Goal: Register for event/course: Register for event/course

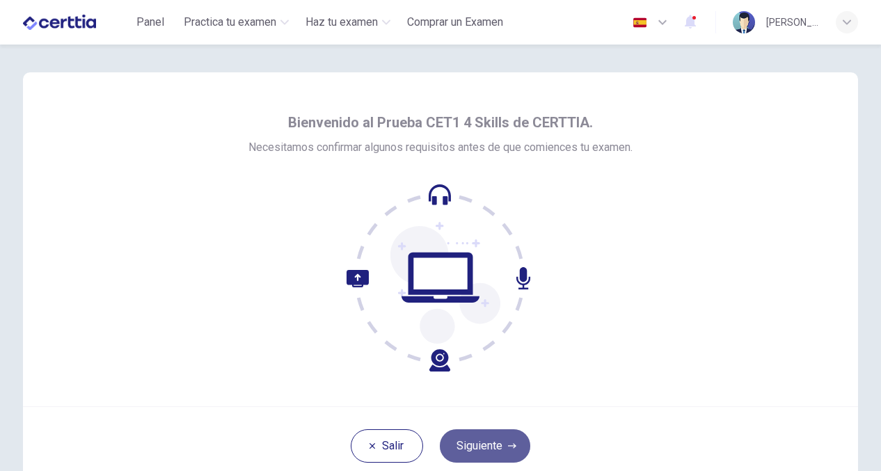
click at [501, 448] on button "Siguiente" at bounding box center [485, 445] width 90 height 33
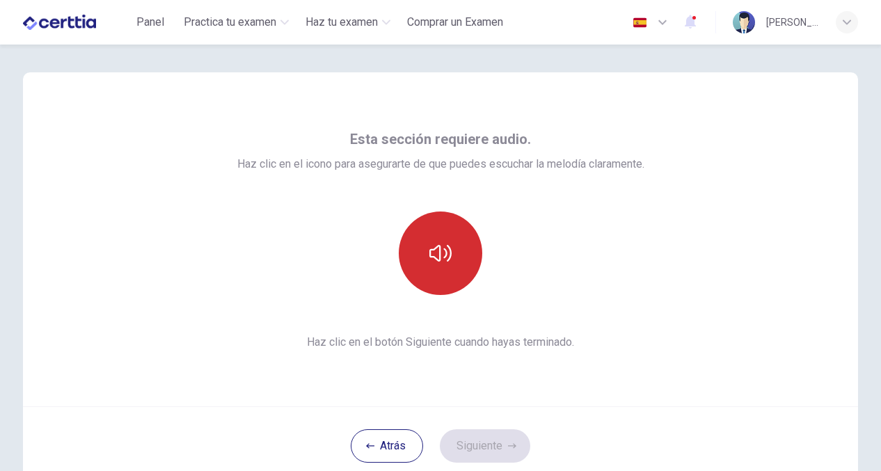
click at [436, 269] on button "button" at bounding box center [440, 253] width 83 height 83
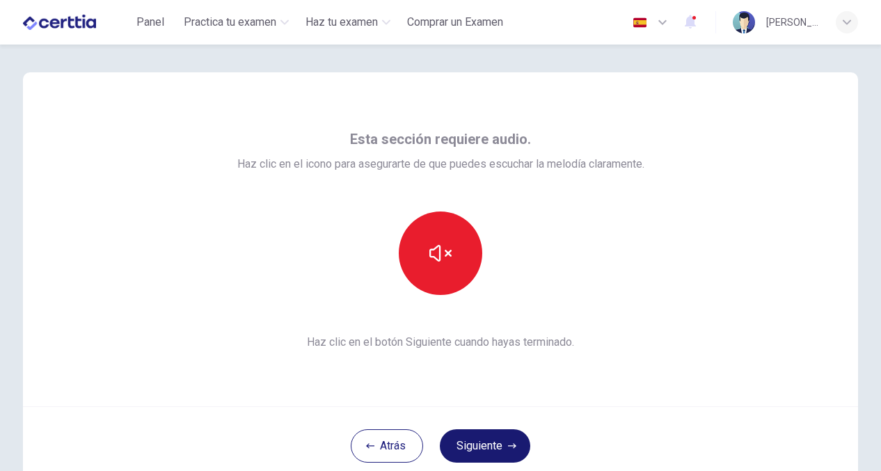
click at [485, 441] on button "Siguiente" at bounding box center [485, 445] width 90 height 33
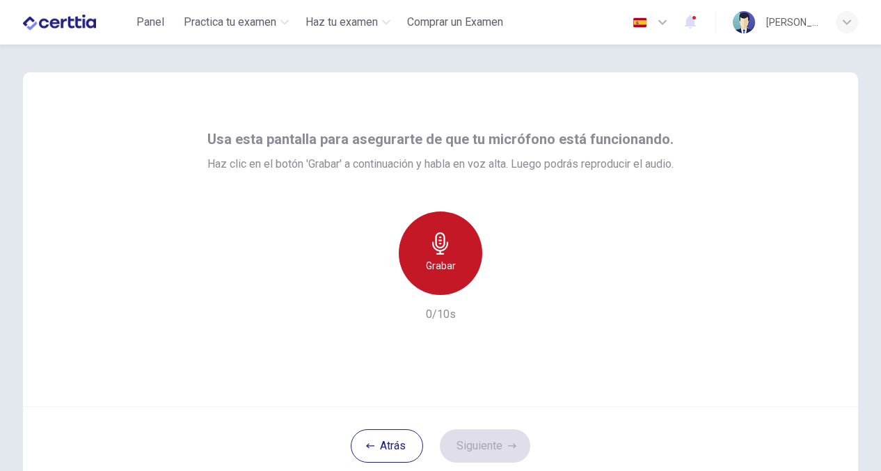
click at [433, 240] on icon "button" at bounding box center [440, 243] width 22 height 22
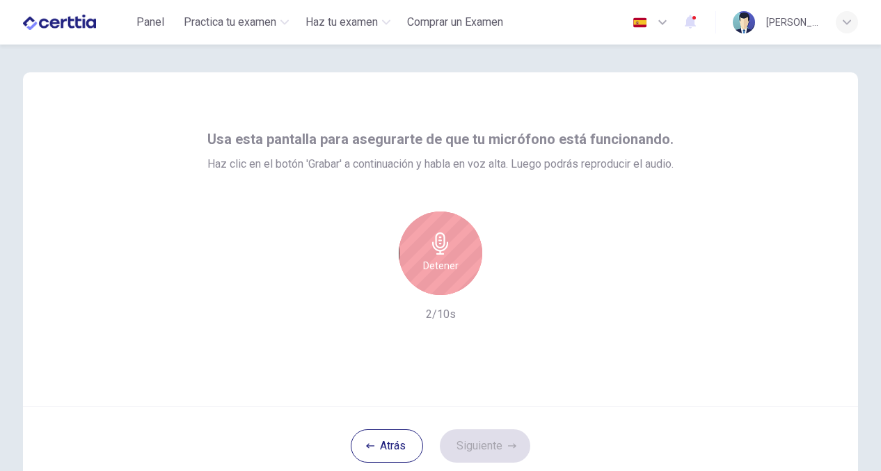
click at [360, 255] on div "Detener 2/10s" at bounding box center [440, 267] width 466 height 111
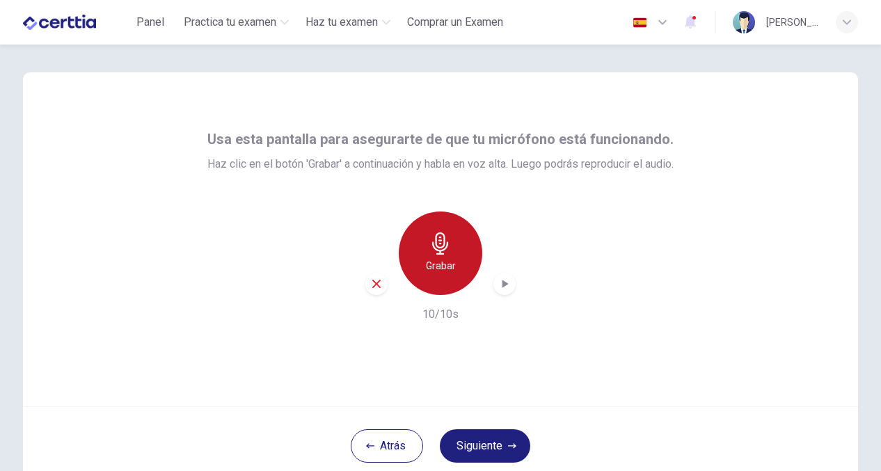
click at [448, 246] on icon "button" at bounding box center [440, 243] width 22 height 22
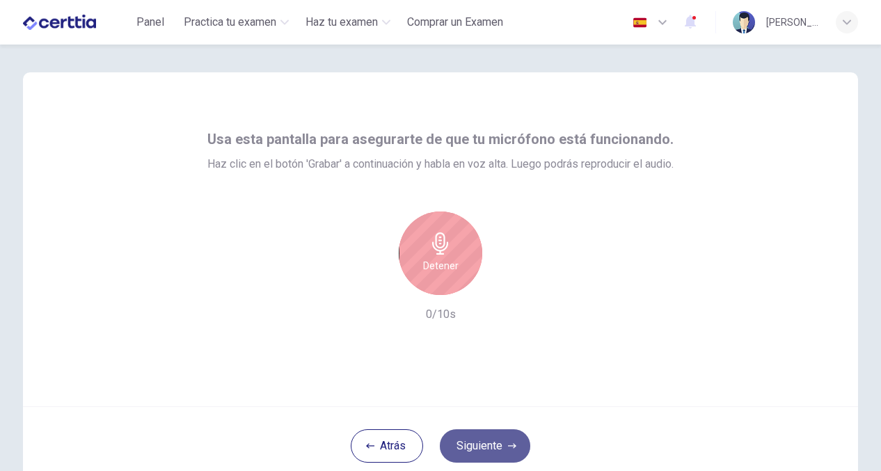
click at [506, 443] on button "Siguiente" at bounding box center [485, 445] width 90 height 33
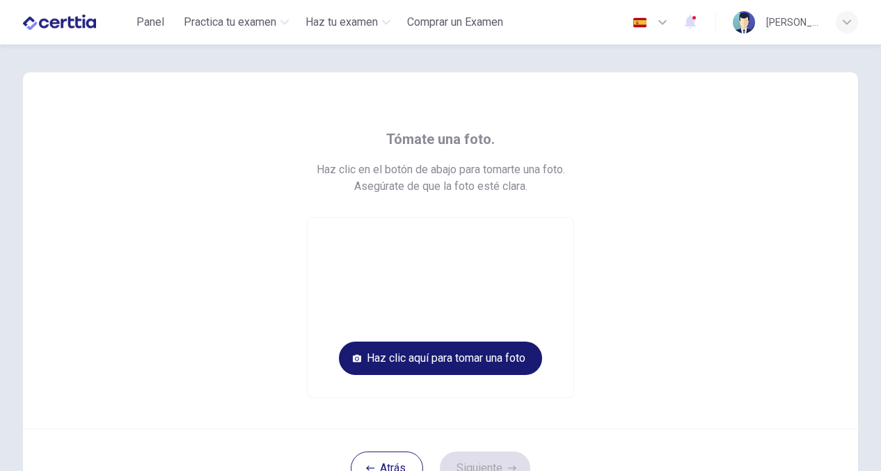
click at [423, 354] on button "Haz clic aquí para tomar una foto" at bounding box center [440, 358] width 203 height 33
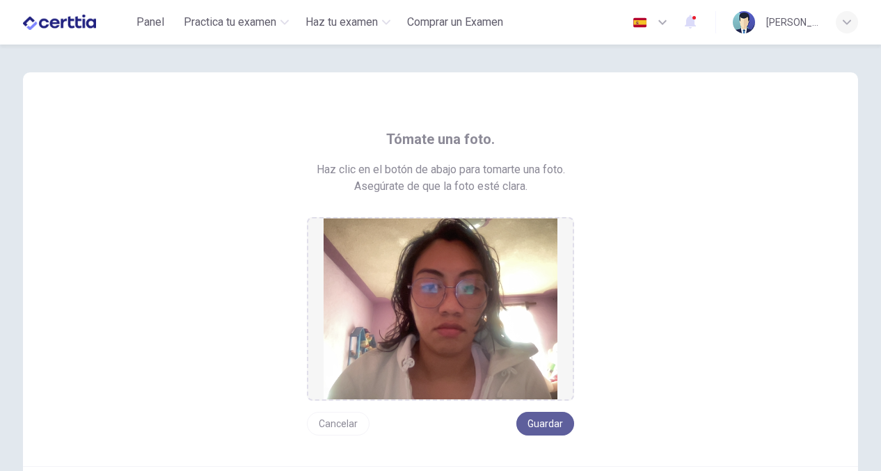
click at [543, 424] on button "Guardar" at bounding box center [545, 424] width 58 height 24
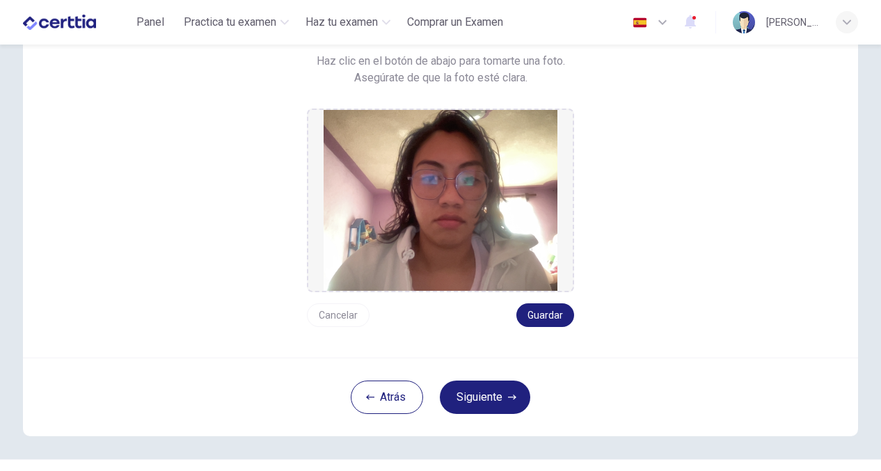
scroll to position [141, 0]
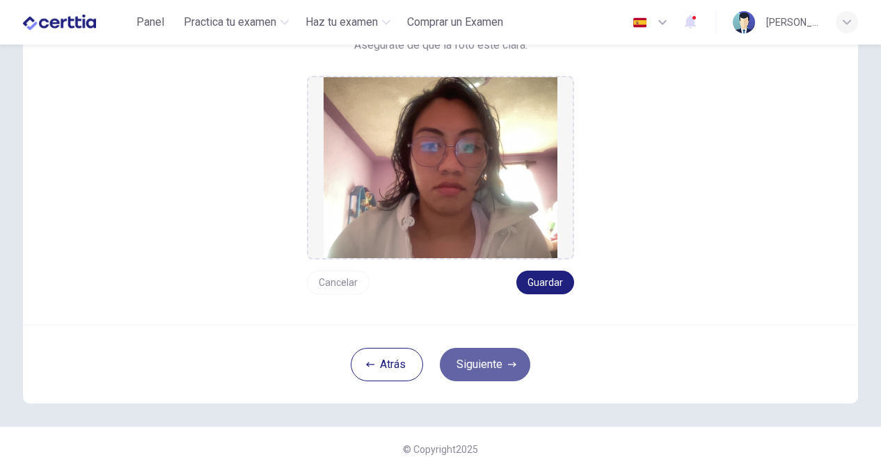
click at [530, 364] on button "Siguiente" at bounding box center [485, 364] width 90 height 33
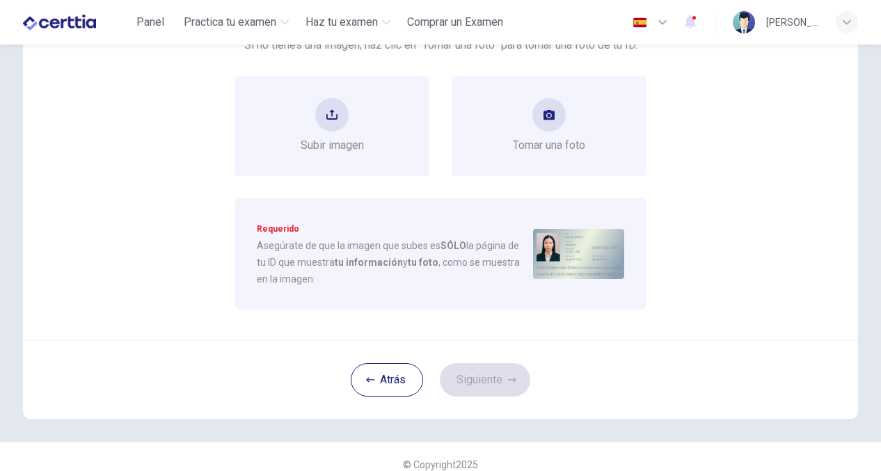
scroll to position [107, 0]
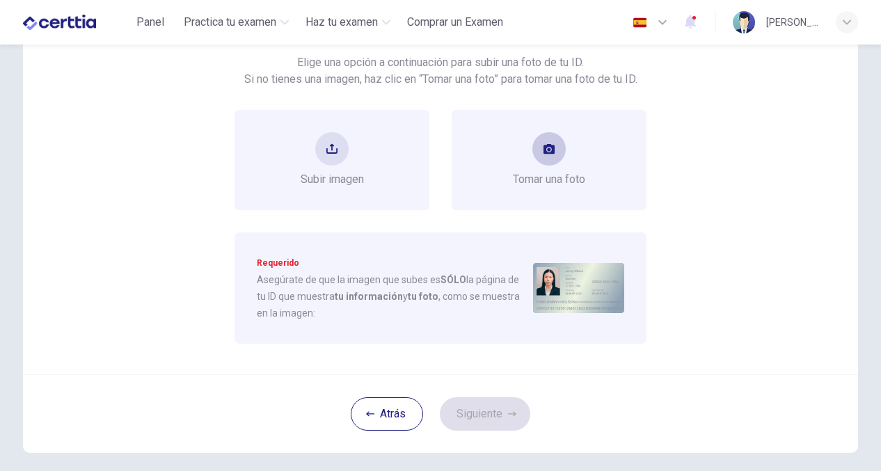
click at [531, 151] on div "Tomar una foto" at bounding box center [549, 160] width 72 height 56
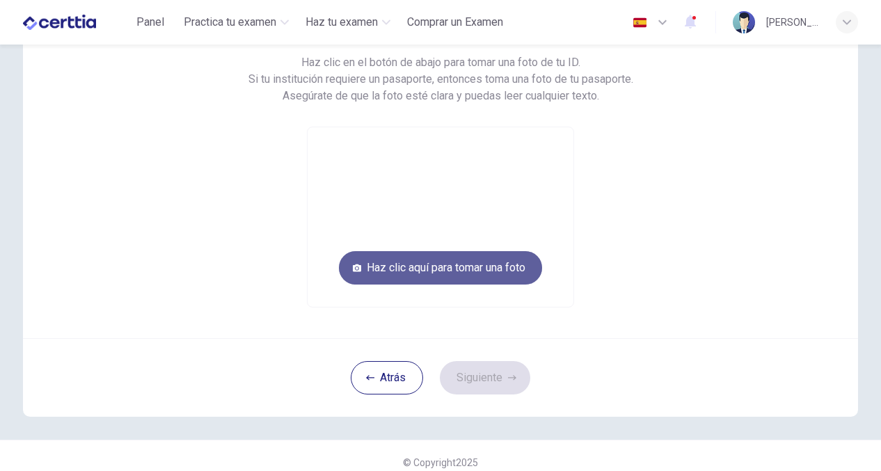
click at [473, 267] on button "Haz clic aquí para tomar una foto" at bounding box center [440, 267] width 203 height 33
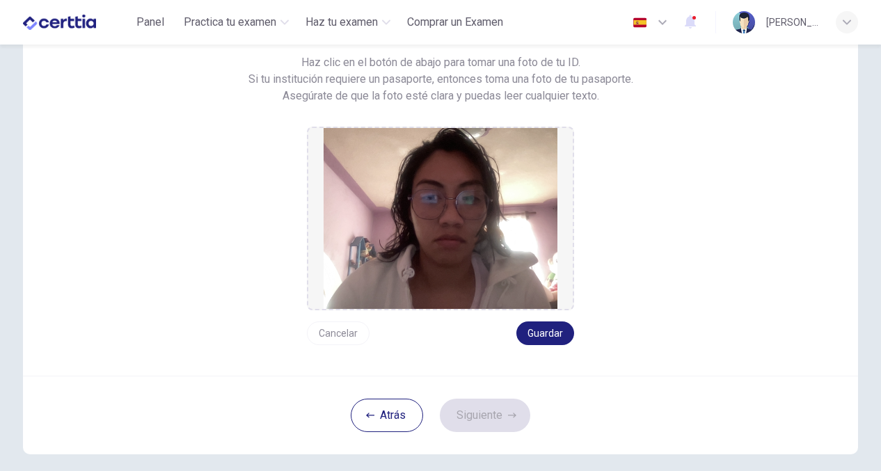
click at [475, 237] on img at bounding box center [441, 218] width 234 height 181
click at [535, 328] on button "Guardar" at bounding box center [545, 333] width 58 height 24
click at [501, 417] on button "Siguiente" at bounding box center [485, 415] width 90 height 33
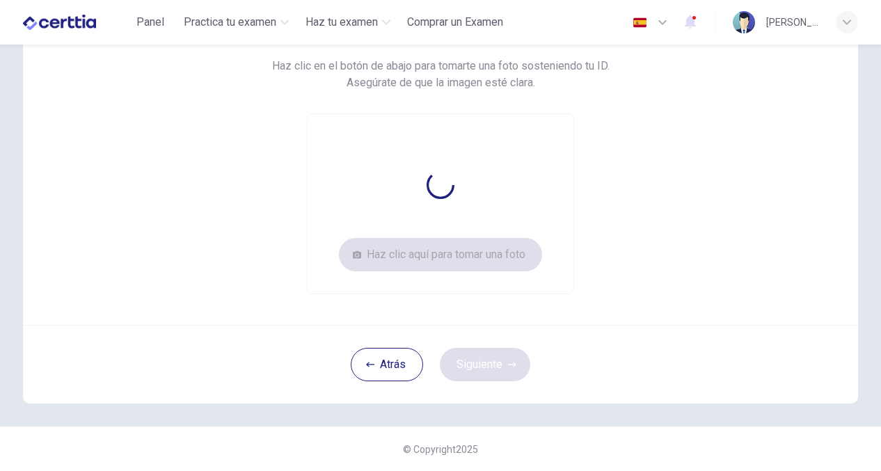
scroll to position [104, 0]
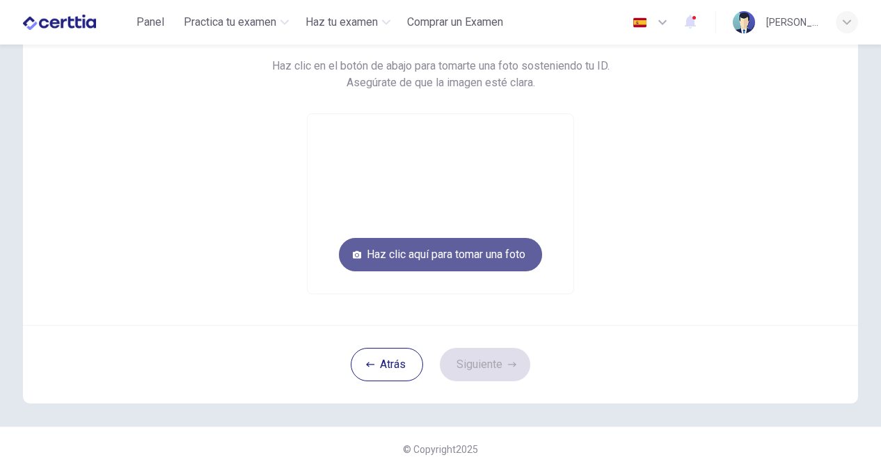
click at [441, 262] on button "Haz clic aquí para tomar una foto" at bounding box center [440, 254] width 203 height 33
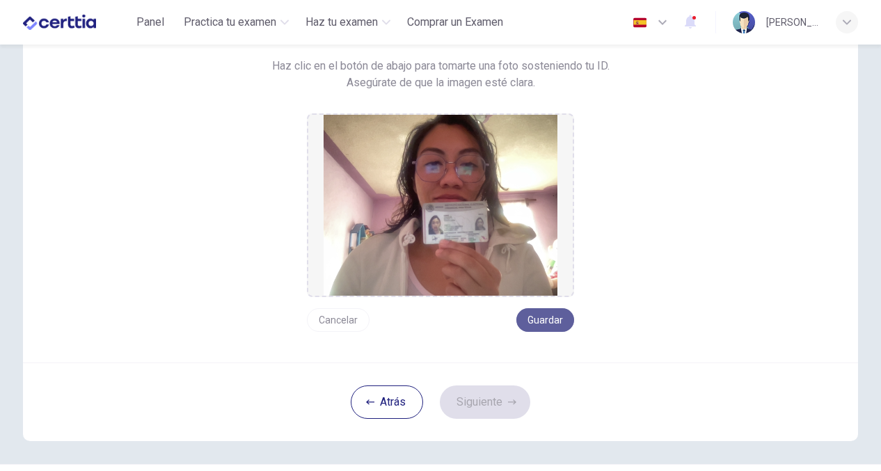
click at [546, 322] on button "Guardar" at bounding box center [545, 320] width 58 height 24
click at [508, 401] on icon "button" at bounding box center [512, 402] width 8 height 8
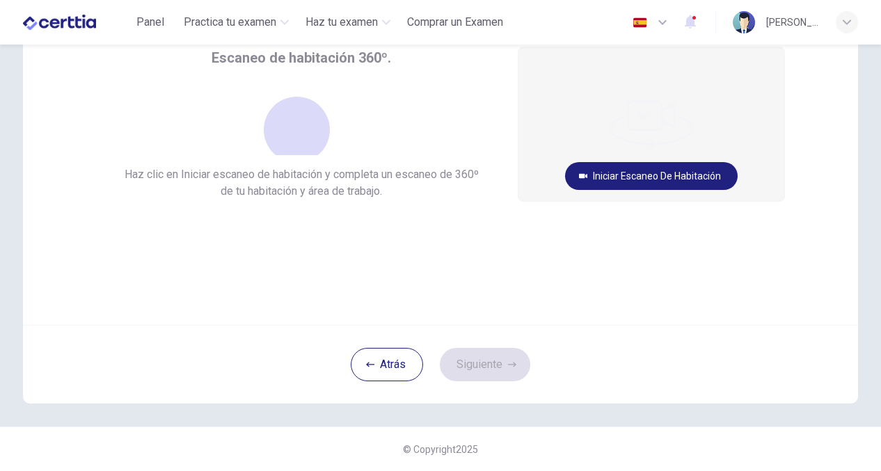
scroll to position [81, 0]
click at [623, 175] on button "Iniciar escaneo de habitación" at bounding box center [651, 176] width 173 height 28
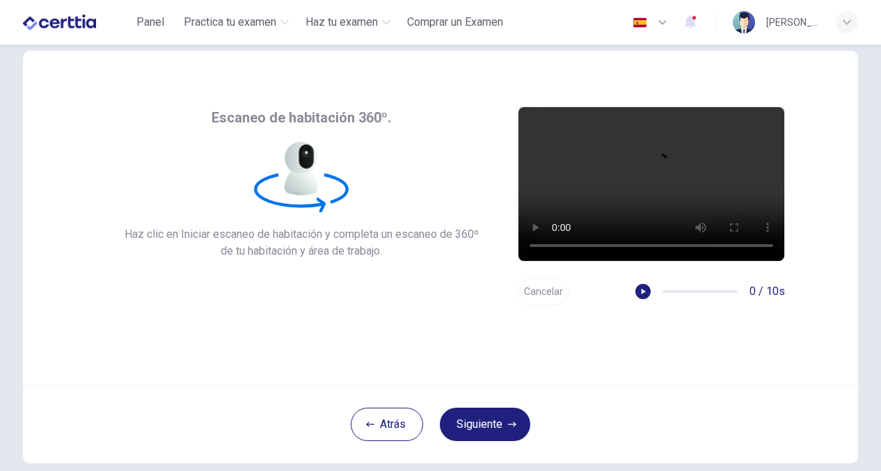
scroll to position [51, 0]
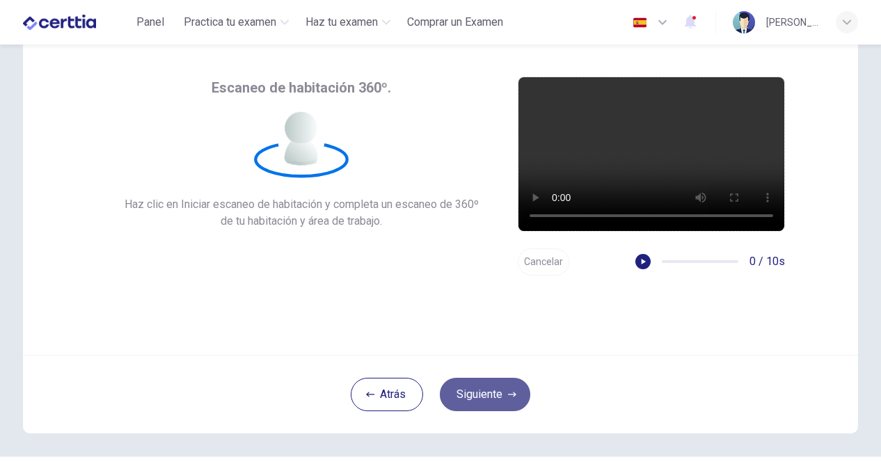
click at [498, 390] on button "Siguiente" at bounding box center [485, 394] width 90 height 33
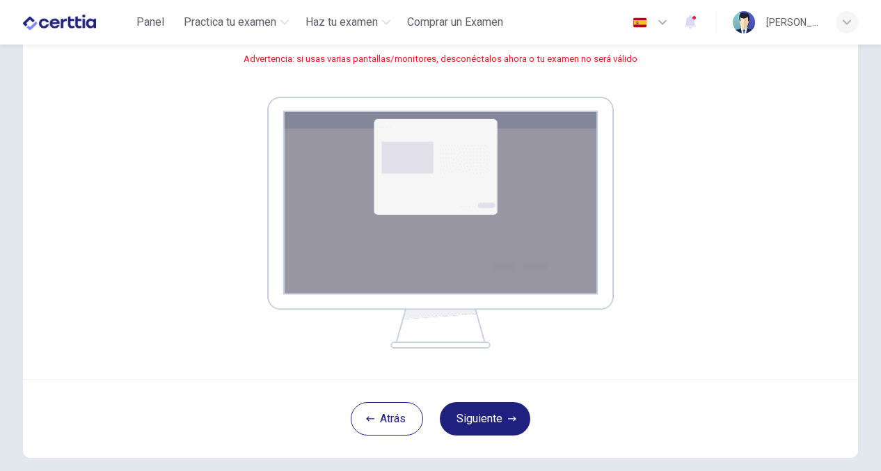
scroll to position [224, 0]
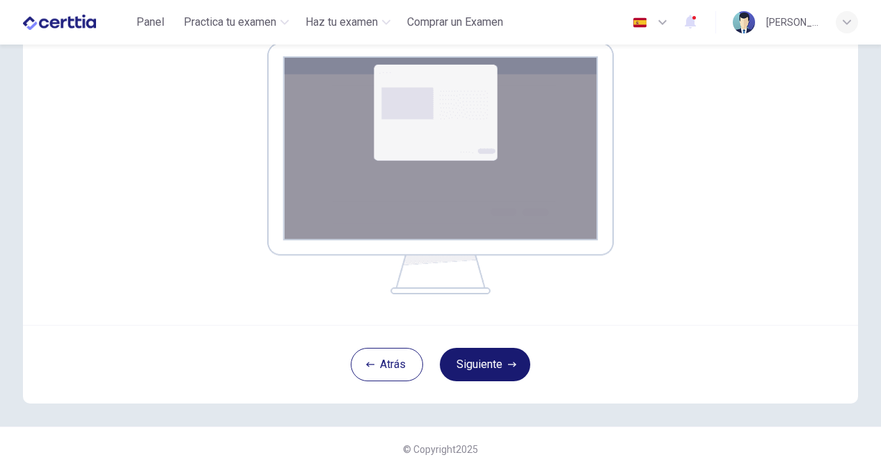
click at [497, 359] on button "Siguiente" at bounding box center [485, 364] width 90 height 33
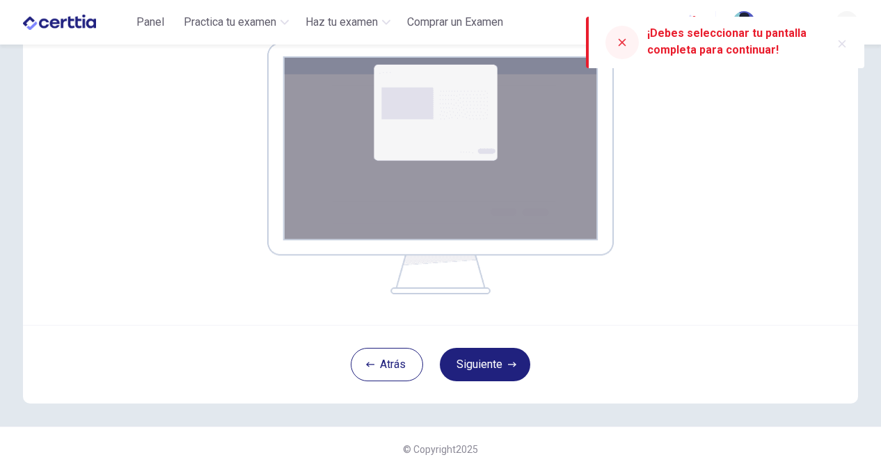
click at [465, 106] on img at bounding box center [440, 168] width 347 height 252
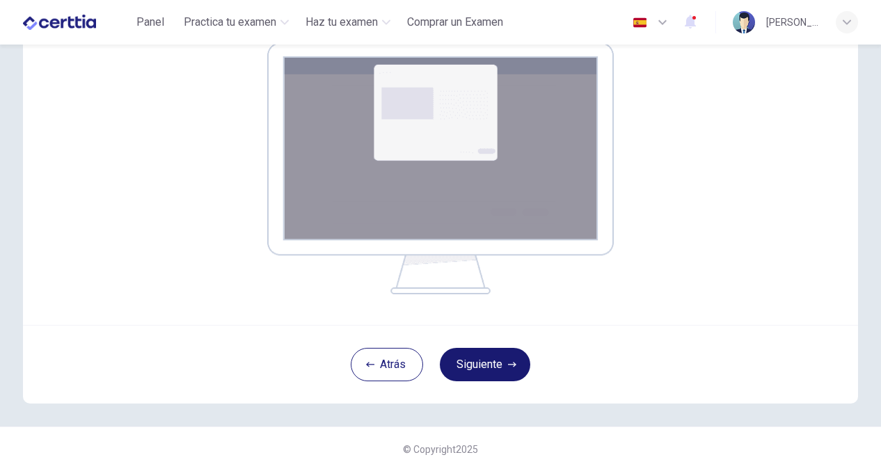
click at [493, 369] on button "Siguiente" at bounding box center [485, 364] width 90 height 33
click at [500, 375] on button "Siguiente" at bounding box center [485, 364] width 90 height 33
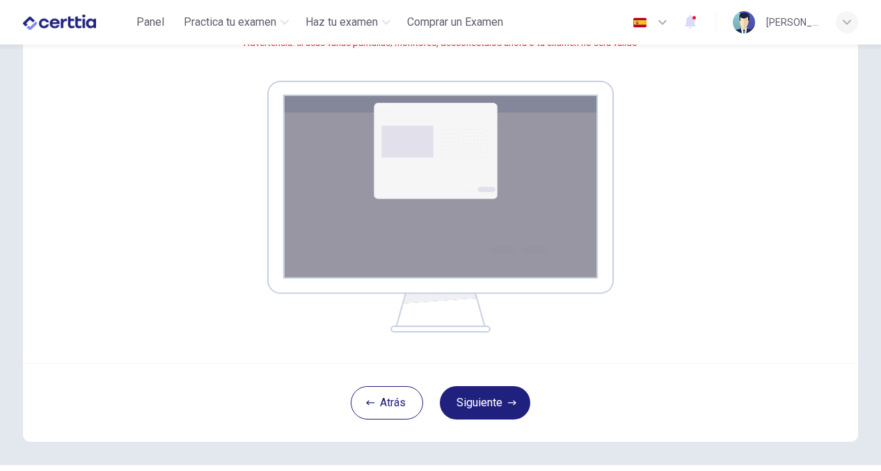
scroll to position [161, 0]
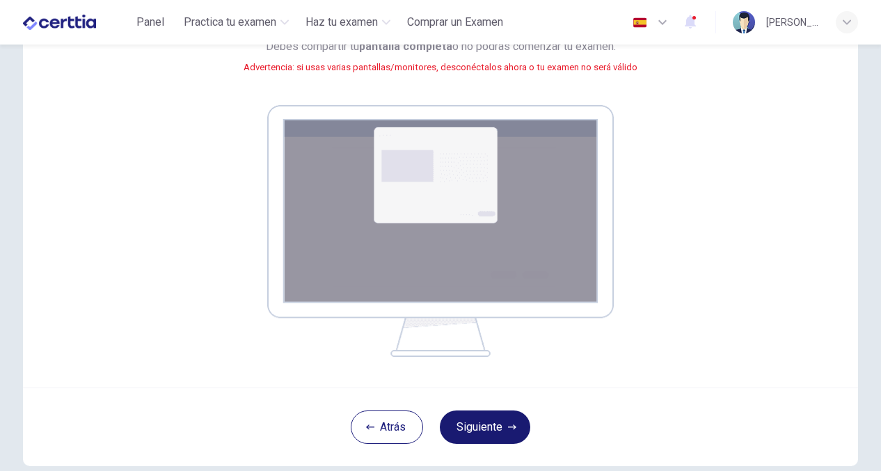
click at [517, 426] on button "Siguiente" at bounding box center [485, 427] width 90 height 33
click at [507, 427] on button "Siguiente" at bounding box center [485, 427] width 90 height 33
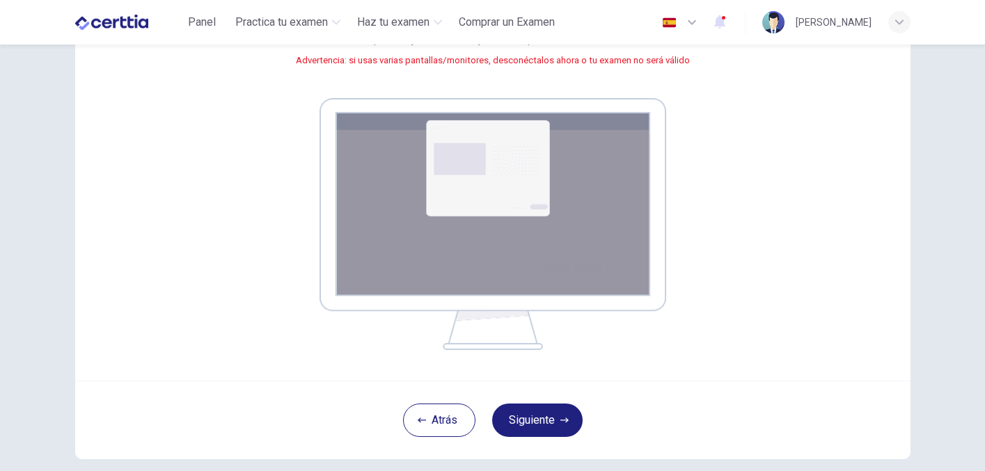
scroll to position [175, 0]
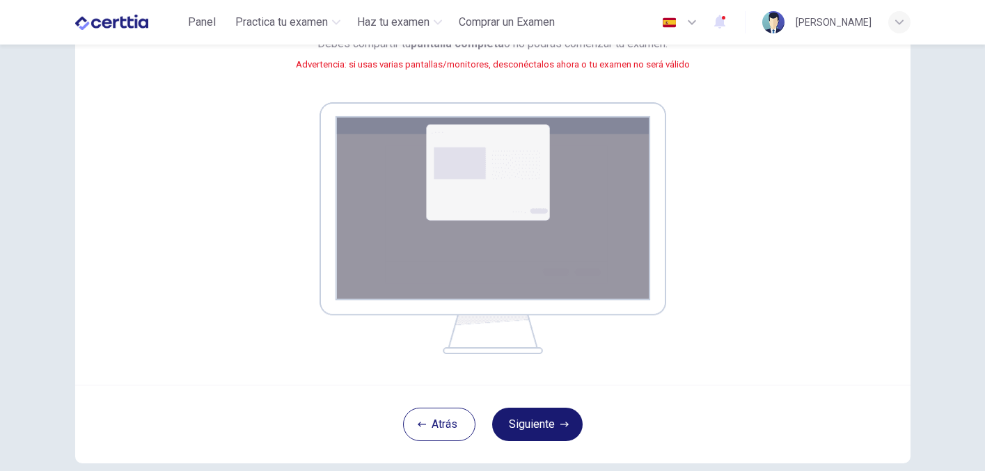
click at [540, 421] on button "Siguiente" at bounding box center [537, 424] width 90 height 33
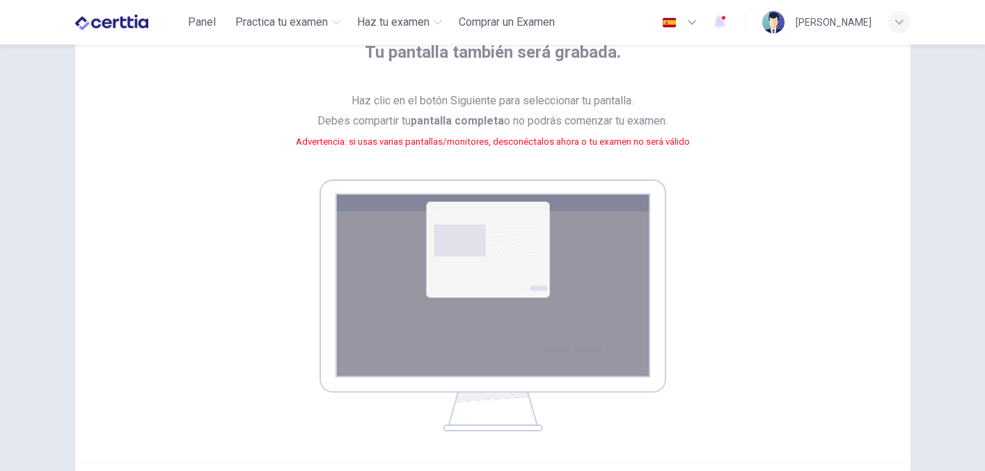
scroll to position [251, 0]
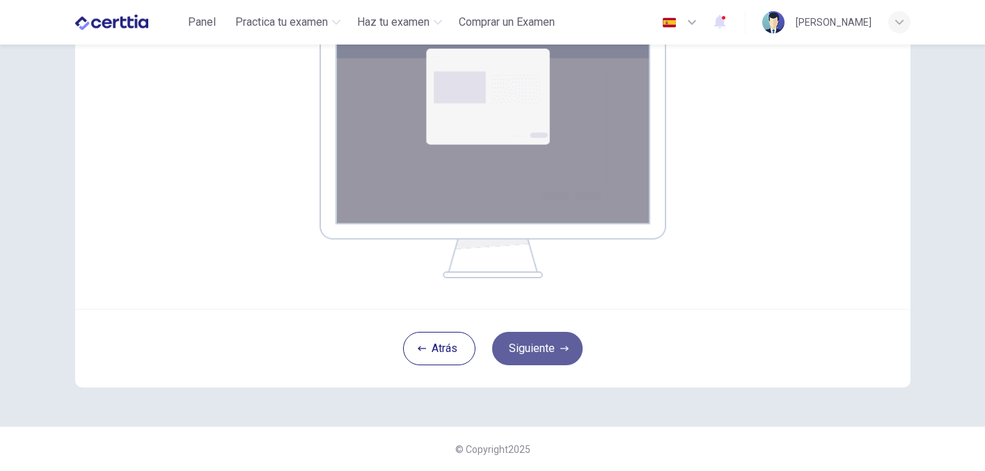
click at [552, 346] on button "Siguiente" at bounding box center [537, 348] width 90 height 33
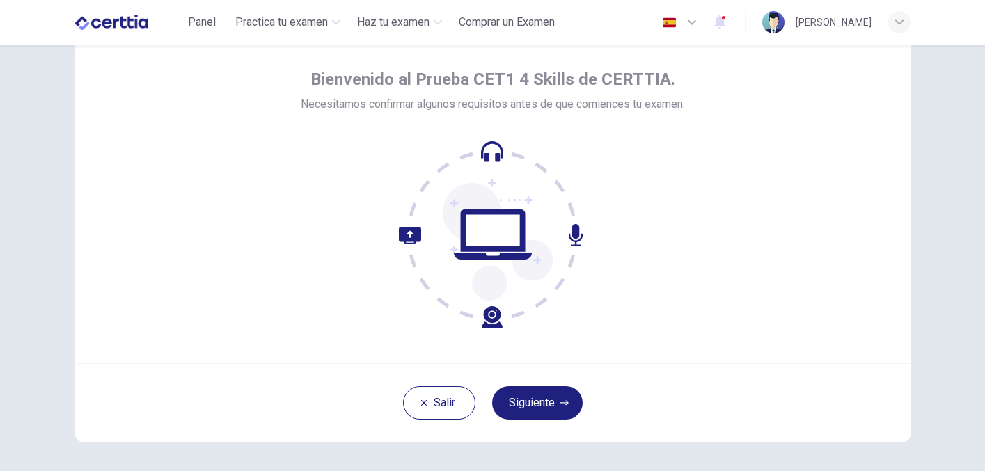
scroll to position [59, 0]
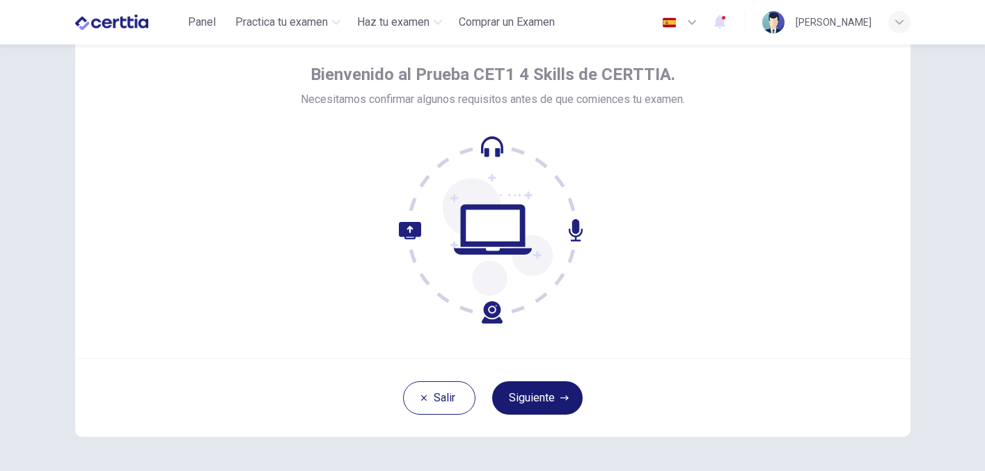
click at [518, 386] on button "Siguiente" at bounding box center [537, 397] width 90 height 33
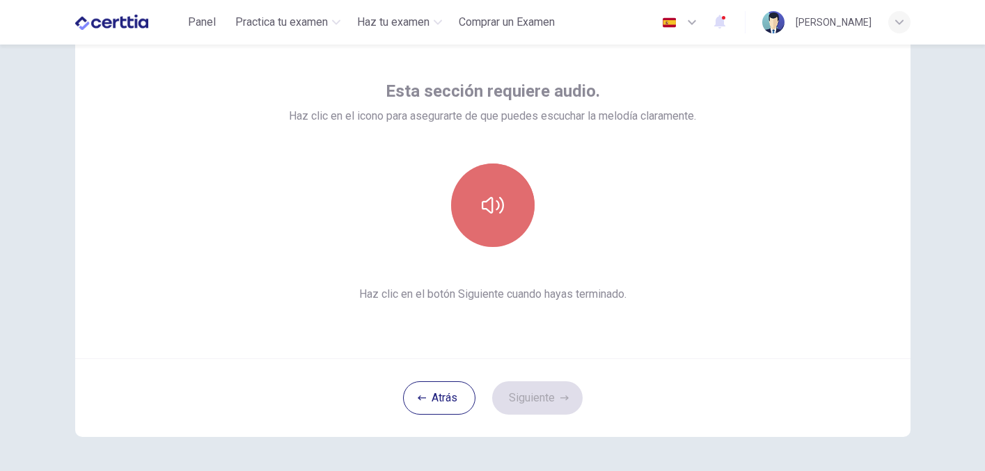
click at [493, 226] on button "button" at bounding box center [492, 205] width 83 height 83
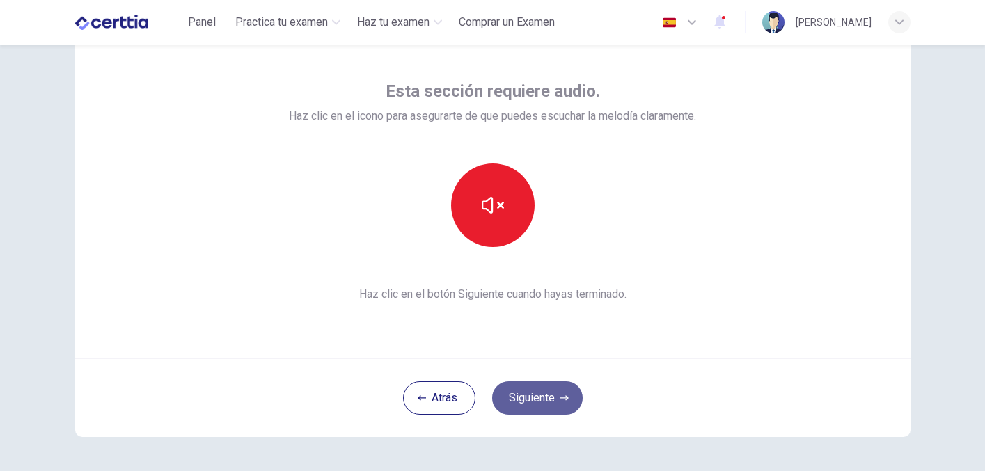
click at [539, 395] on button "Siguiente" at bounding box center [537, 397] width 90 height 33
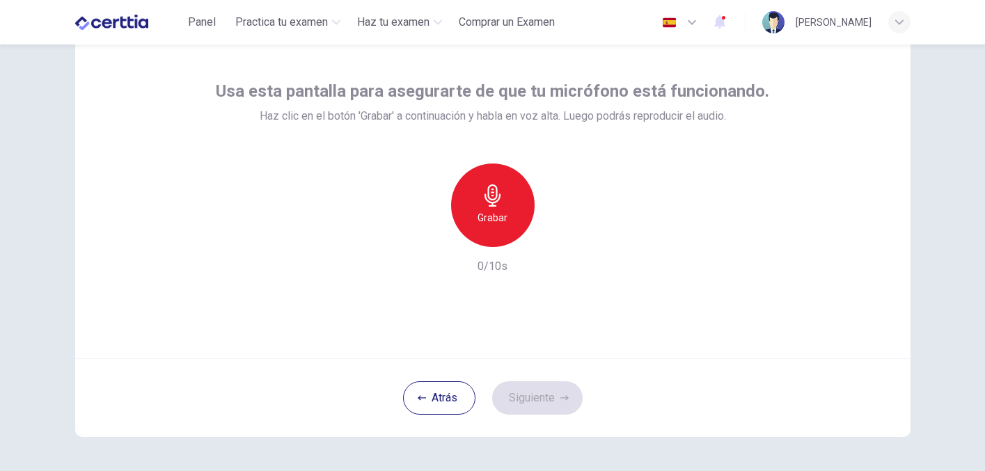
click at [499, 195] on icon "button" at bounding box center [492, 195] width 16 height 22
click at [532, 391] on button "Siguiente" at bounding box center [537, 397] width 90 height 33
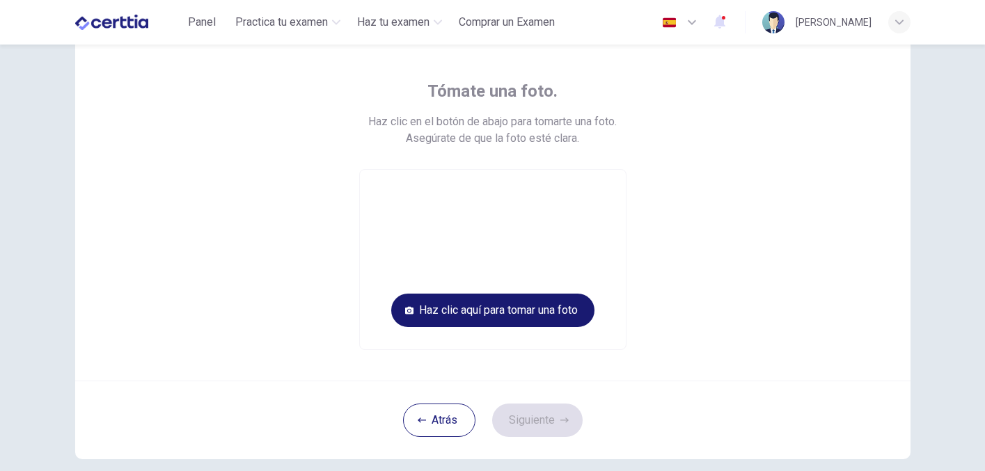
click at [536, 308] on button "Haz clic aquí para tomar una foto" at bounding box center [492, 310] width 203 height 33
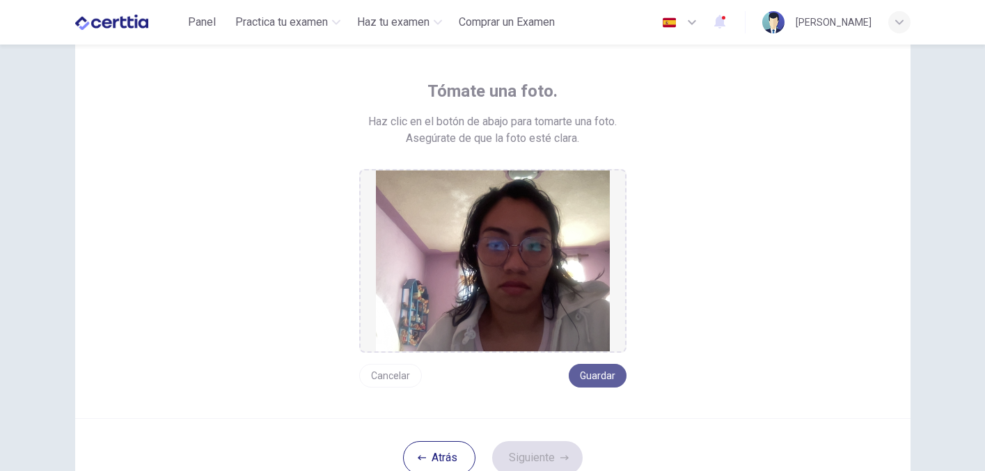
click at [600, 370] on button "Guardar" at bounding box center [597, 376] width 58 height 24
click at [553, 459] on button "Siguiente" at bounding box center [537, 457] width 90 height 33
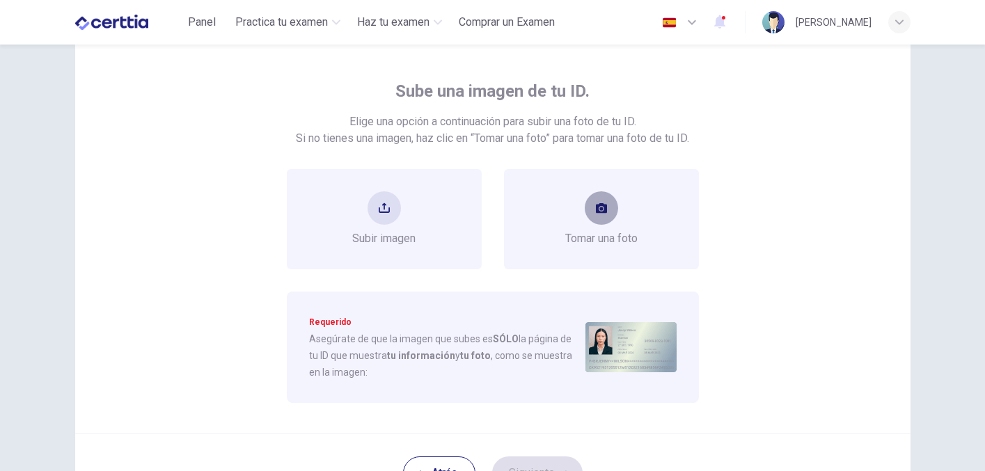
click at [594, 212] on button "take photo" at bounding box center [600, 207] width 33 height 33
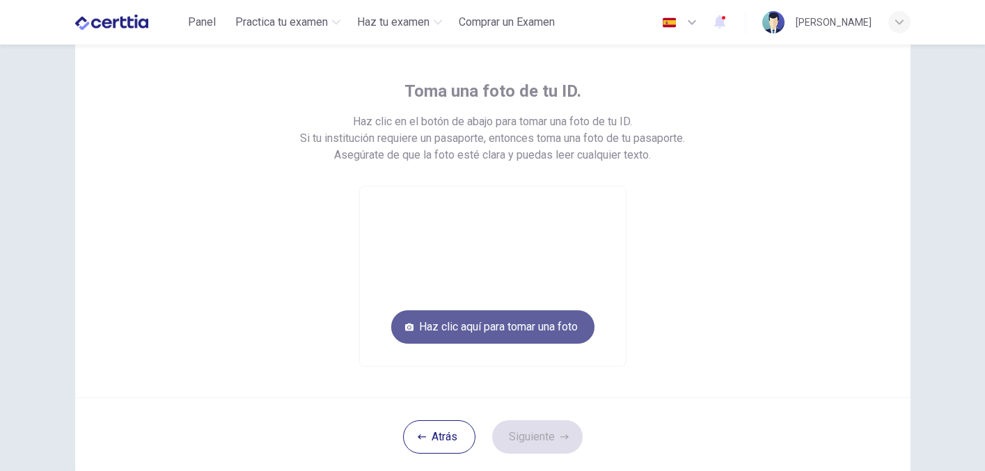
click at [529, 324] on button "Haz clic aquí para tomar una foto" at bounding box center [492, 326] width 203 height 33
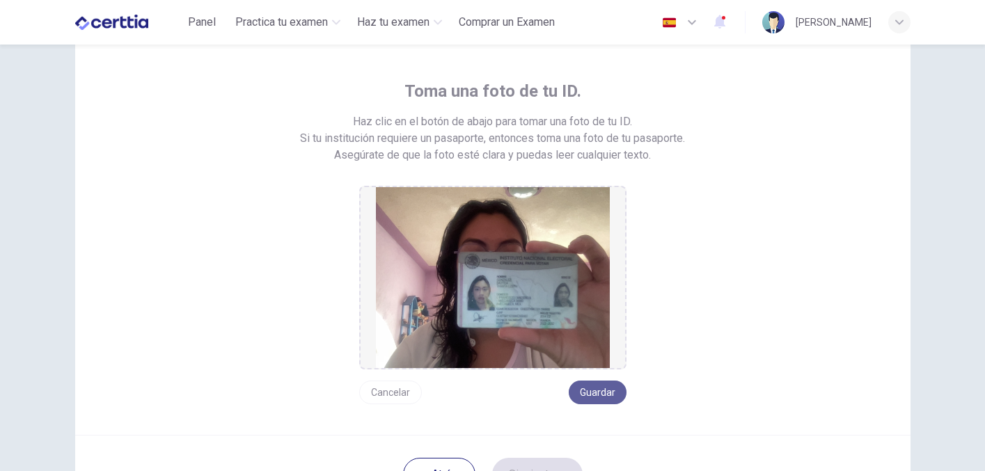
click at [589, 390] on button "Guardar" at bounding box center [597, 393] width 58 height 24
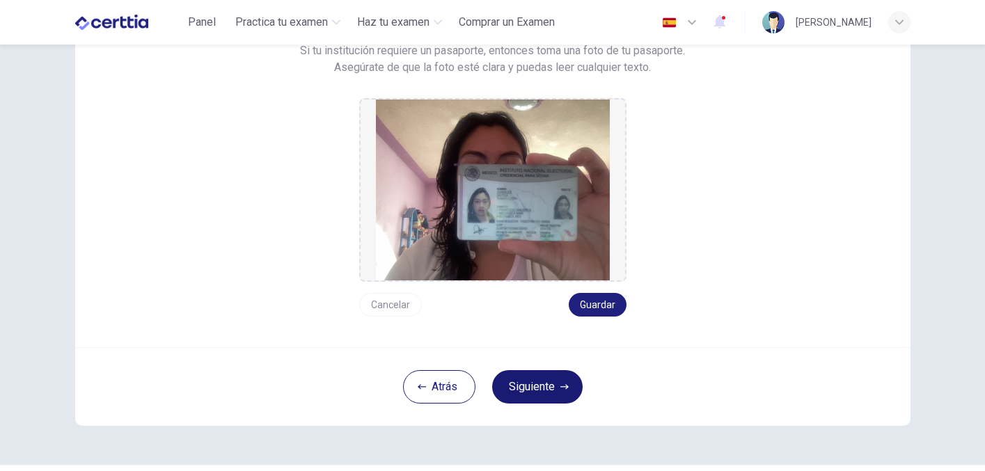
click at [552, 386] on button "Siguiente" at bounding box center [537, 386] width 90 height 33
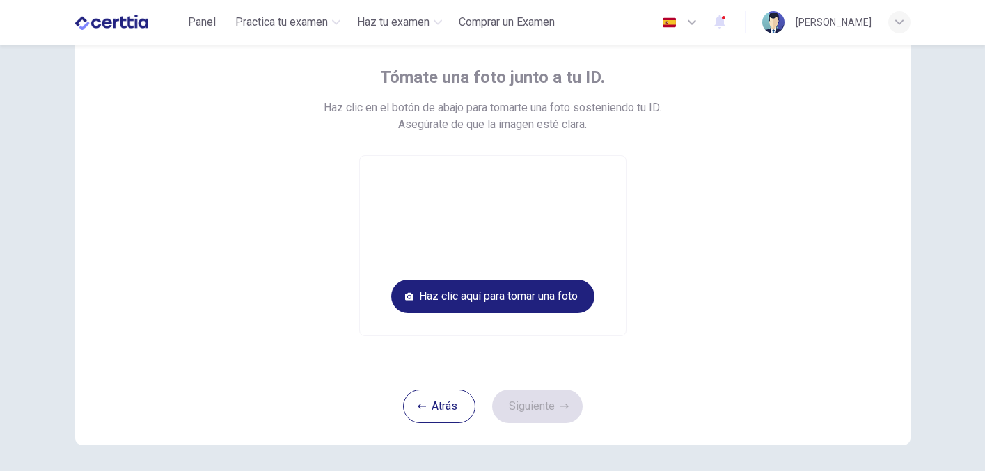
scroll to position [53, 0]
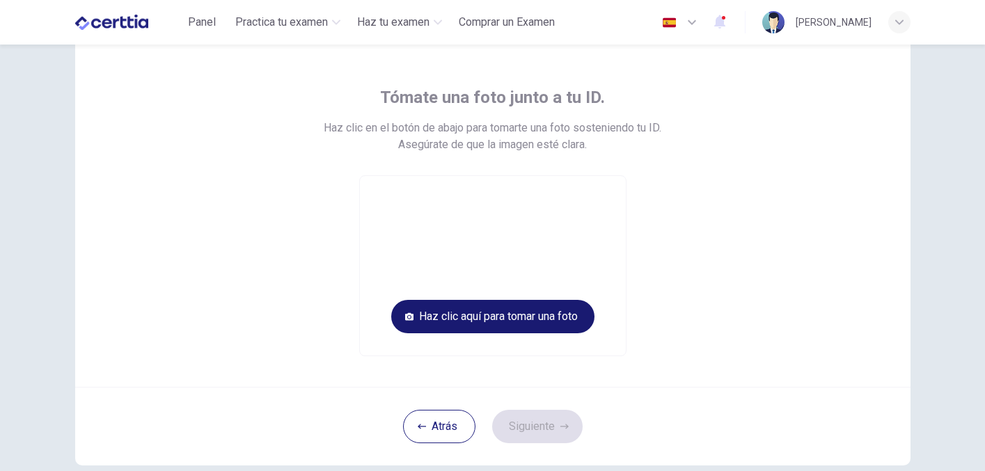
click at [535, 326] on button "Haz clic aquí para tomar una foto" at bounding box center [492, 316] width 203 height 33
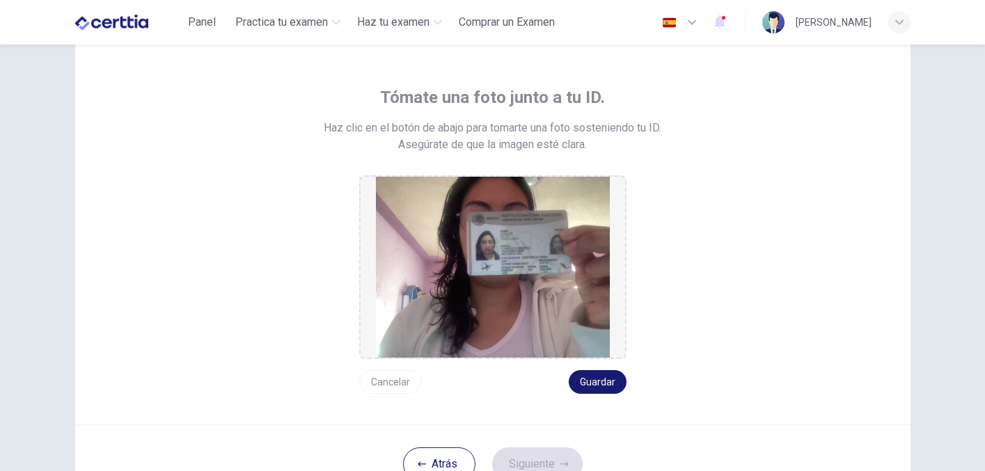
click at [591, 383] on button "Guardar" at bounding box center [597, 382] width 58 height 24
click at [547, 455] on button "Siguiente" at bounding box center [537, 463] width 90 height 33
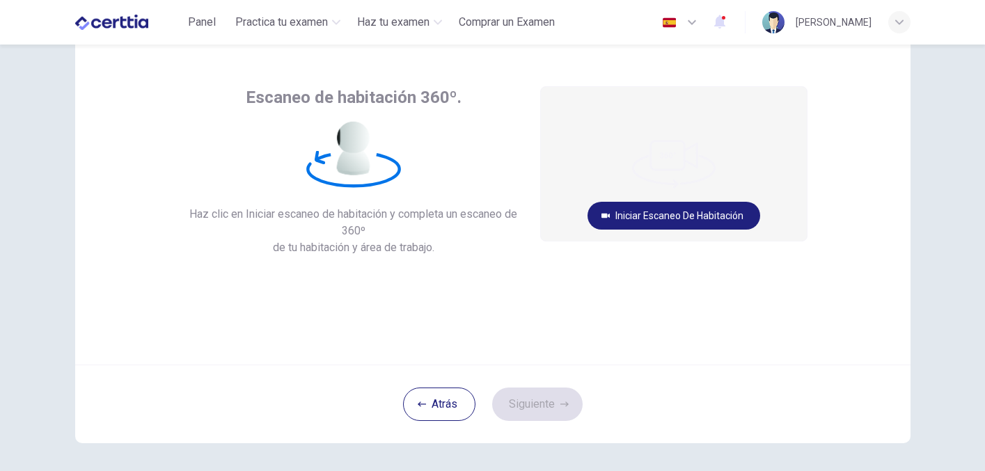
click at [628, 213] on button "Iniciar escaneo de habitación" at bounding box center [673, 216] width 173 height 28
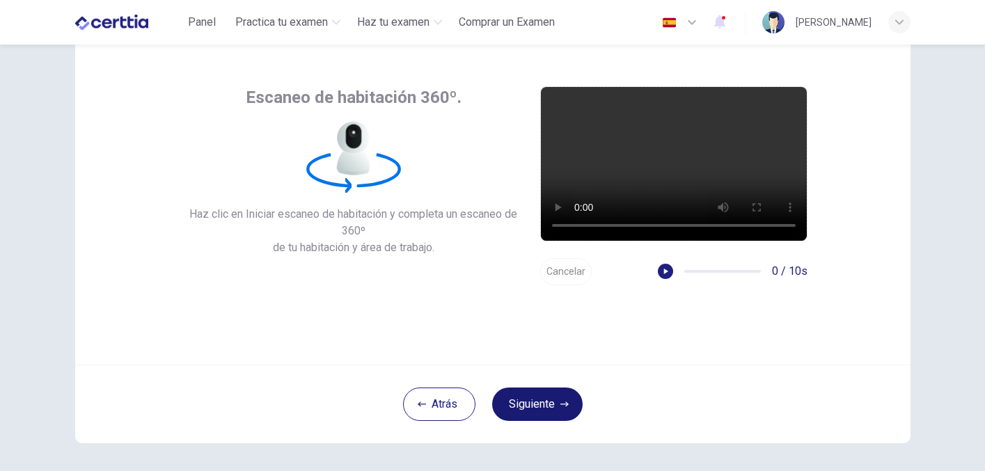
click at [540, 411] on button "Siguiente" at bounding box center [537, 404] width 90 height 33
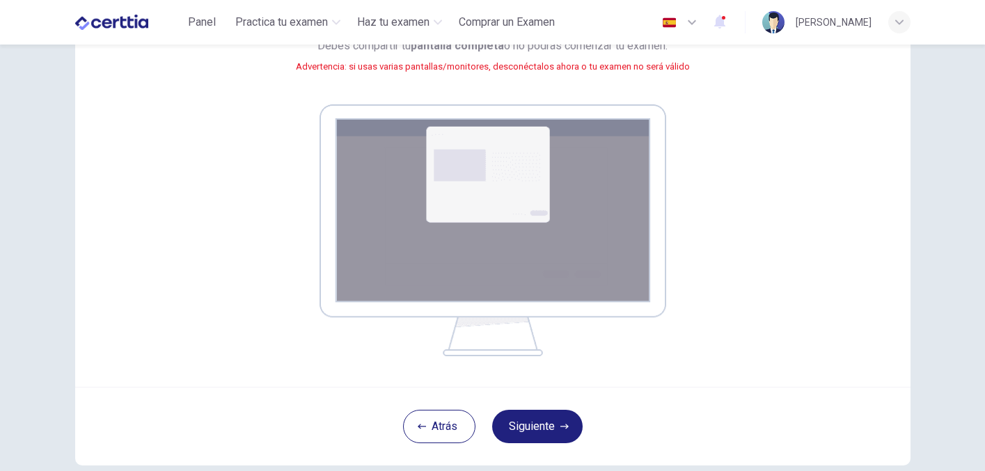
scroll to position [206, 0]
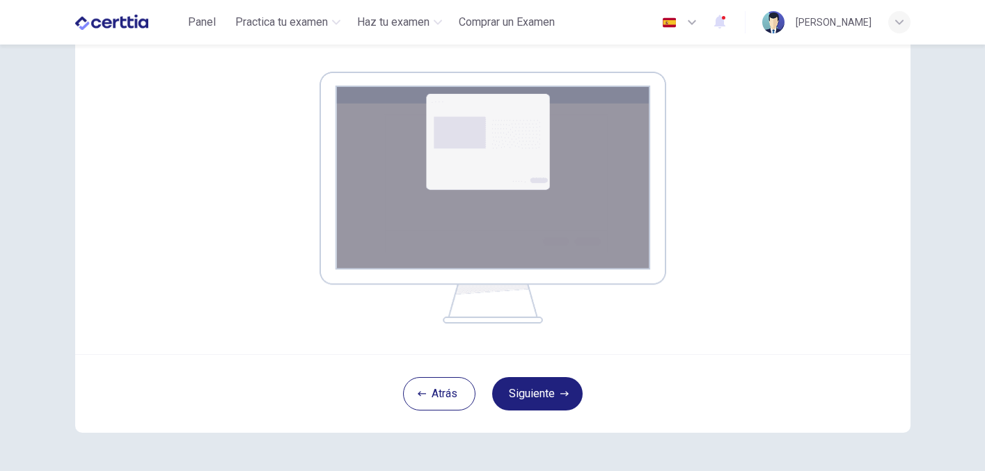
click at [528, 173] on img at bounding box center [492, 198] width 347 height 252
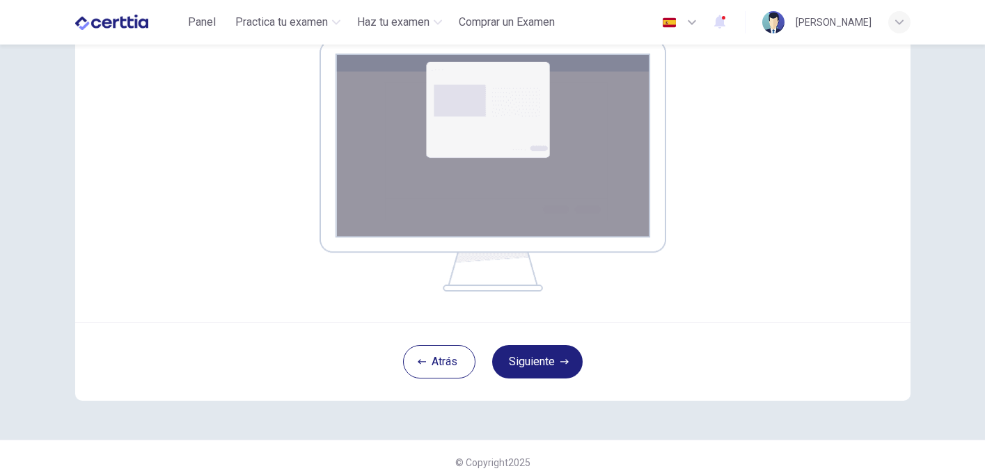
scroll to position [251, 0]
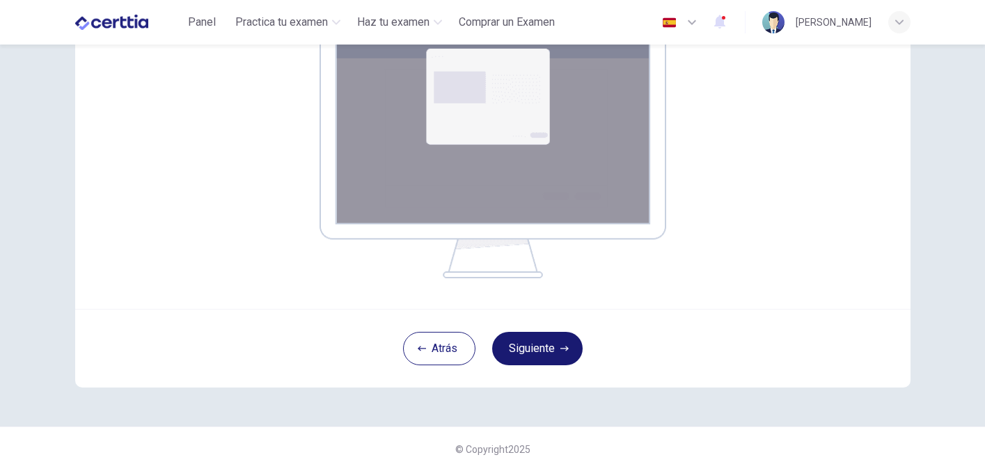
click at [552, 345] on button "Siguiente" at bounding box center [537, 348] width 90 height 33
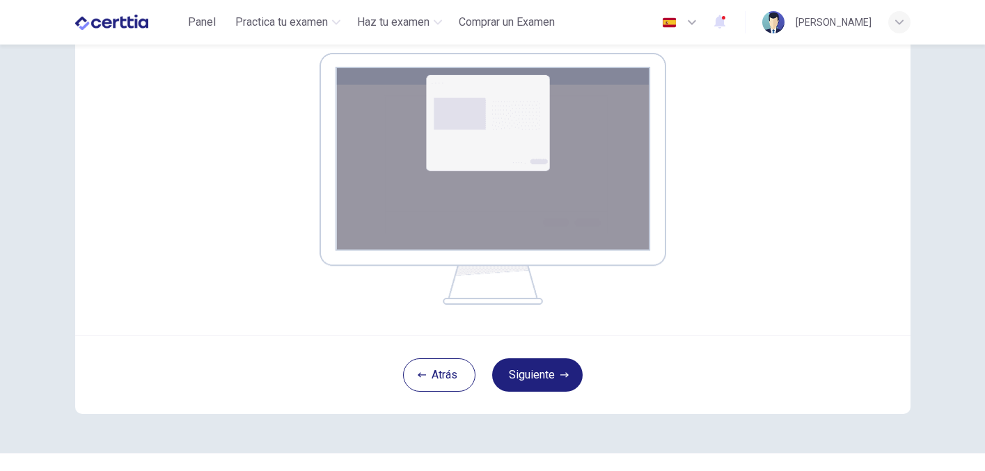
scroll to position [196, 0]
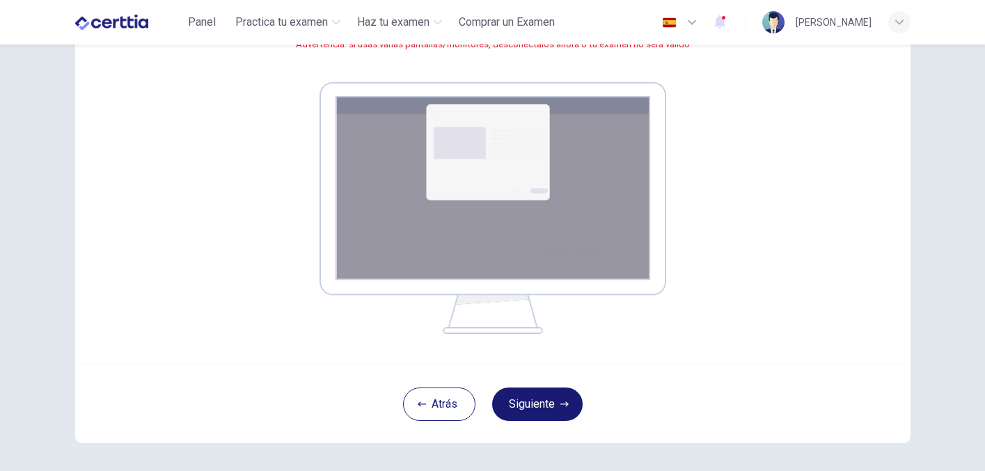
click at [570, 399] on button "Siguiente" at bounding box center [537, 404] width 90 height 33
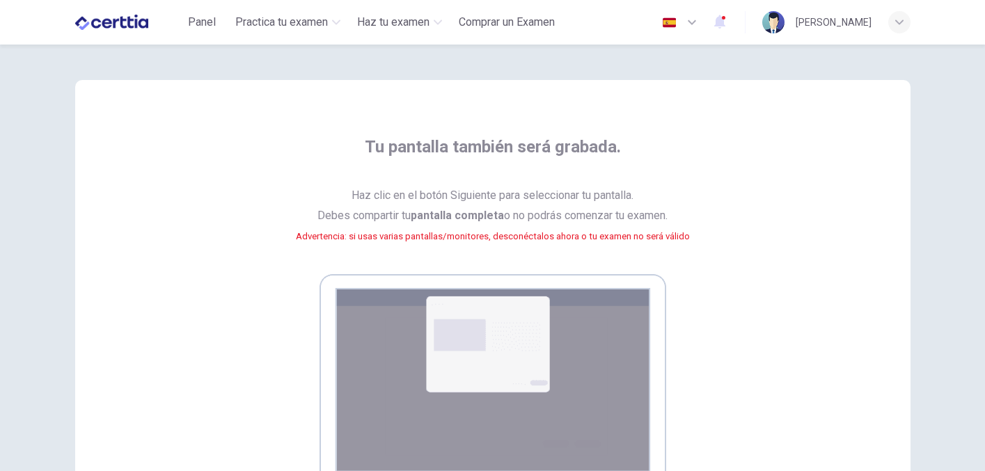
scroll to position [251, 0]
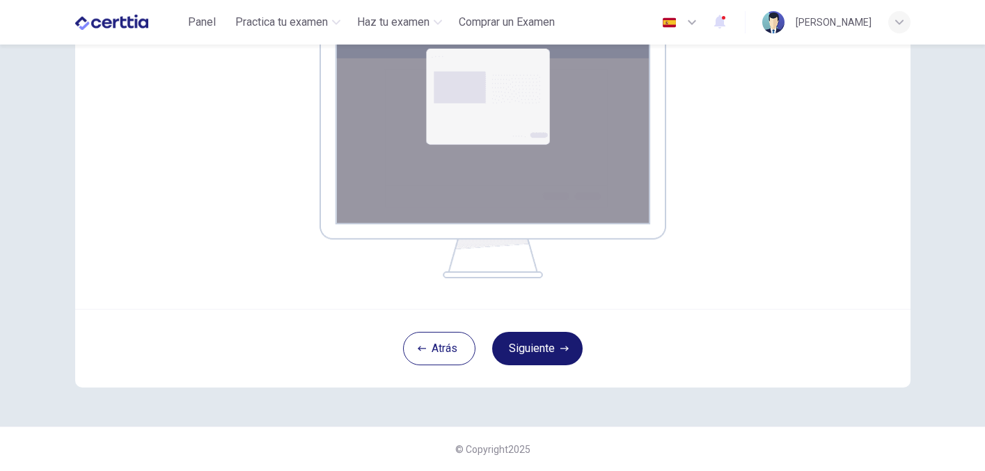
click at [555, 353] on button "Siguiente" at bounding box center [537, 348] width 90 height 33
click at [556, 349] on button "Siguiente" at bounding box center [537, 348] width 90 height 33
click at [552, 354] on button "Siguiente" at bounding box center [537, 348] width 90 height 33
click at [552, 350] on button "Siguiente" at bounding box center [537, 348] width 90 height 33
click at [528, 365] on button "Siguiente" at bounding box center [537, 348] width 90 height 33
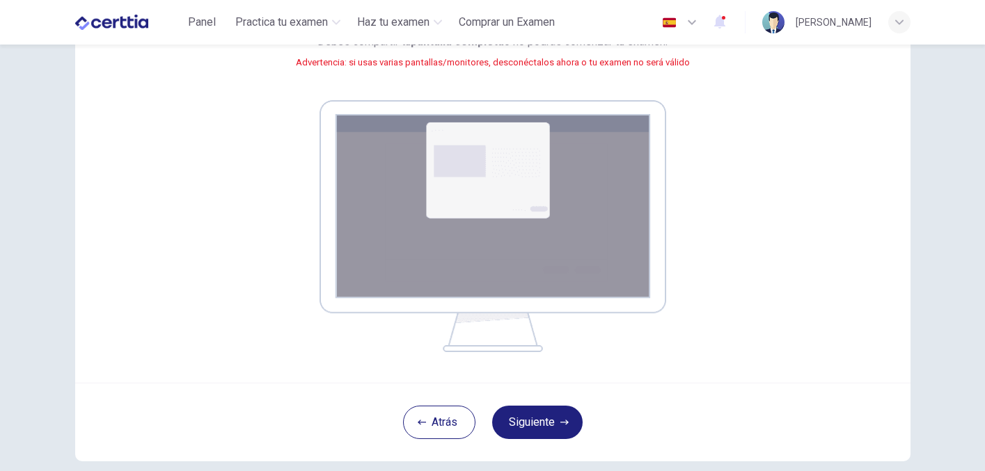
scroll to position [241, 0]
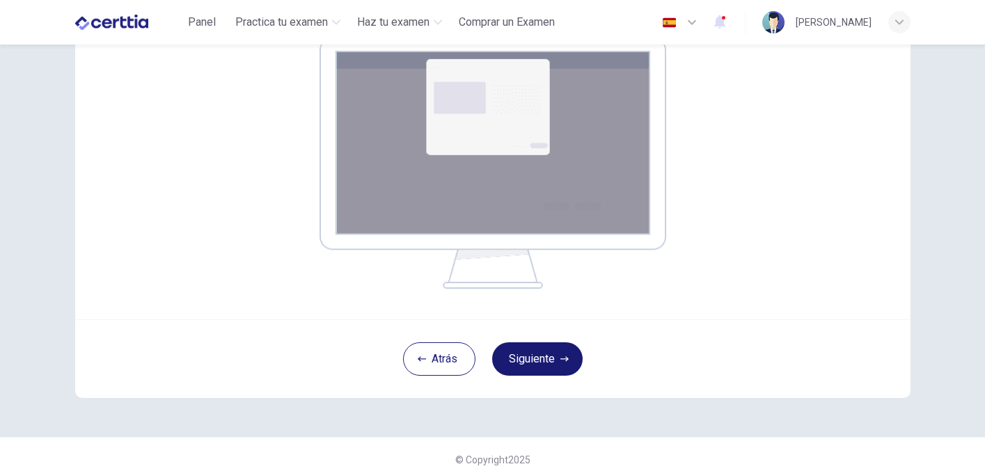
click at [560, 363] on icon "button" at bounding box center [564, 359] width 8 height 8
click at [571, 362] on button "Siguiente" at bounding box center [537, 358] width 90 height 33
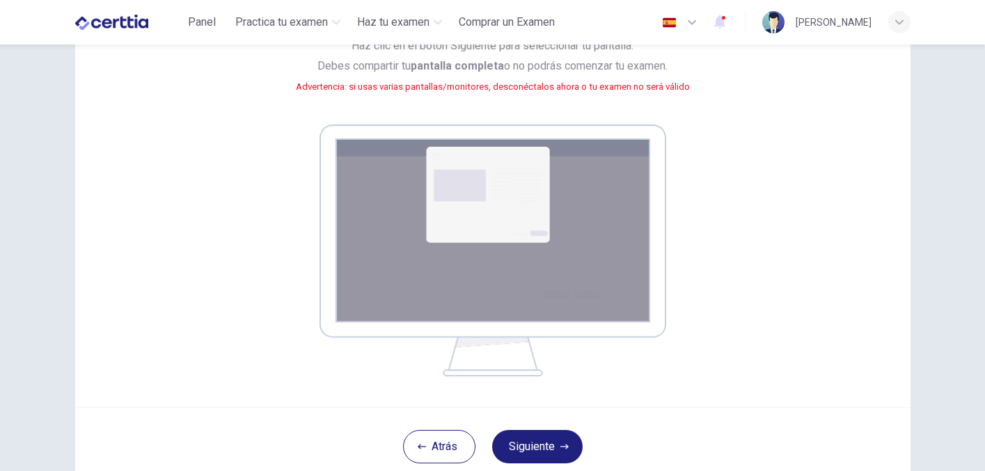
scroll to position [117, 0]
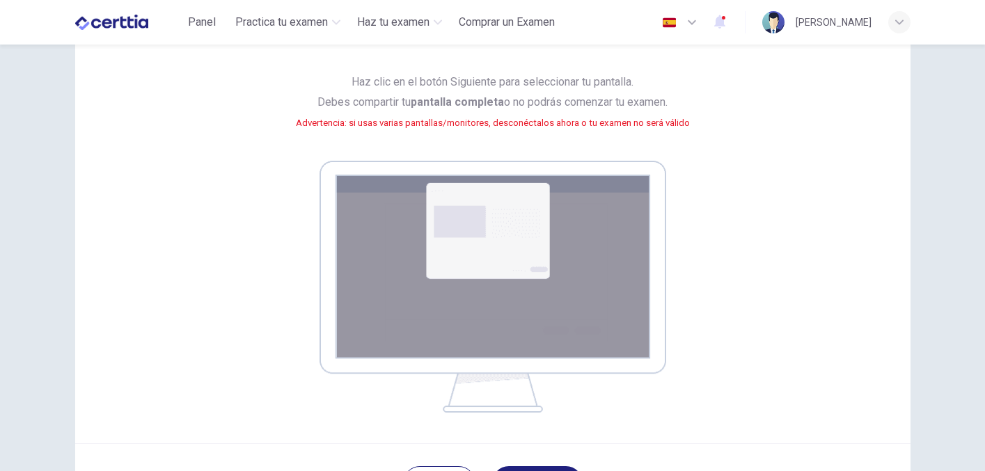
click at [473, 125] on small "Advertencia: si usas varias pantallas/monitores, desconéctalos ahora o tu exame…" at bounding box center [493, 123] width 394 height 10
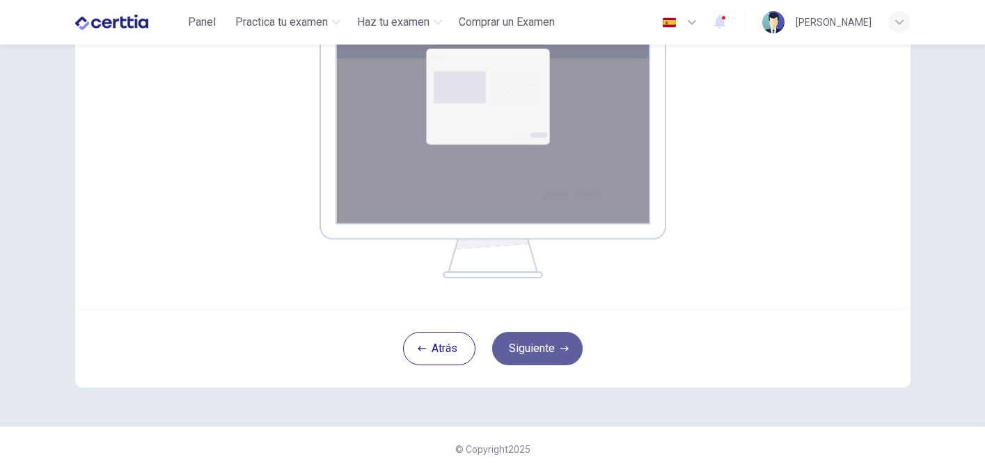
click at [544, 353] on button "Siguiente" at bounding box center [537, 348] width 90 height 33
click at [553, 344] on button "Siguiente" at bounding box center [537, 348] width 90 height 33
click at [572, 341] on button "Siguiente" at bounding box center [537, 348] width 90 height 33
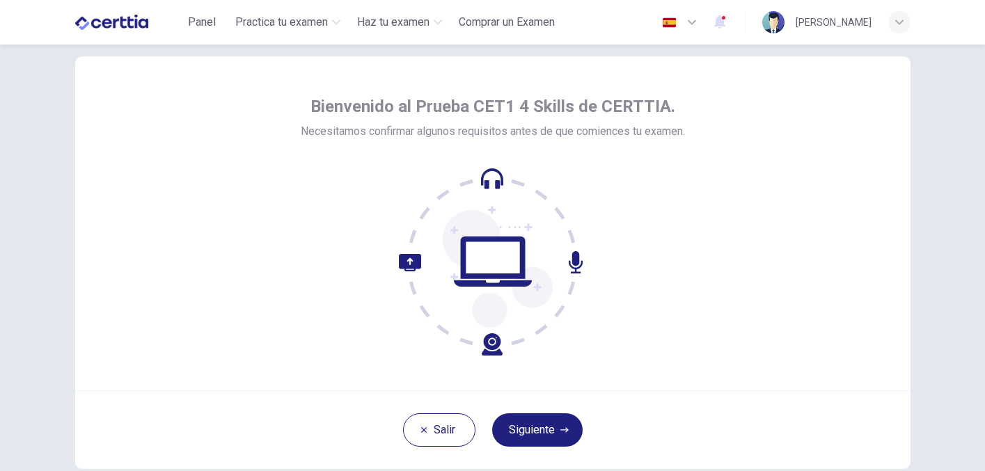
scroll to position [77, 0]
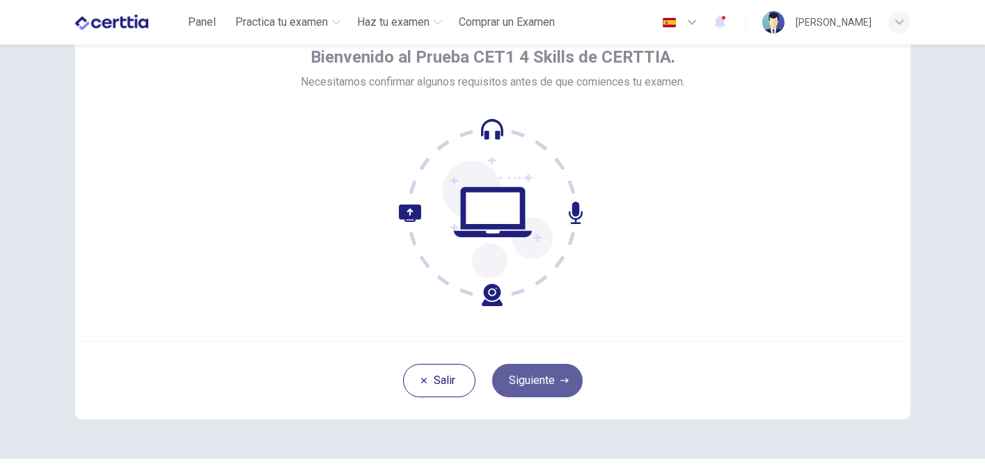
click at [554, 379] on button "Siguiente" at bounding box center [537, 380] width 90 height 33
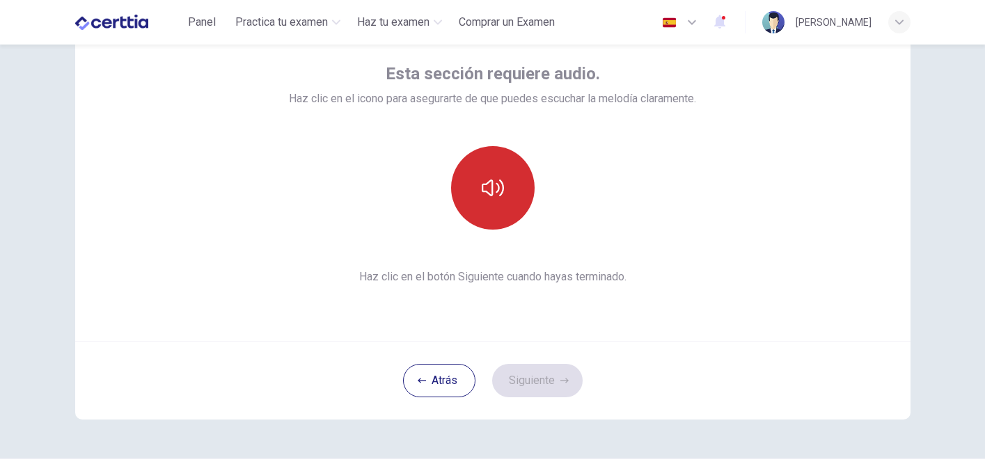
click at [501, 182] on icon "button" at bounding box center [492, 188] width 22 height 17
click at [551, 382] on button "Siguiente" at bounding box center [537, 380] width 90 height 33
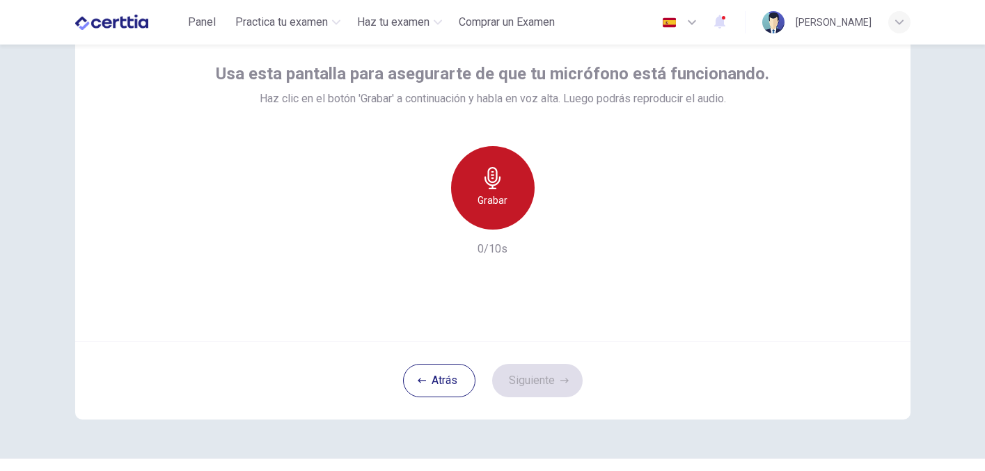
click at [497, 196] on h6 "Grabar" at bounding box center [492, 200] width 30 height 17
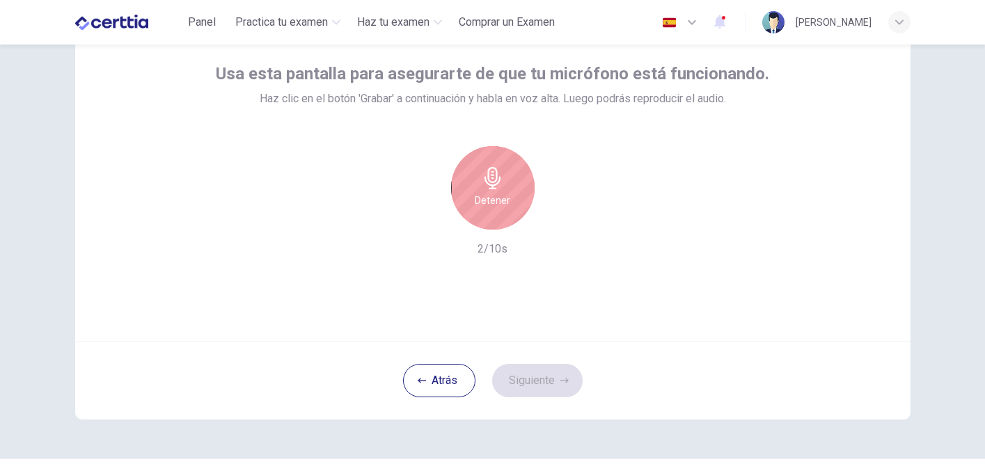
click at [497, 196] on h6 "Detener" at bounding box center [492, 200] width 35 height 17
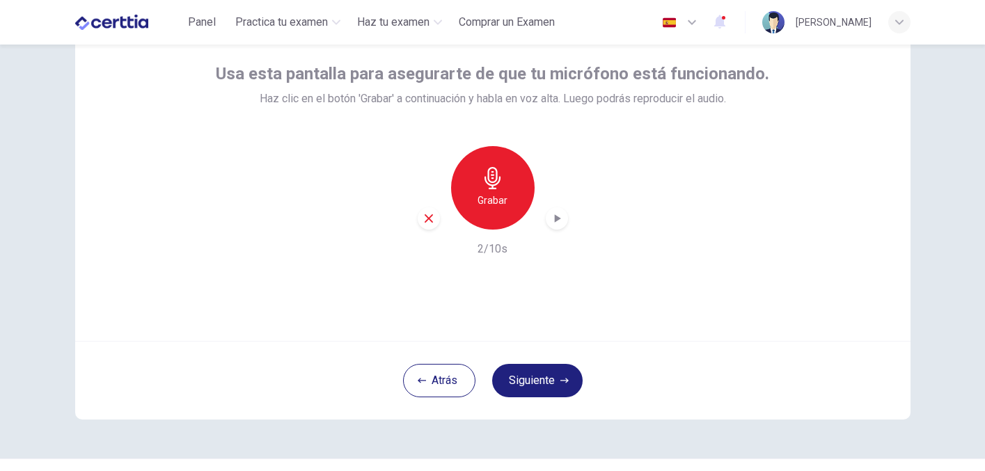
click at [527, 383] on button "Siguiente" at bounding box center [537, 380] width 90 height 33
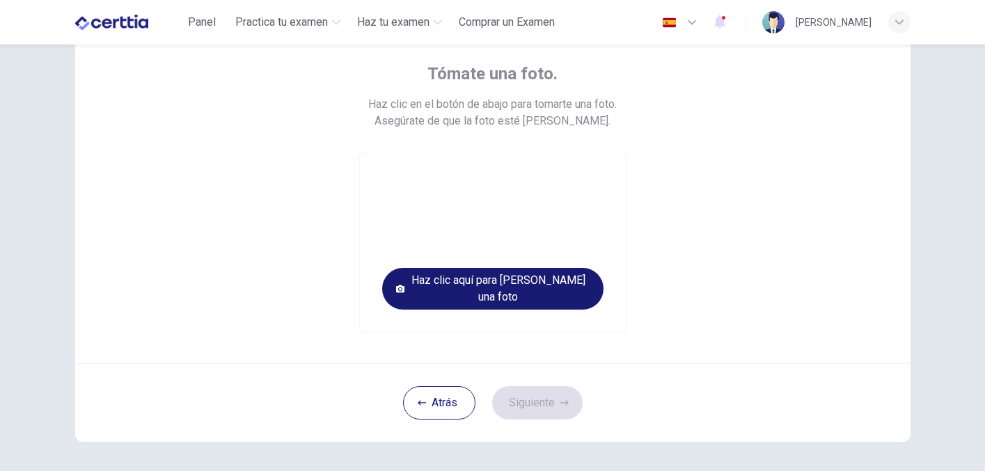
click at [520, 286] on button "Haz clic aquí para tomar una foto" at bounding box center [492, 289] width 221 height 42
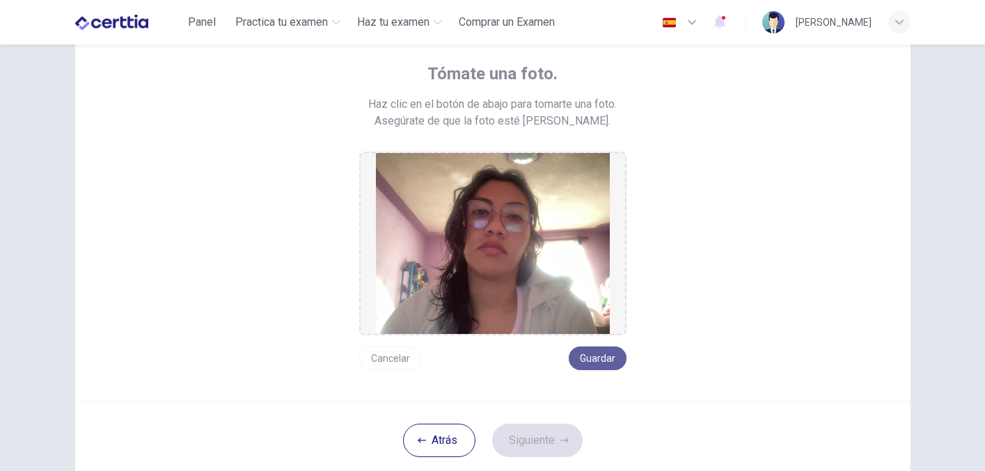
click at [598, 355] on button "Guardar" at bounding box center [597, 359] width 58 height 24
click at [571, 437] on button "Siguiente" at bounding box center [537, 440] width 90 height 33
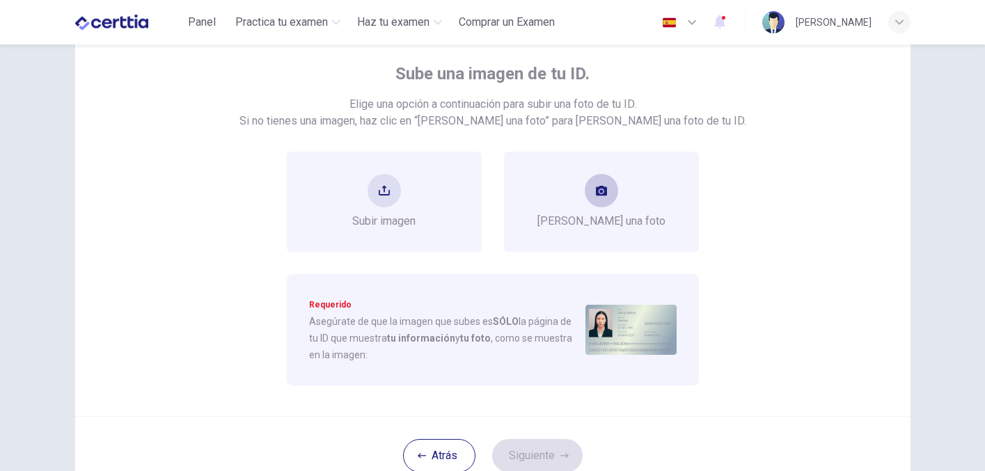
click at [581, 197] on div "Tomar una foto" at bounding box center [601, 202] width 128 height 56
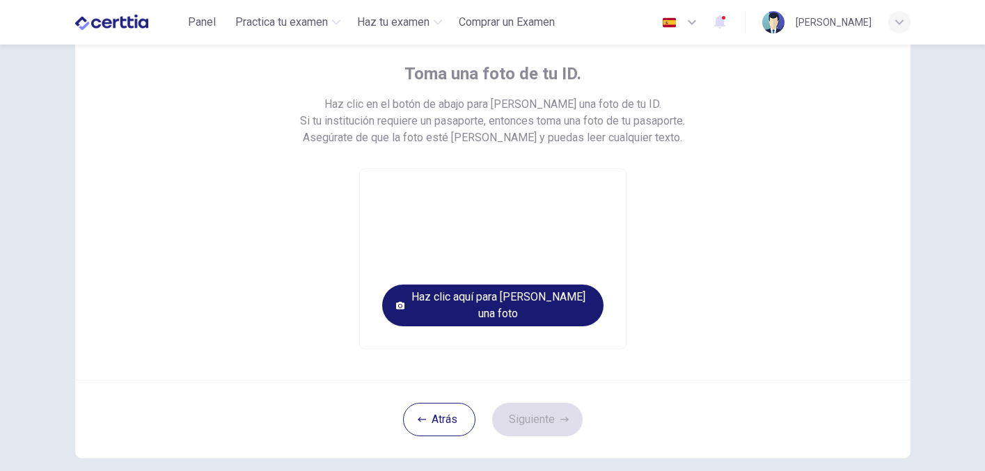
click at [555, 307] on button "Haz clic aquí para tomar una foto" at bounding box center [492, 306] width 221 height 42
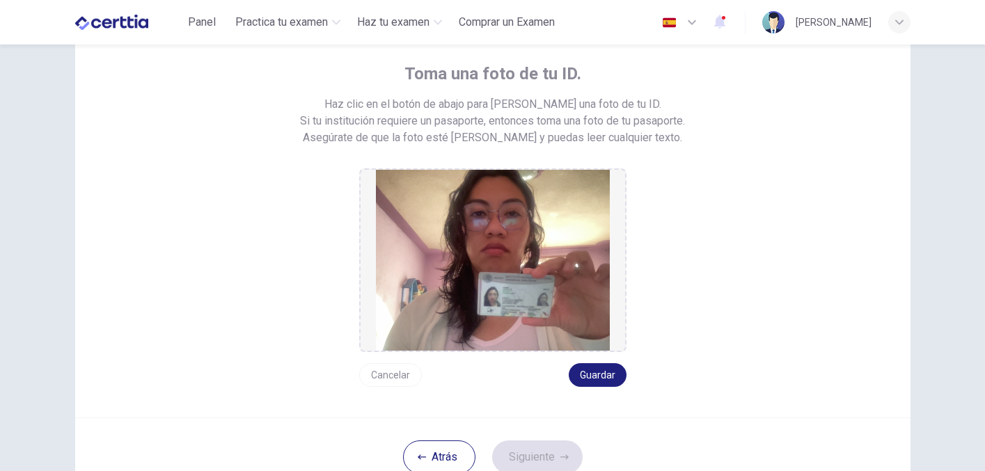
click at [587, 359] on div "Cancelar Guardar" at bounding box center [492, 369] width 267 height 35
click at [594, 377] on button "Guardar" at bounding box center [597, 375] width 58 height 24
click at [546, 464] on button "Siguiente" at bounding box center [537, 456] width 90 height 33
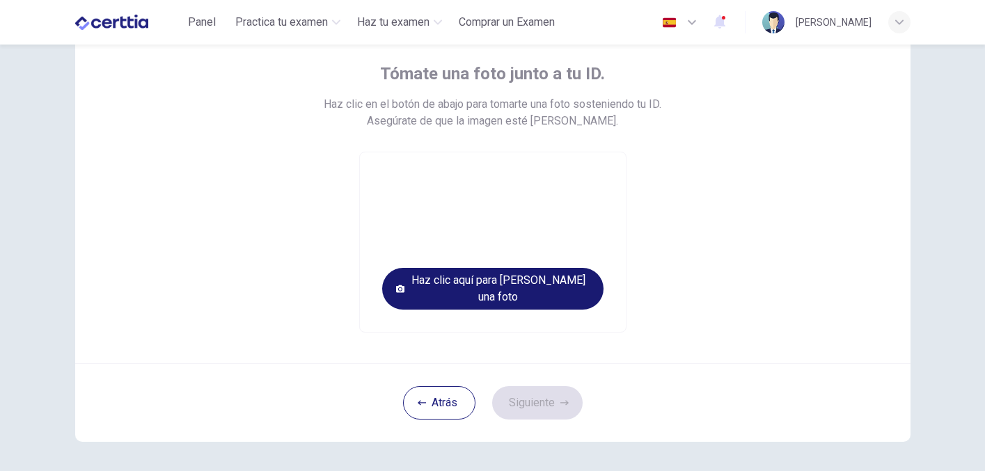
click at [545, 298] on button "Haz clic aquí para tomar una foto" at bounding box center [492, 289] width 221 height 42
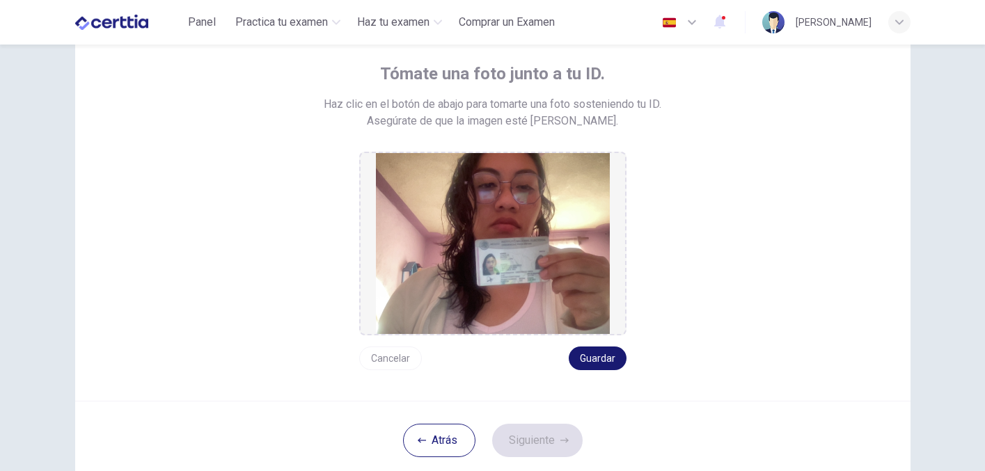
click at [600, 353] on button "Guardar" at bounding box center [597, 359] width 58 height 24
click at [560, 443] on icon "button" at bounding box center [564, 440] width 8 height 8
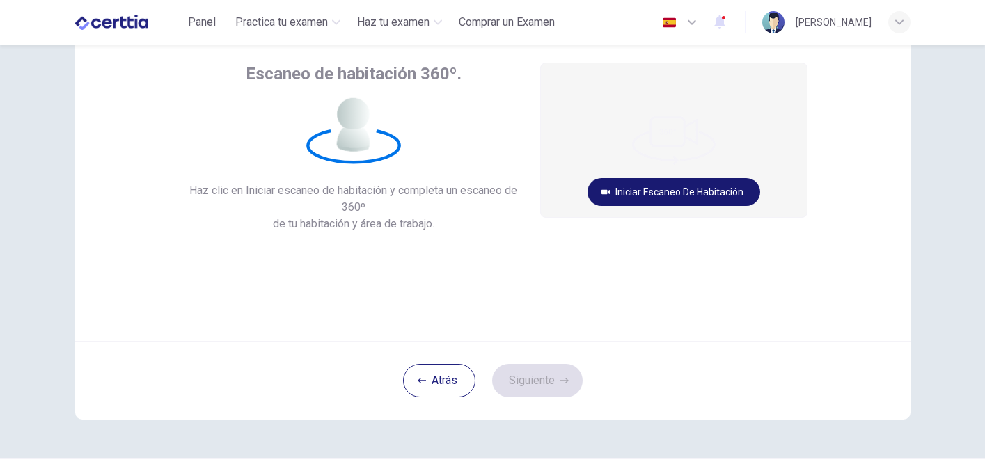
click at [691, 192] on button "Iniciar escaneo de habitación" at bounding box center [673, 192] width 173 height 28
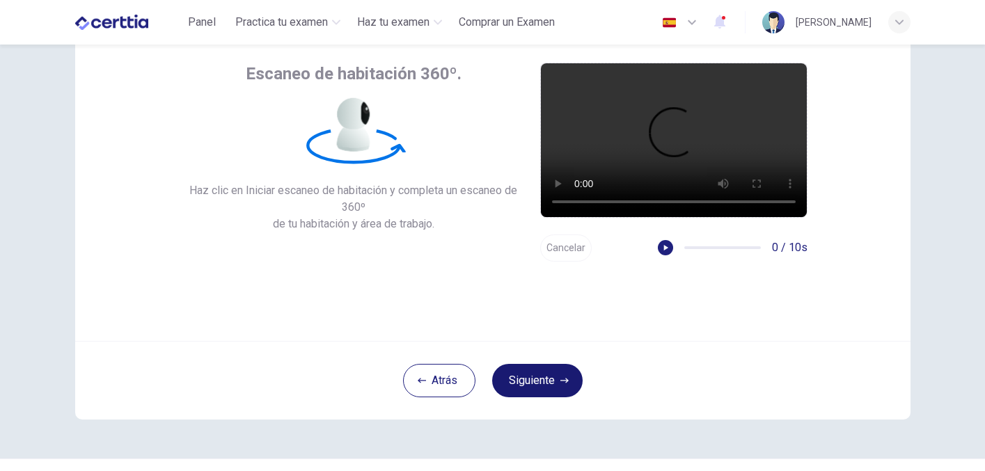
click at [539, 381] on button "Siguiente" at bounding box center [537, 380] width 90 height 33
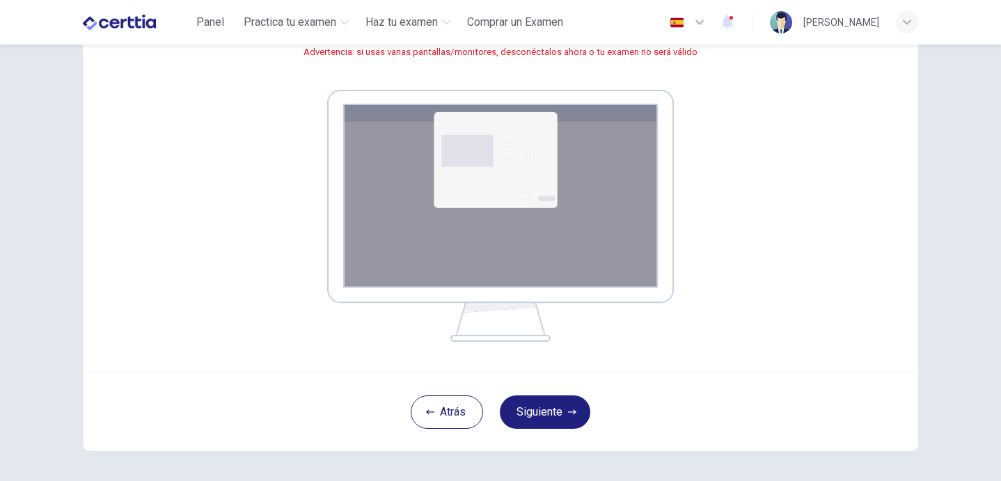
scroll to position [202, 0]
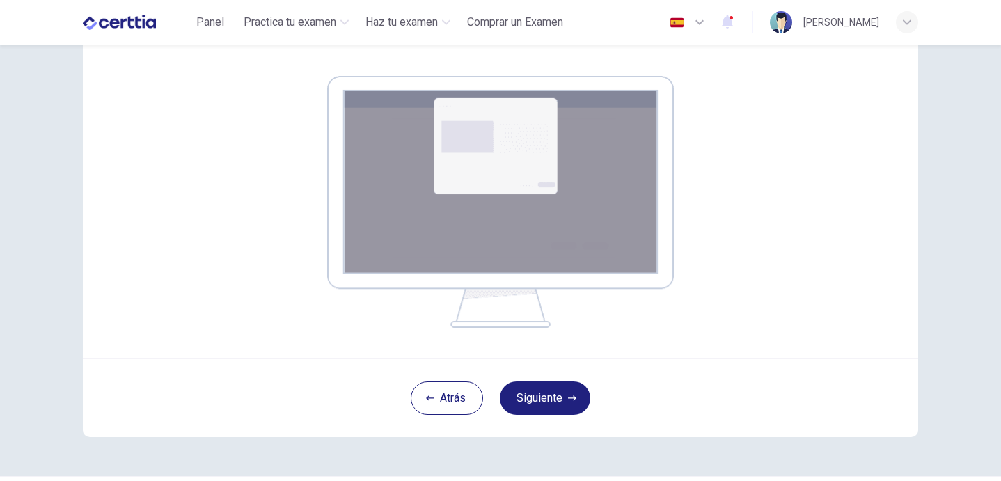
click at [538, 193] on img at bounding box center [500, 202] width 347 height 252
click at [565, 399] on button "Siguiente" at bounding box center [545, 397] width 90 height 33
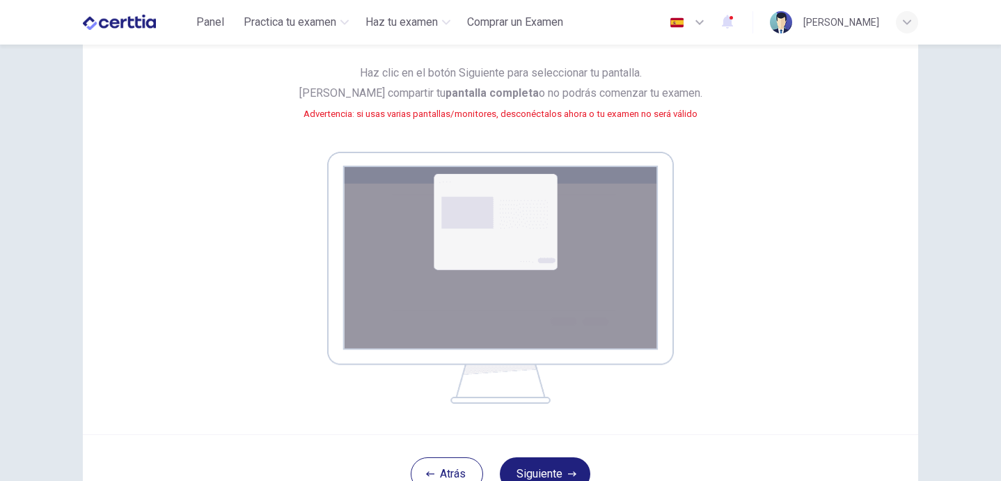
scroll to position [241, 0]
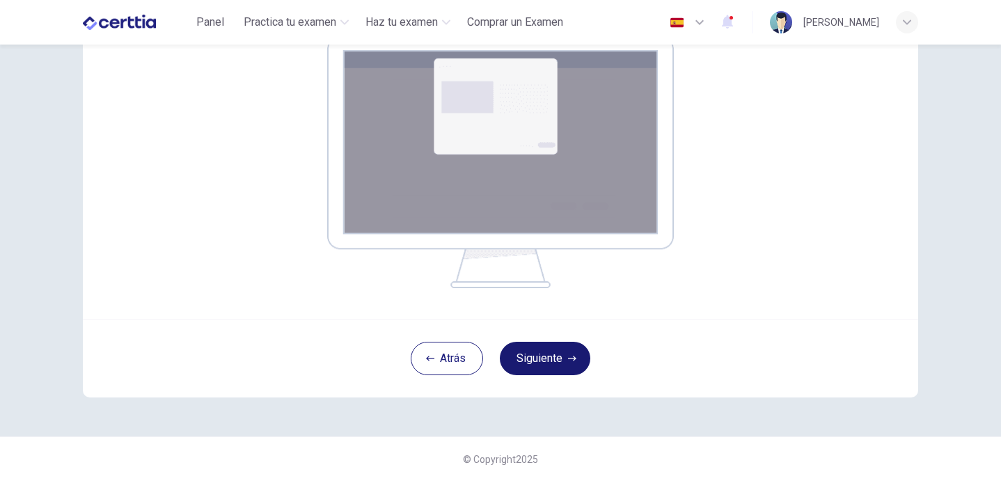
click at [574, 356] on icon "button" at bounding box center [572, 358] width 8 height 8
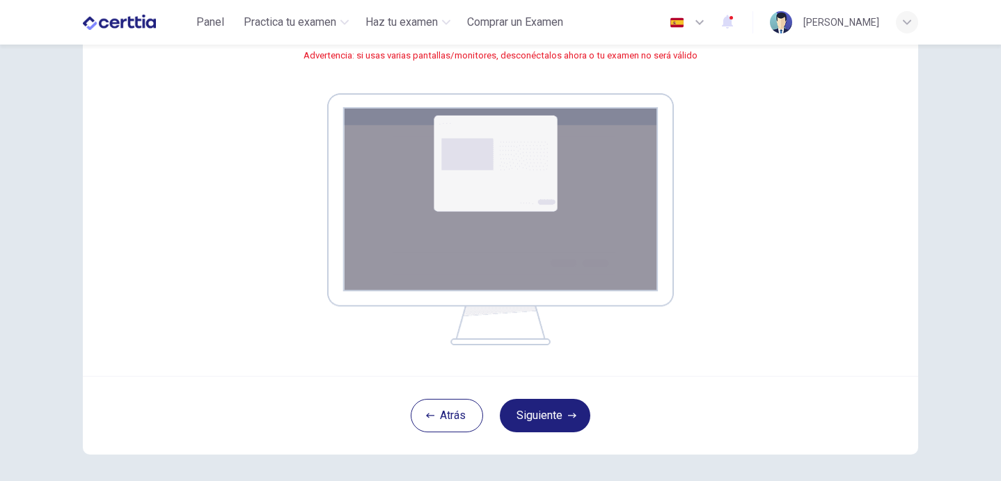
scroll to position [175, 0]
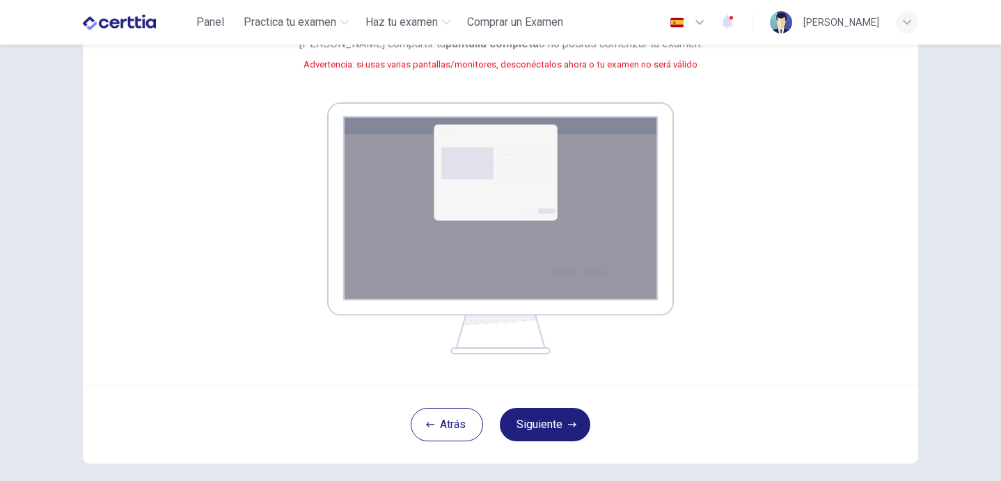
click at [585, 252] on img at bounding box center [500, 228] width 347 height 252
click at [572, 411] on button "Siguiente" at bounding box center [545, 424] width 90 height 33
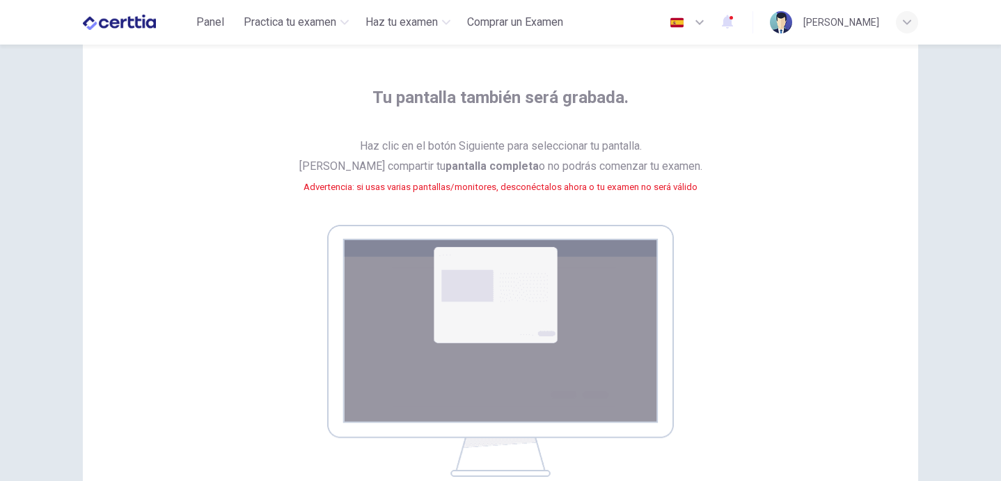
scroll to position [241, 0]
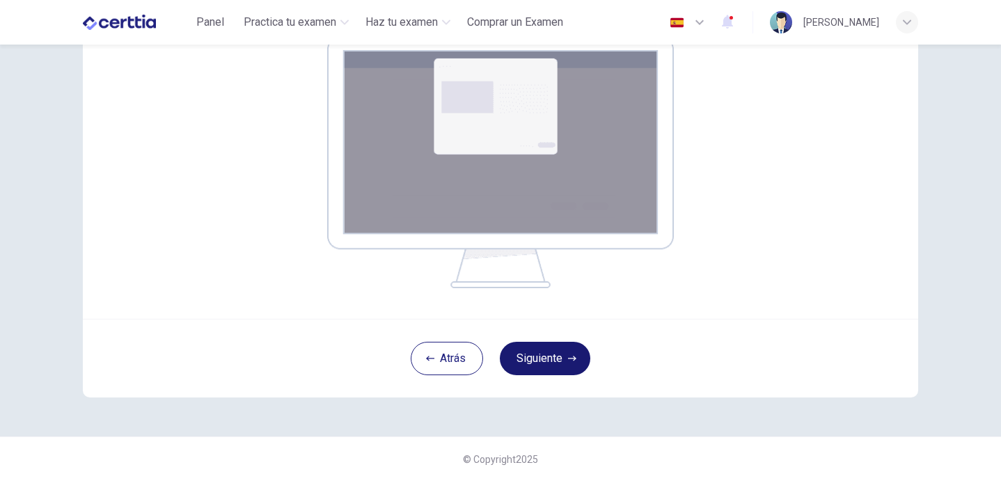
click at [549, 369] on button "Siguiente" at bounding box center [545, 358] width 90 height 33
click at [571, 356] on icon "button" at bounding box center [572, 358] width 8 height 8
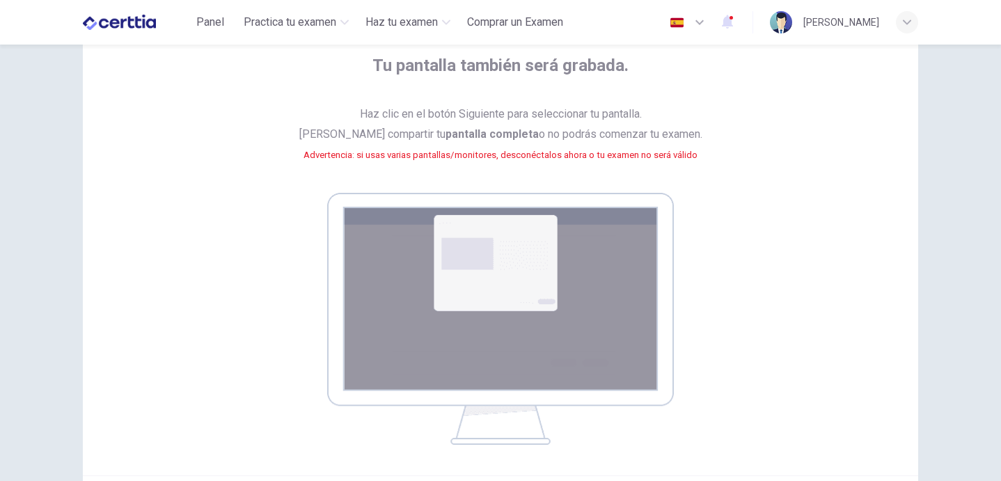
scroll to position [13, 0]
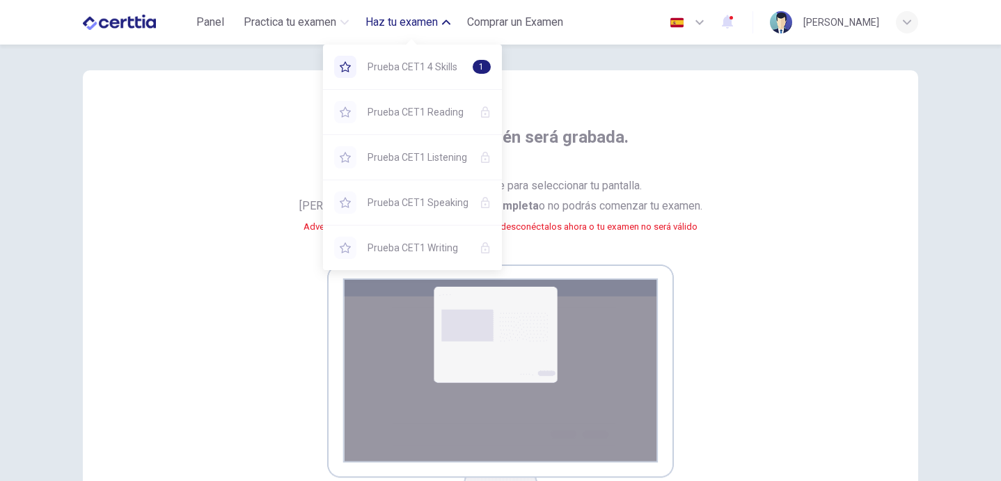
click at [385, 15] on span "Haz tu examen" at bounding box center [401, 22] width 72 height 17
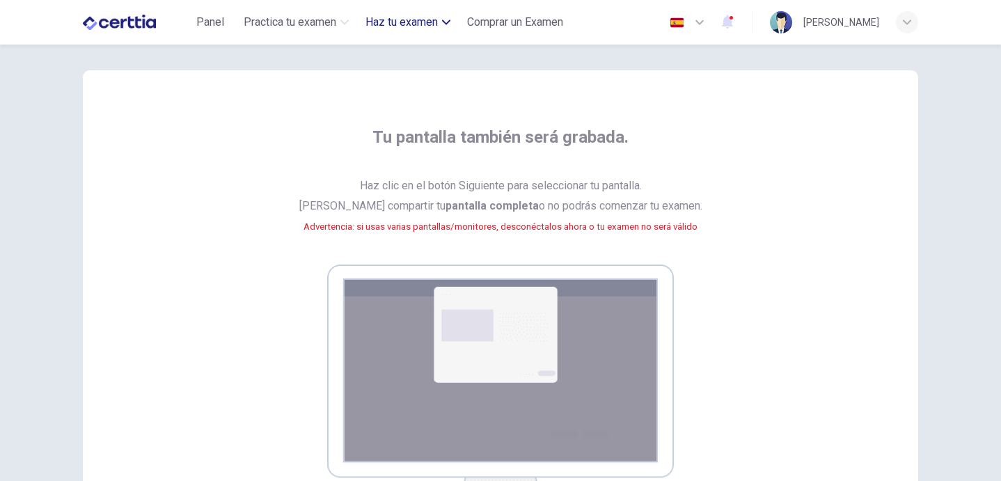
click at [385, 16] on span "Haz tu examen" at bounding box center [401, 22] width 72 height 17
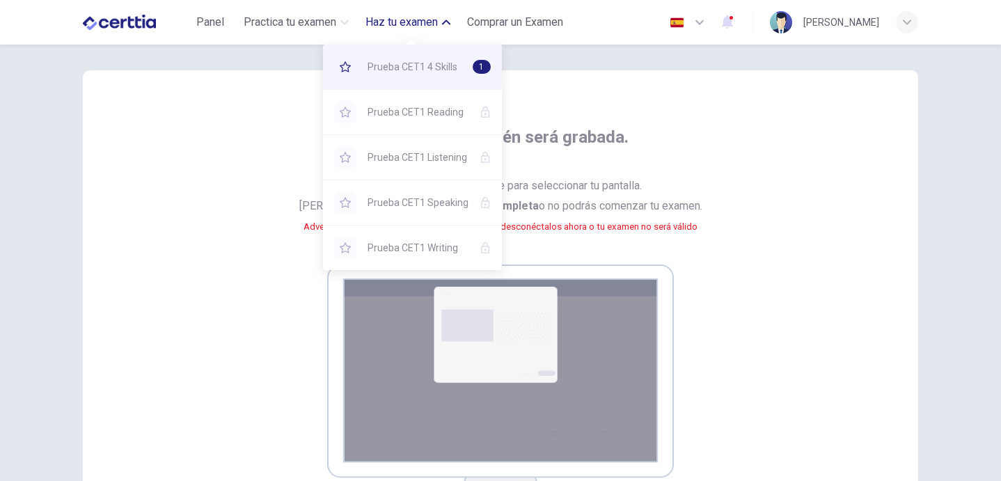
click at [404, 65] on span "Prueba CET1 4 Skills" at bounding box center [414, 66] width 94 height 17
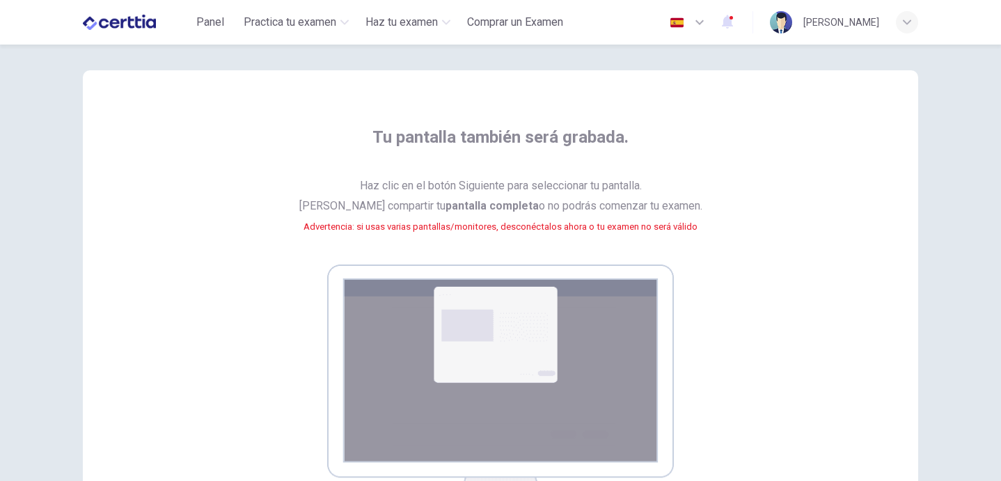
scroll to position [145, 0]
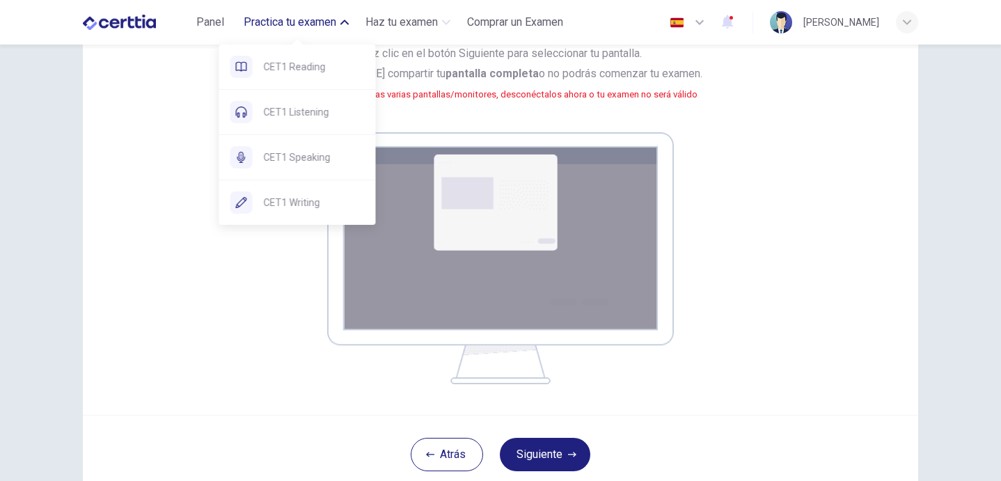
click at [298, 18] on span "Practica tu examen" at bounding box center [290, 22] width 93 height 17
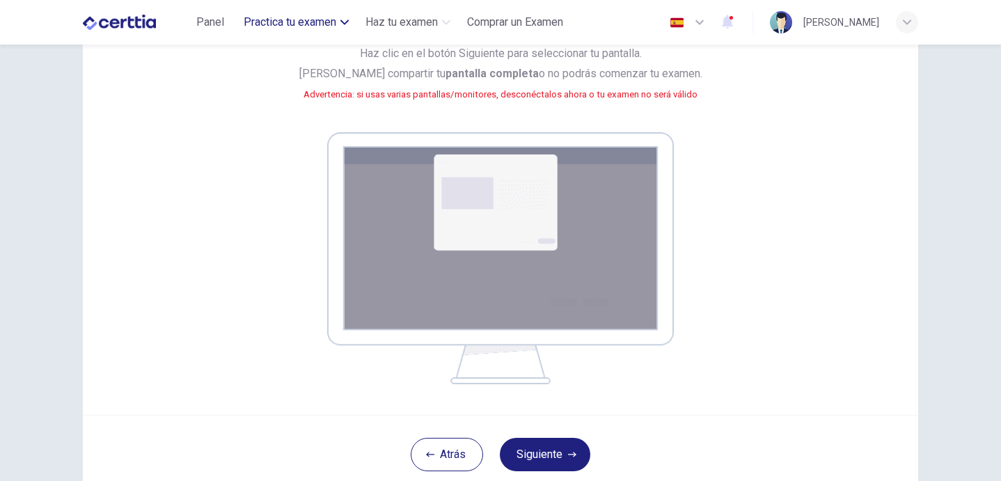
click at [298, 18] on span "Practica tu examen" at bounding box center [290, 22] width 93 height 17
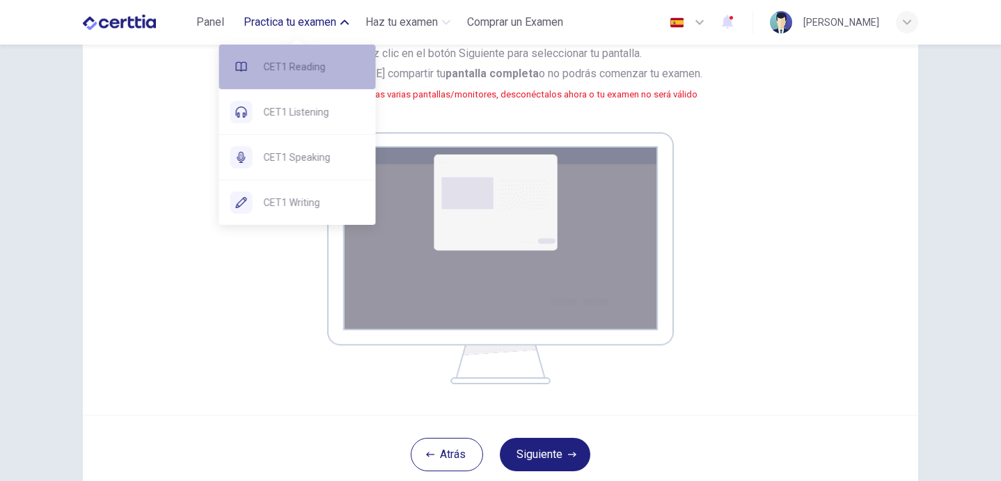
click at [306, 58] on span "CET1 Reading" at bounding box center [314, 66] width 101 height 17
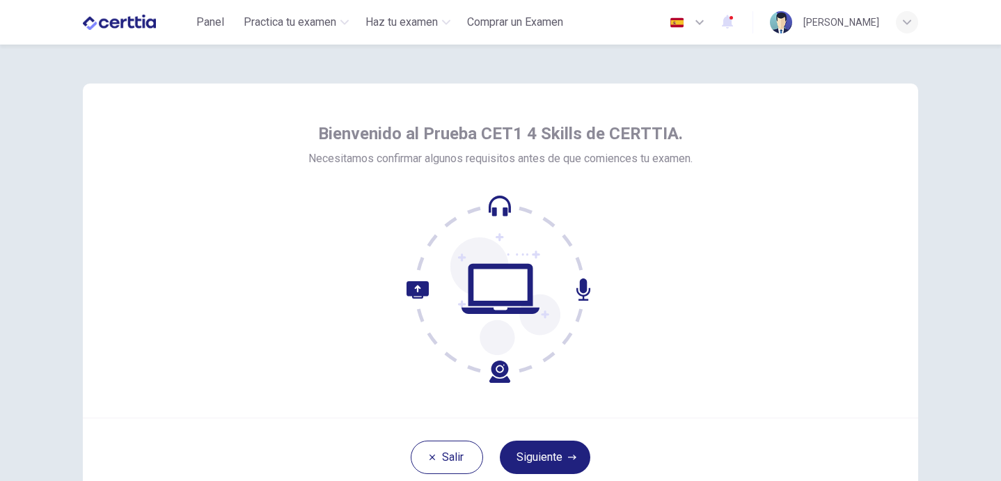
click at [563, 451] on button "Siguiente" at bounding box center [545, 456] width 90 height 33
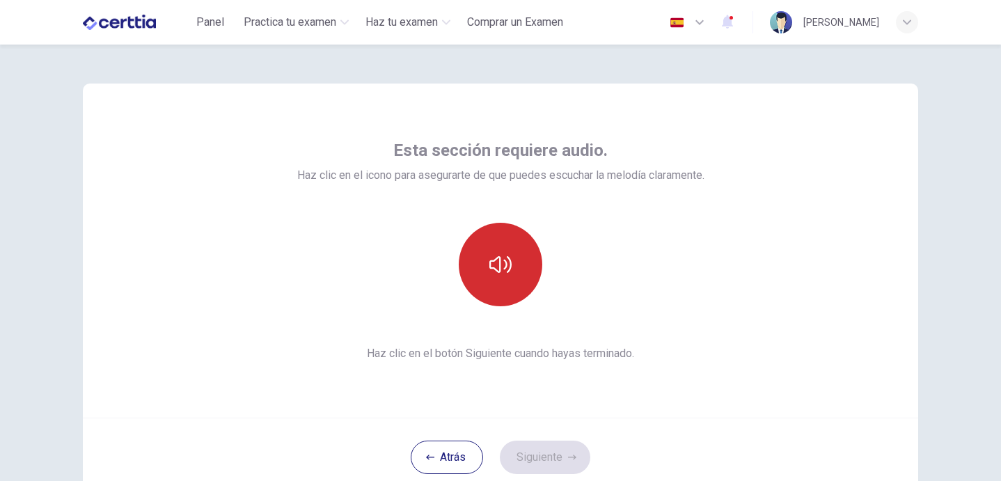
click at [498, 271] on icon "button" at bounding box center [500, 264] width 22 height 17
click at [549, 452] on button "Siguiente" at bounding box center [545, 456] width 90 height 33
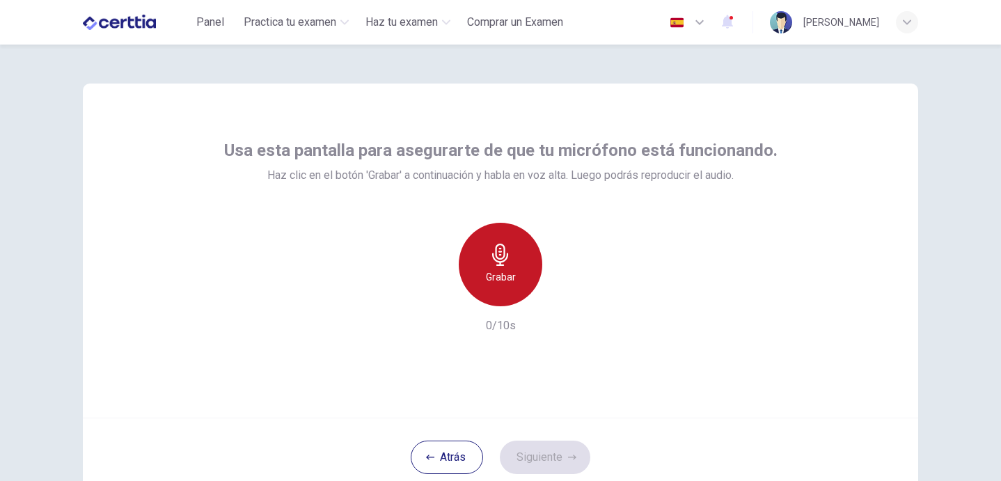
click at [511, 264] on div "Grabar" at bounding box center [500, 264] width 83 height 83
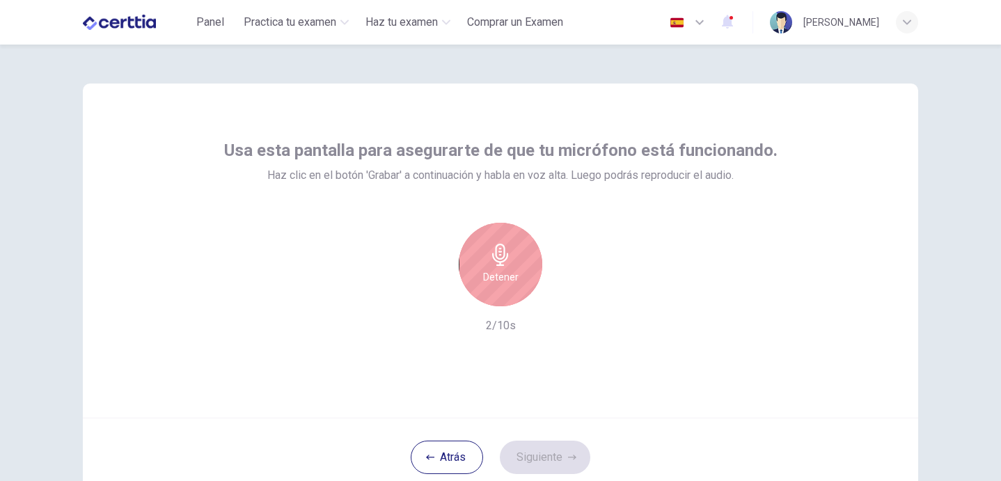
click at [511, 264] on div "Detener" at bounding box center [500, 264] width 83 height 83
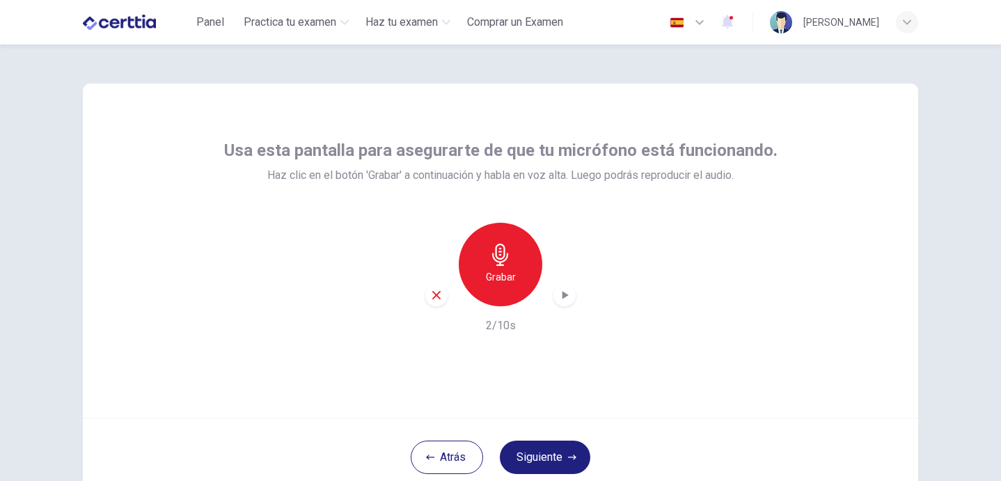
click at [557, 454] on button "Siguiente" at bounding box center [545, 456] width 90 height 33
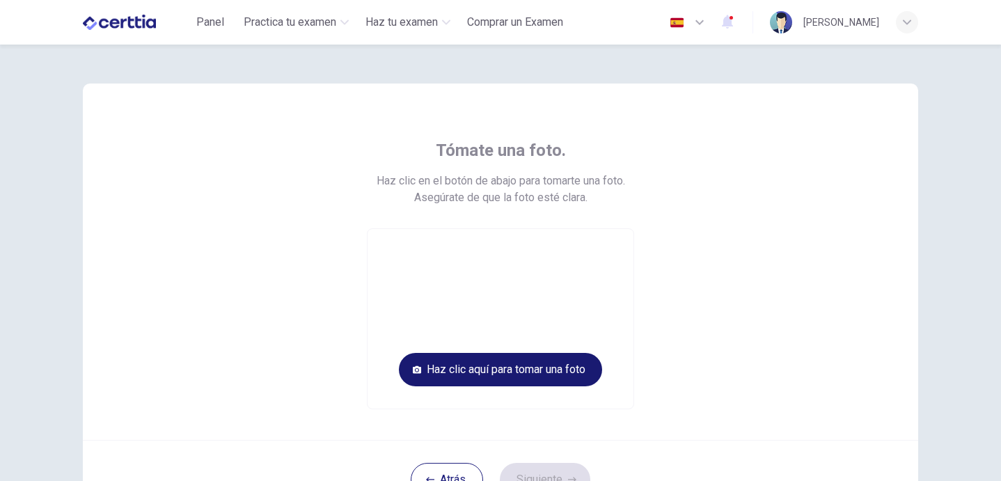
click at [536, 366] on button "Haz clic aquí para tomar una foto" at bounding box center [500, 369] width 203 height 33
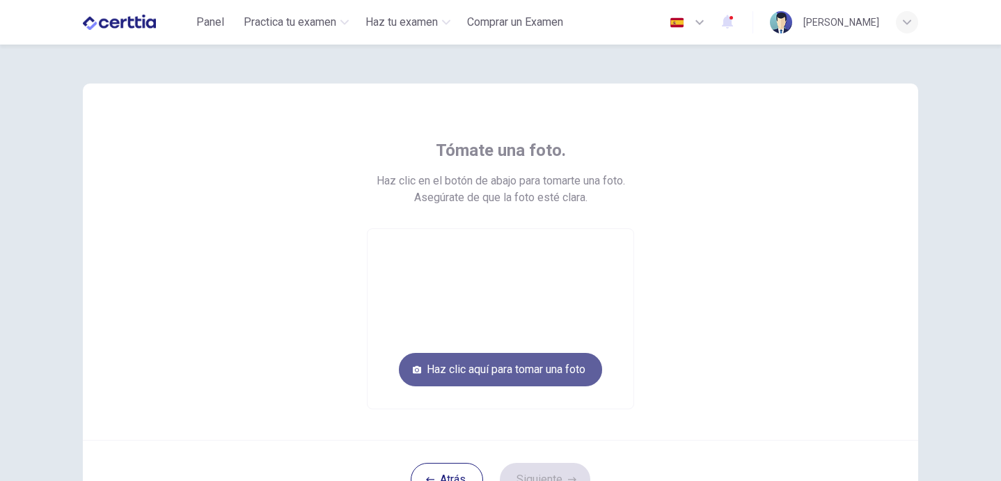
click at [536, 367] on button "Haz clic aquí para tomar una foto" at bounding box center [500, 369] width 203 height 33
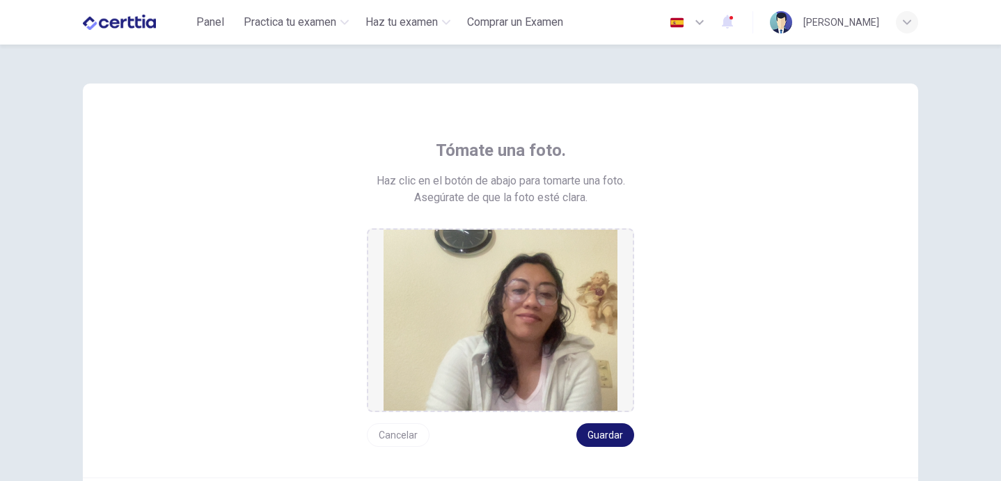
click at [600, 439] on button "Guardar" at bounding box center [605, 435] width 58 height 24
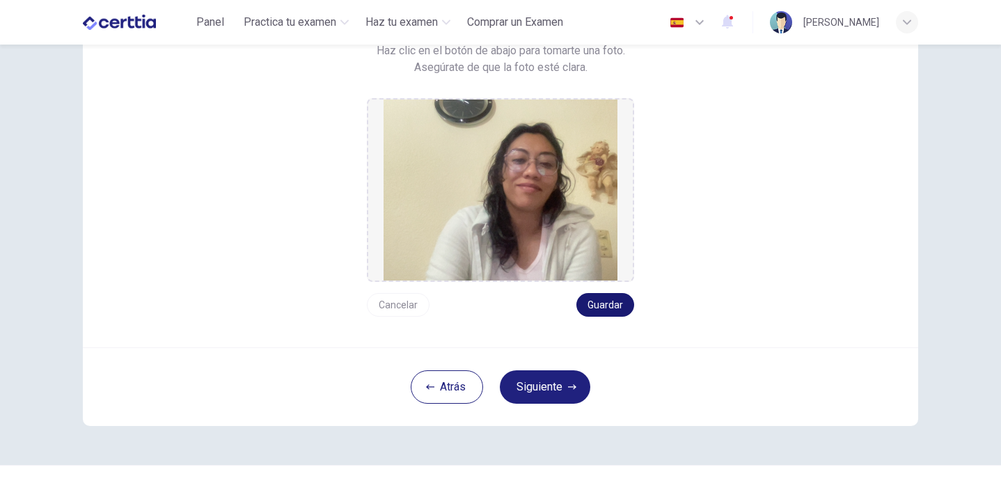
scroll to position [146, 0]
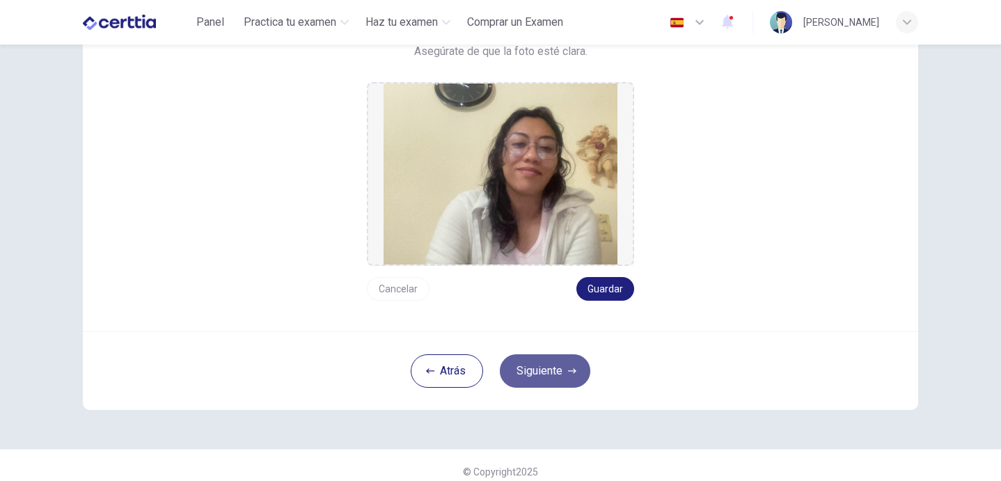
click at [558, 365] on button "Siguiente" at bounding box center [545, 370] width 90 height 33
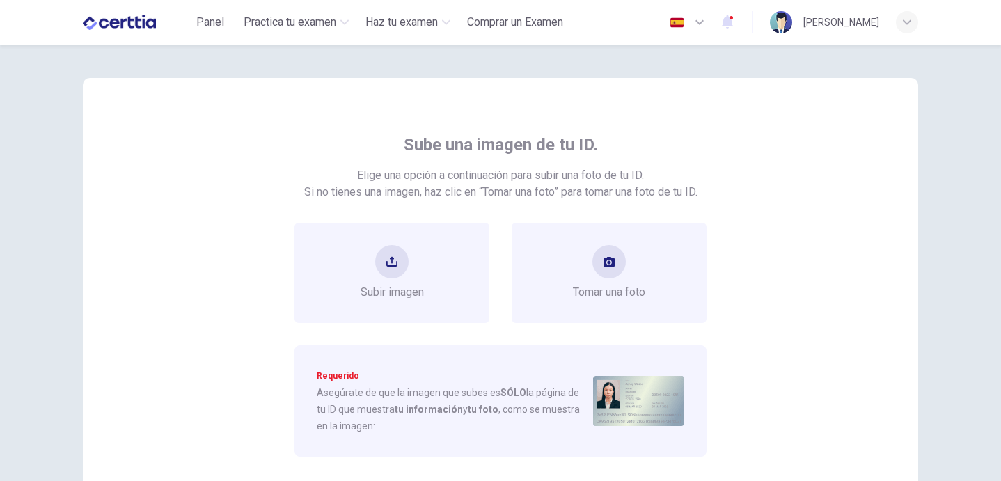
scroll to position [0, 0]
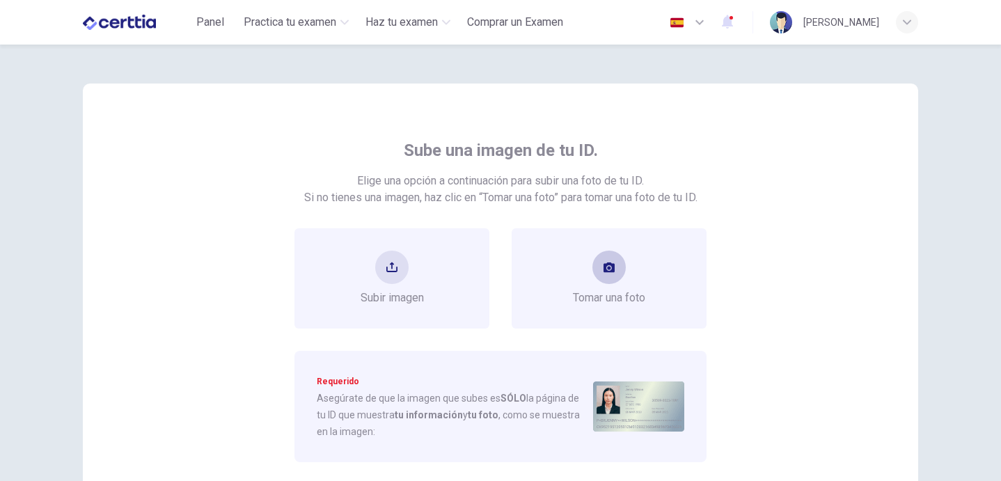
click at [607, 277] on button "take photo" at bounding box center [608, 266] width 33 height 33
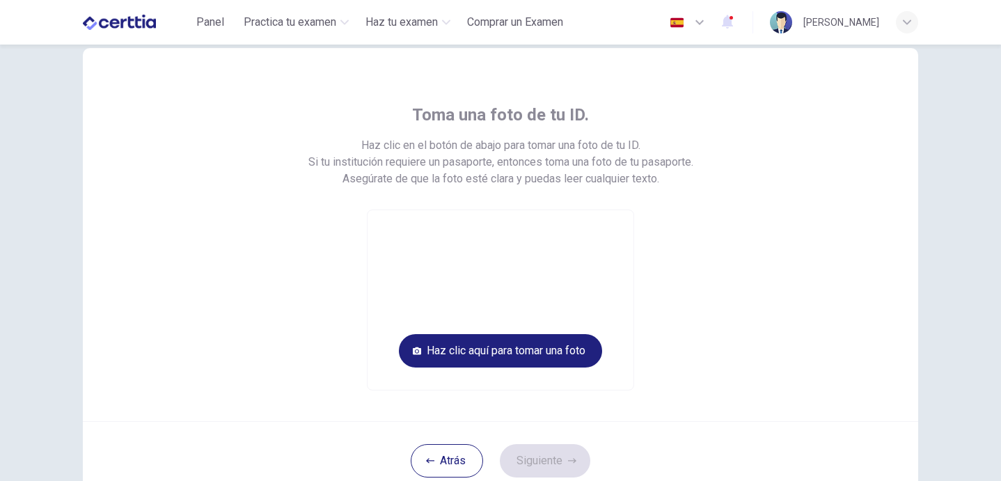
scroll to position [42, 0]
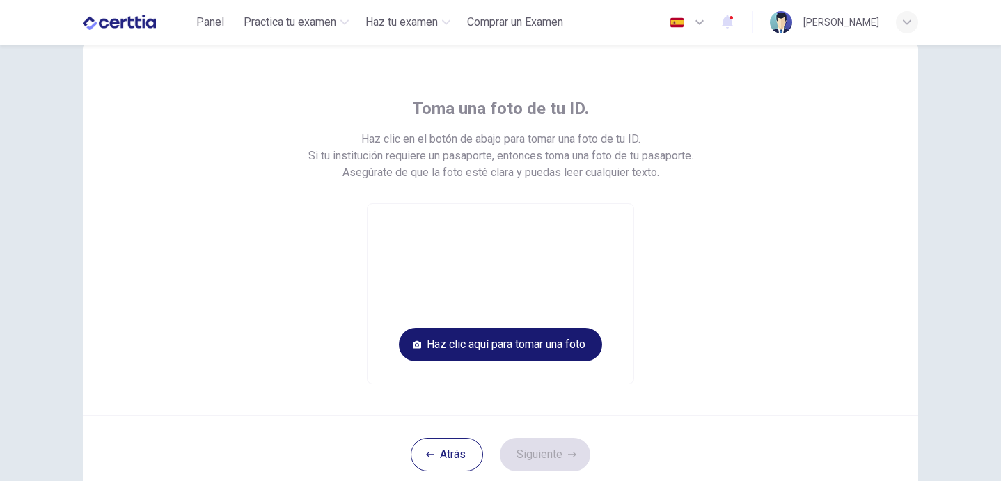
click at [566, 340] on button "Haz clic aquí para tomar una foto" at bounding box center [500, 344] width 203 height 33
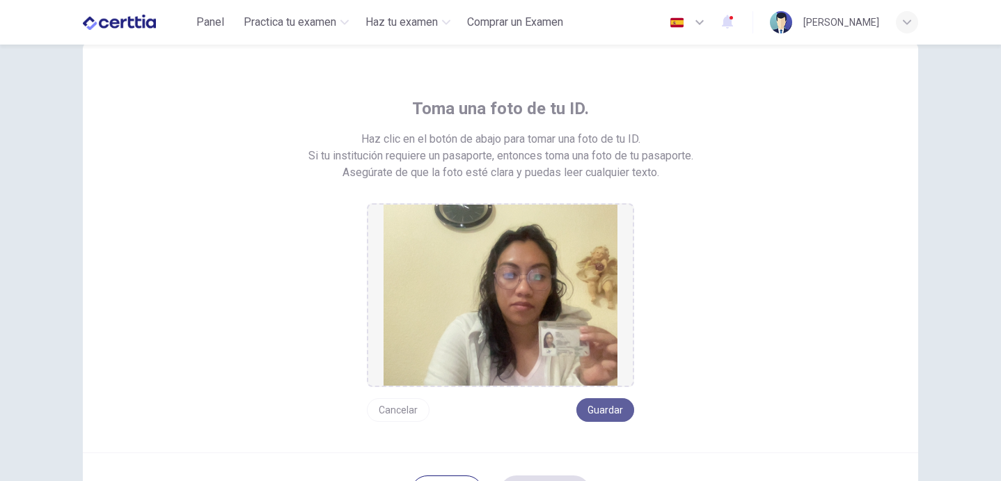
click at [598, 406] on button "Guardar" at bounding box center [605, 410] width 58 height 24
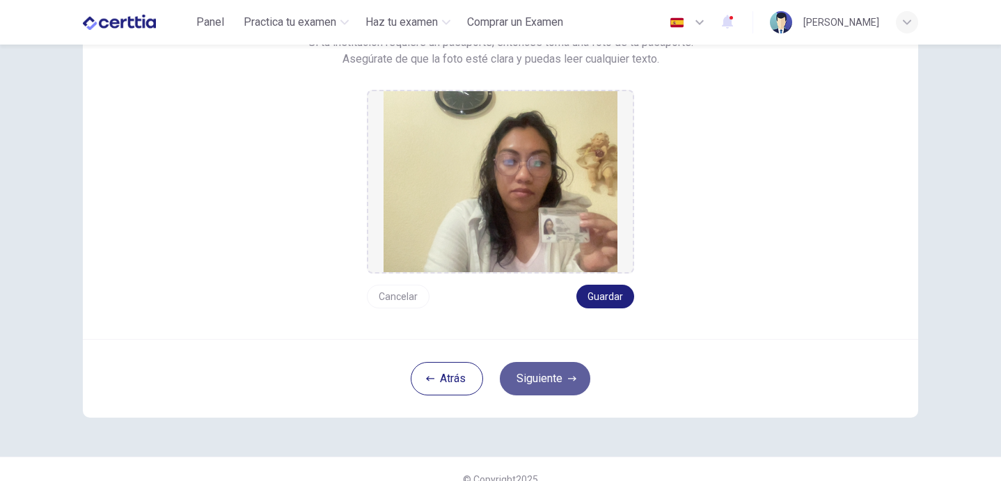
click at [570, 388] on button "Siguiente" at bounding box center [545, 378] width 90 height 33
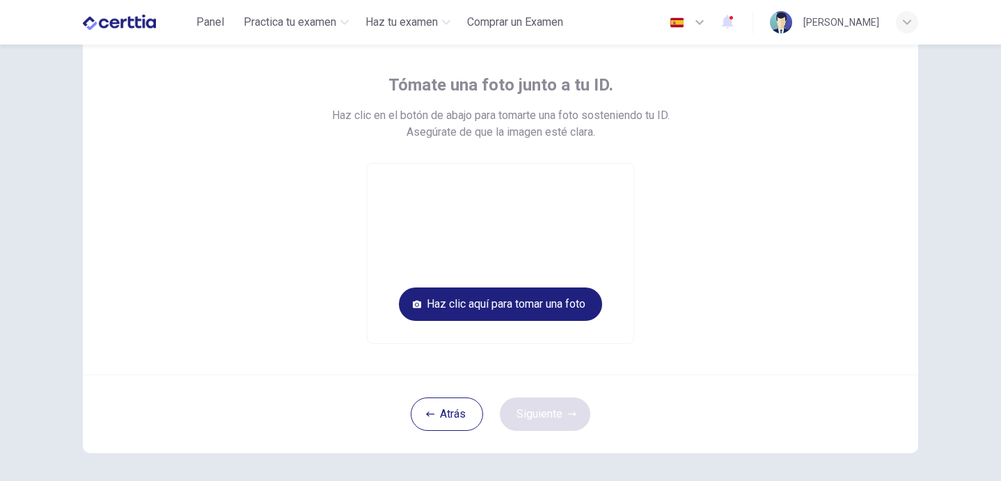
scroll to position [0, 0]
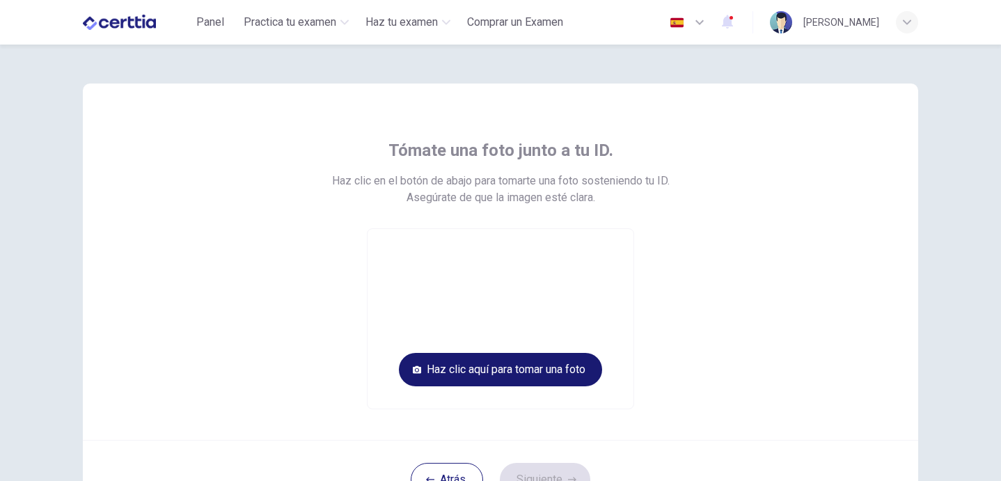
click at [566, 373] on button "Haz clic aquí para tomar una foto" at bounding box center [500, 369] width 203 height 33
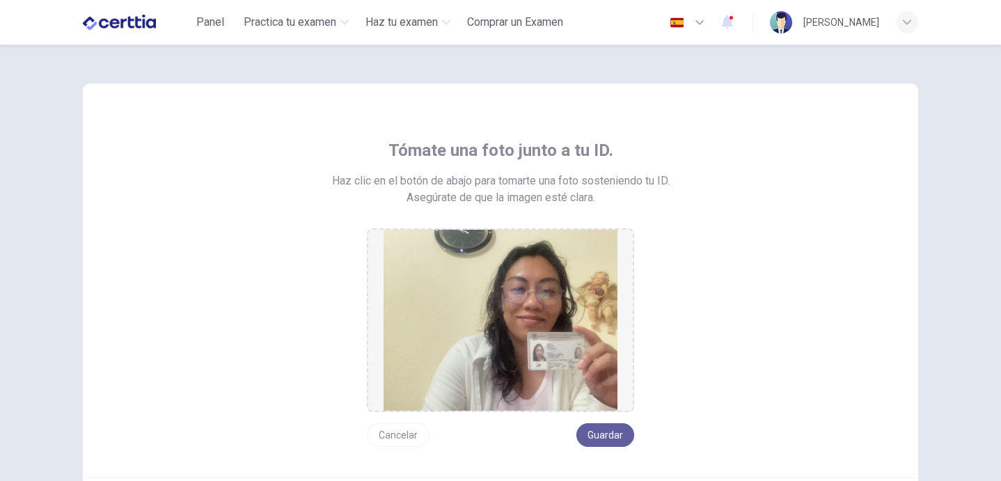
click at [611, 437] on button "Guardar" at bounding box center [605, 435] width 58 height 24
click at [611, 436] on button "Guardar" at bounding box center [605, 435] width 58 height 24
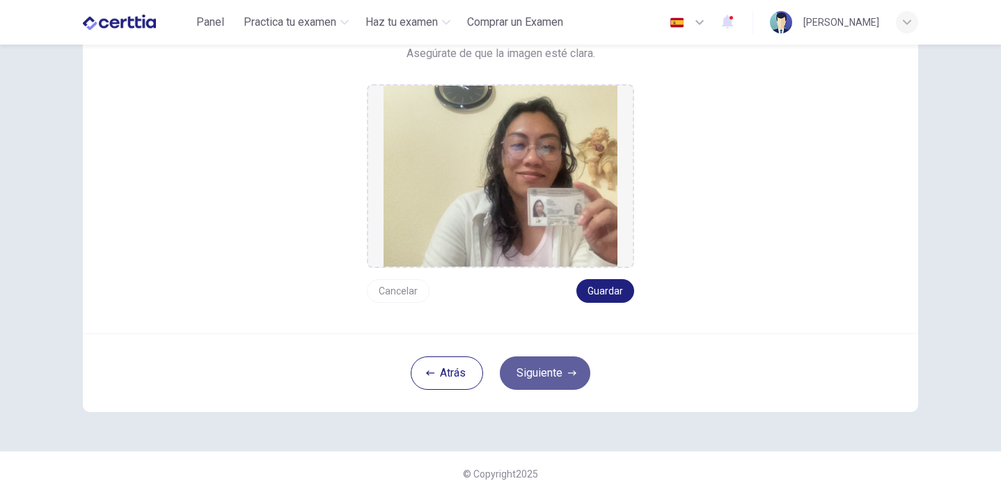
click at [555, 369] on button "Siguiente" at bounding box center [545, 372] width 90 height 33
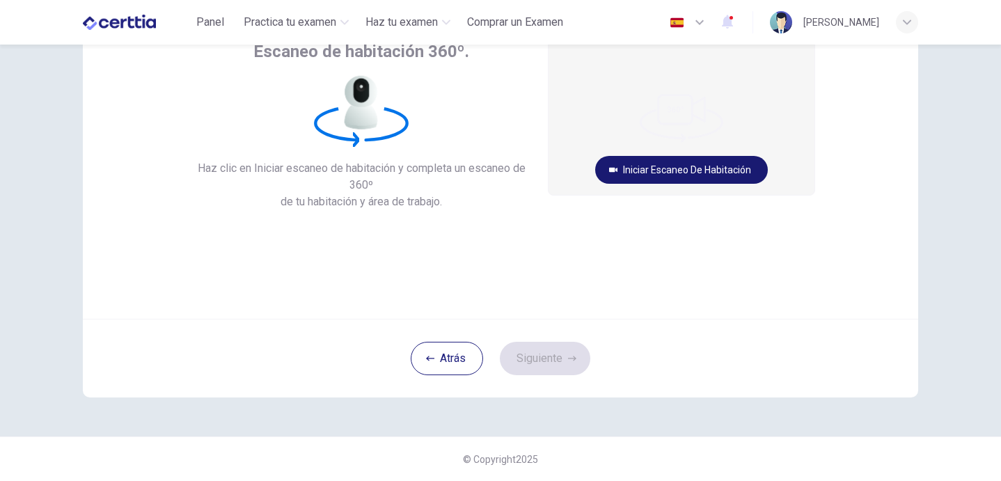
click at [616, 173] on icon "button" at bounding box center [613, 170] width 8 height 8
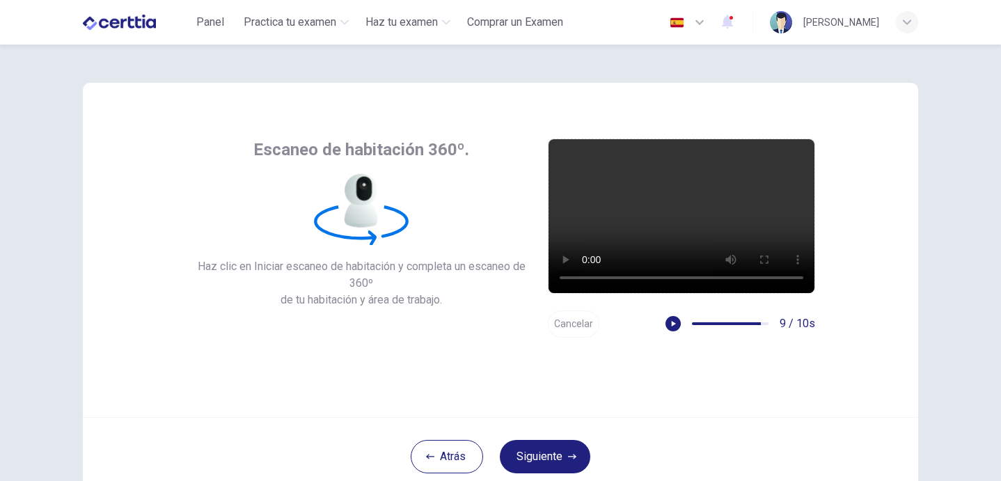
scroll to position [10, 0]
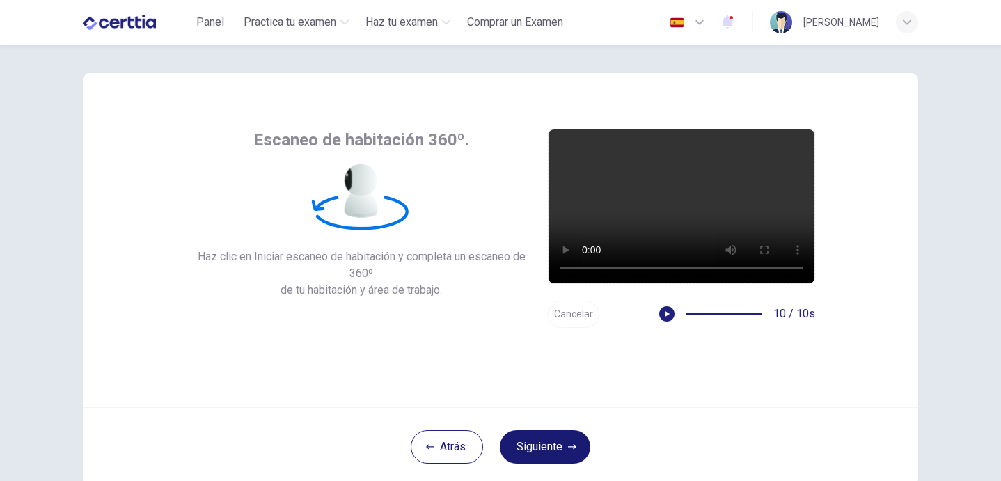
click at [562, 436] on button "Siguiente" at bounding box center [545, 446] width 90 height 33
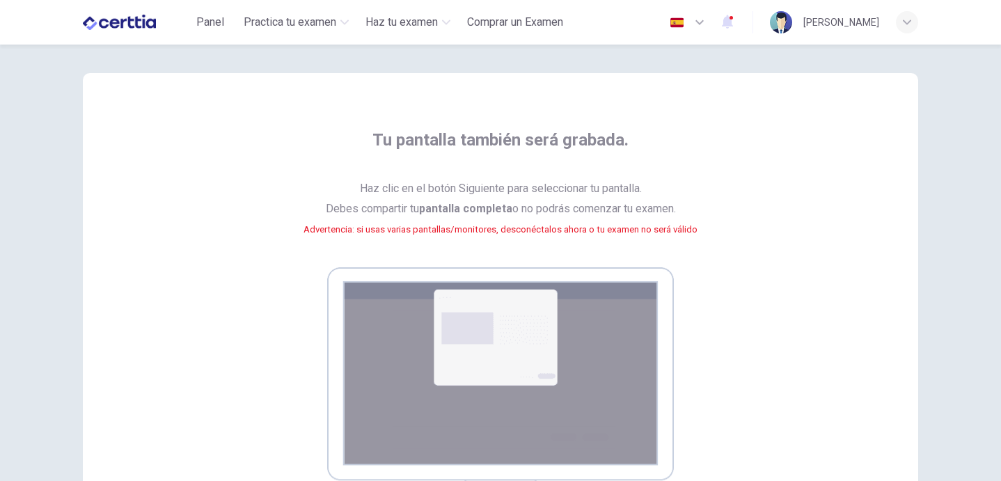
scroll to position [78, 0]
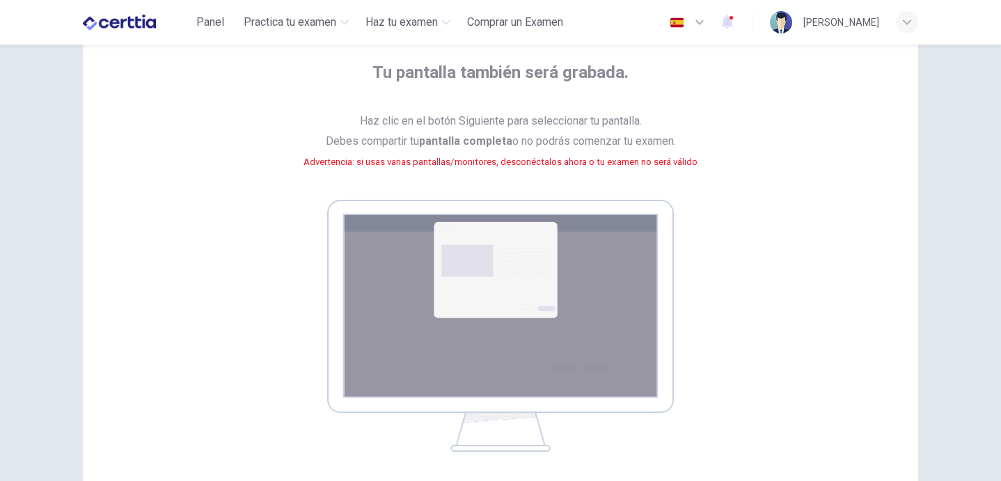
click at [532, 314] on img at bounding box center [500, 326] width 347 height 252
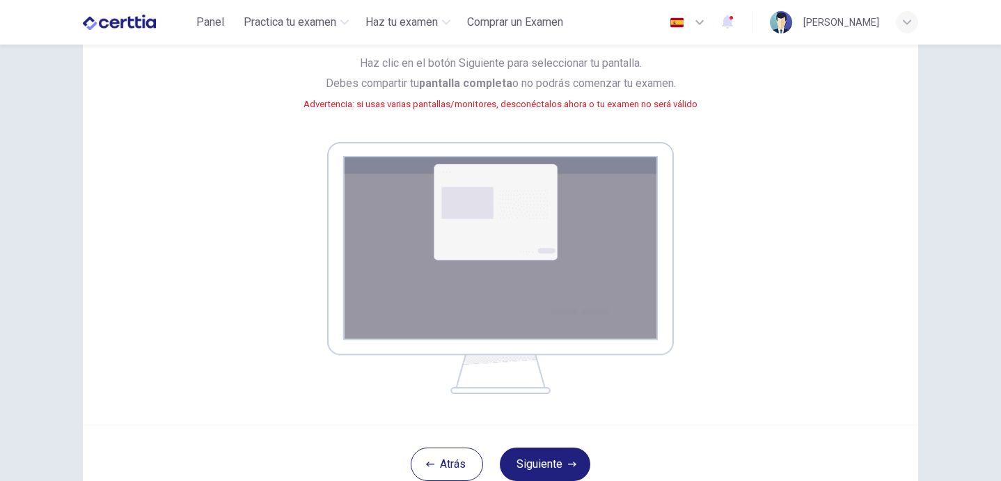
scroll to position [241, 0]
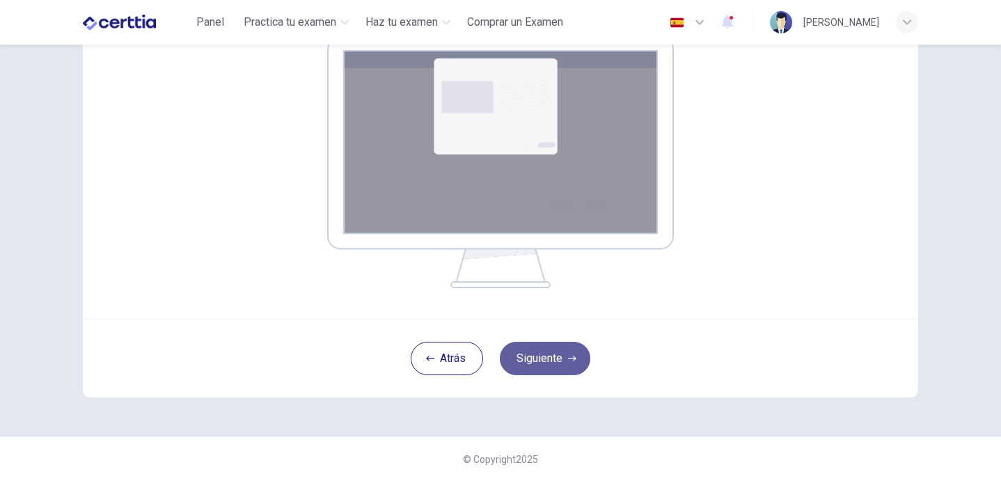
click at [554, 350] on button "Siguiente" at bounding box center [545, 358] width 90 height 33
click at [572, 358] on icon "button" at bounding box center [572, 358] width 8 height 8
click at [579, 353] on button "Siguiente" at bounding box center [545, 358] width 90 height 33
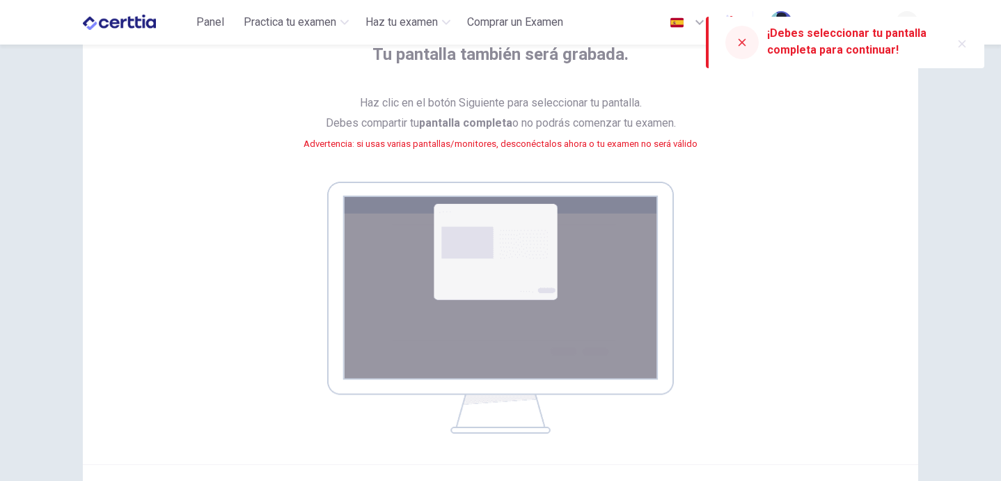
scroll to position [86, 0]
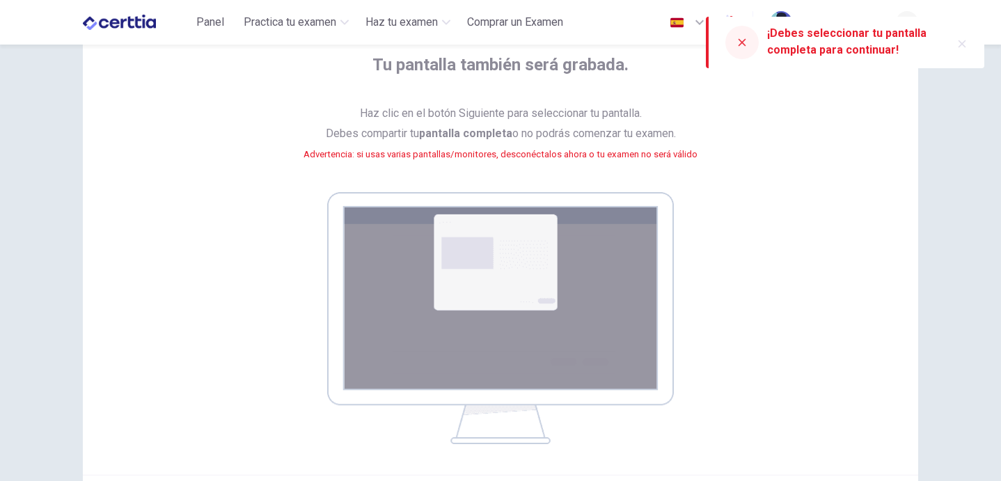
click at [576, 233] on img at bounding box center [500, 318] width 347 height 252
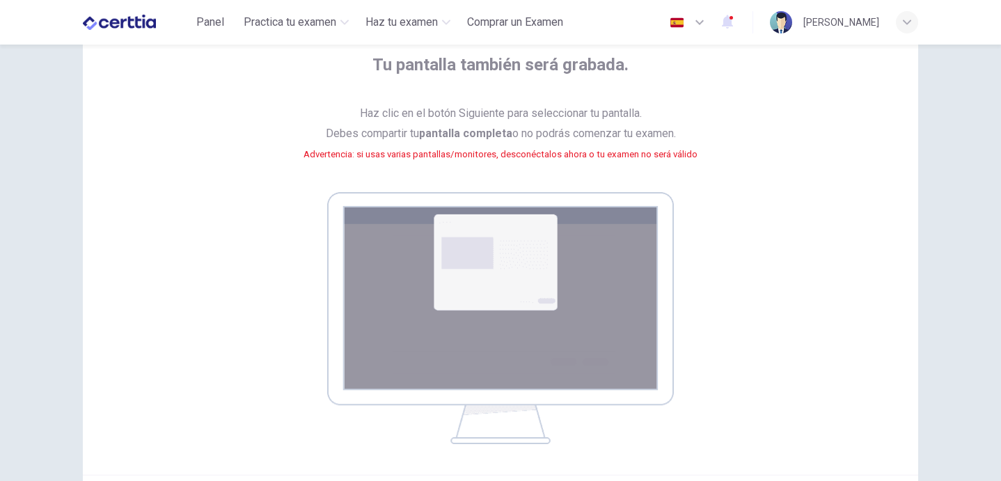
click at [576, 234] on img at bounding box center [500, 318] width 347 height 252
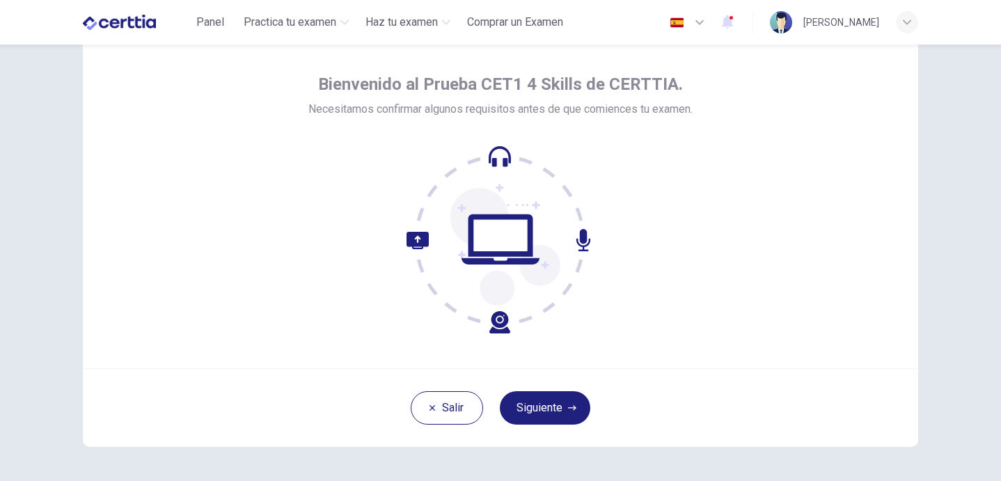
scroll to position [92, 0]
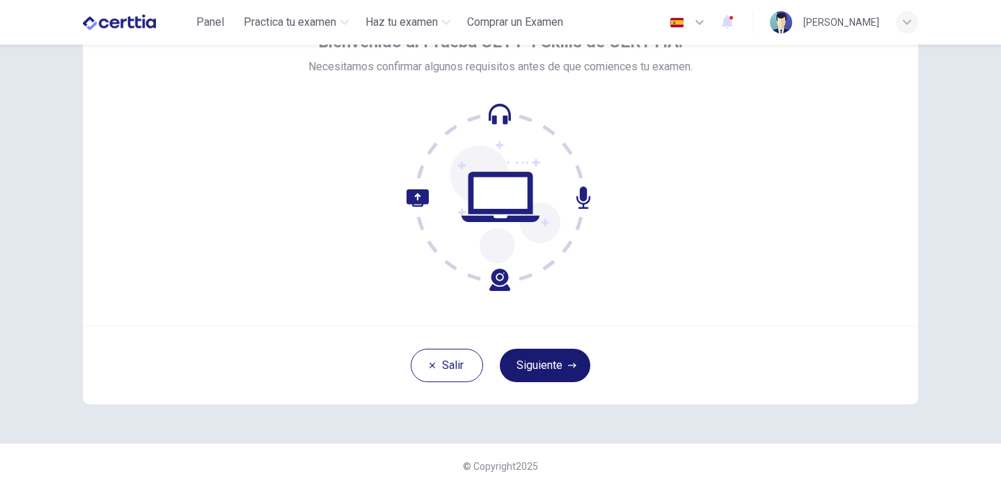
click at [539, 362] on button "Siguiente" at bounding box center [545, 365] width 90 height 33
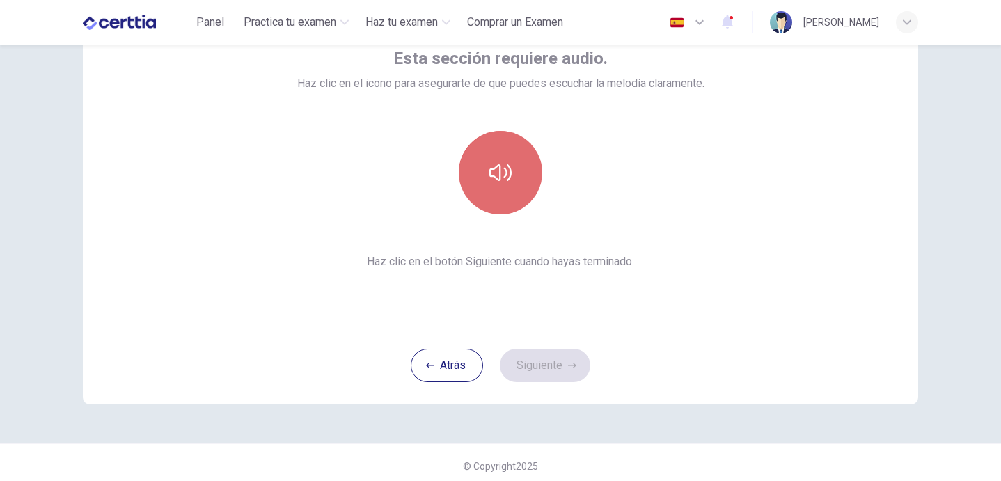
click at [502, 214] on button "button" at bounding box center [500, 172] width 83 height 83
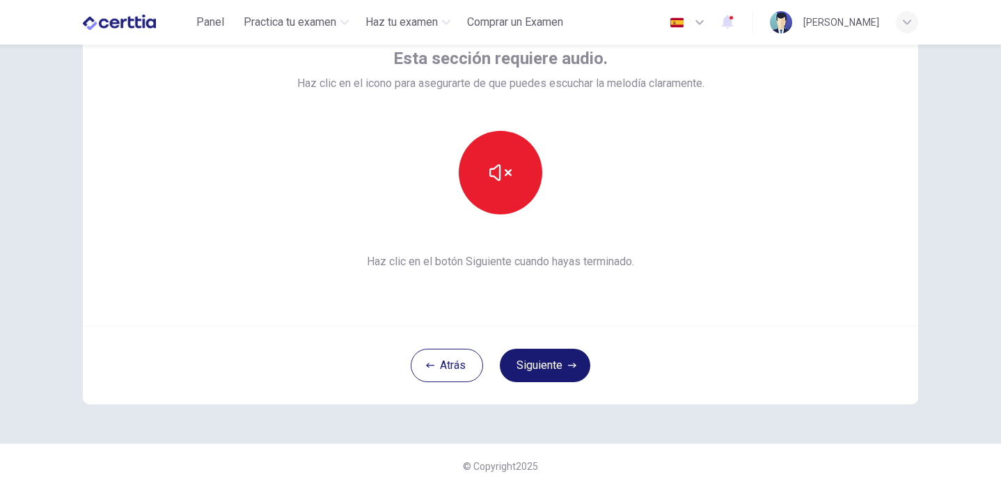
click at [554, 368] on button "Siguiente" at bounding box center [545, 365] width 90 height 33
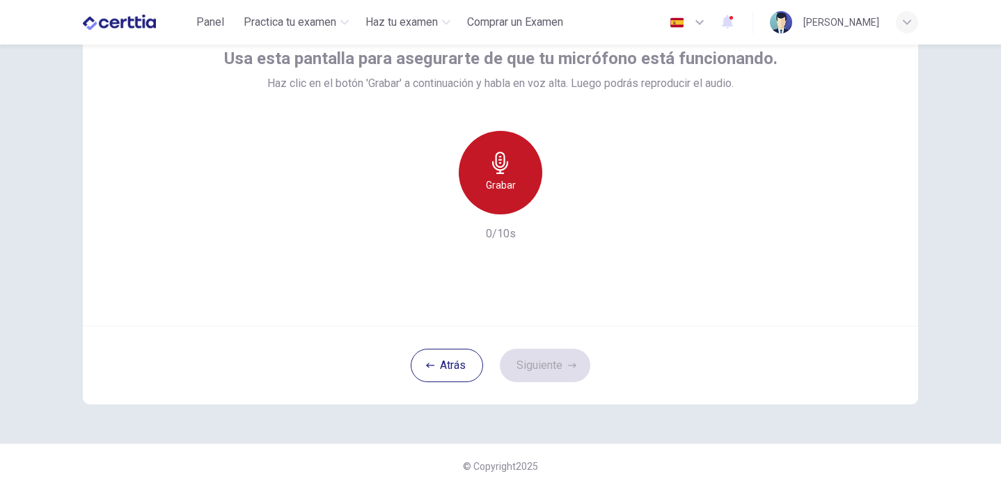
click at [500, 187] on h6 "Grabar" at bounding box center [501, 185] width 30 height 17
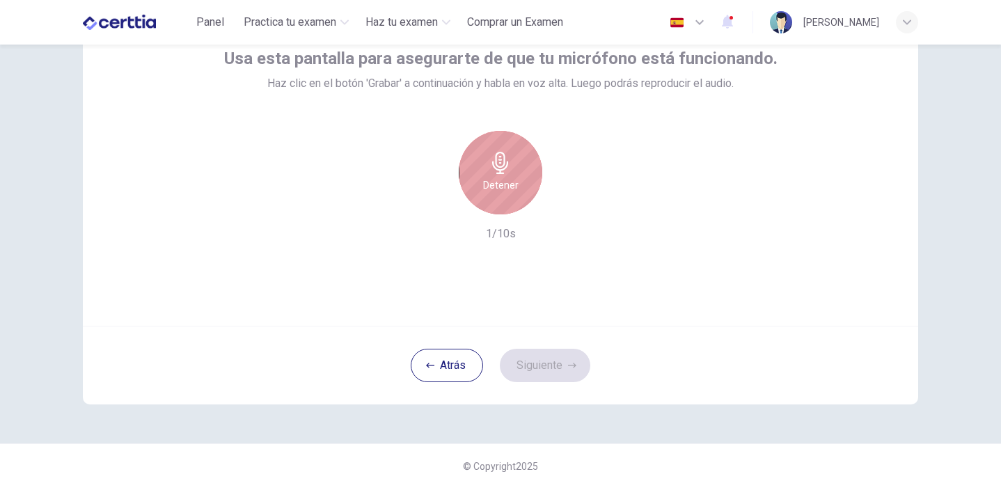
click at [500, 189] on h6 "Detener" at bounding box center [500, 185] width 35 height 17
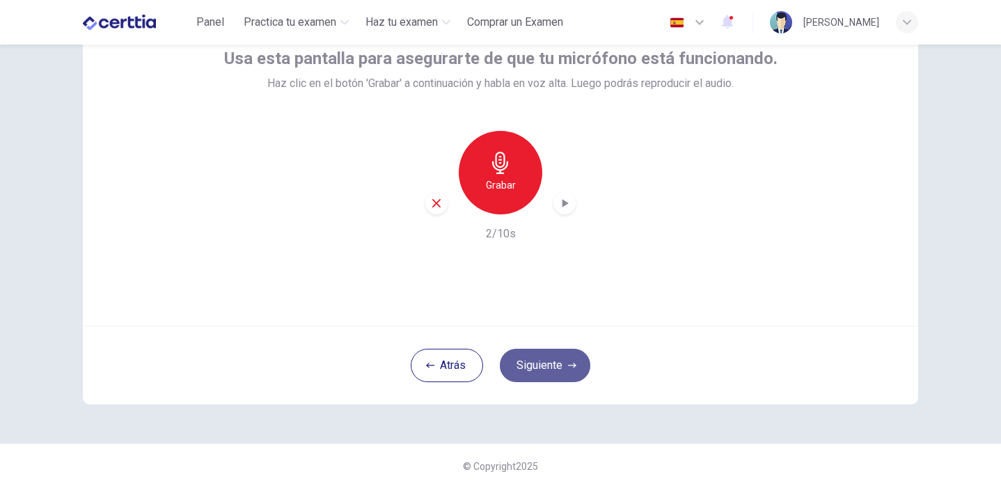
click at [561, 372] on button "Siguiente" at bounding box center [545, 365] width 90 height 33
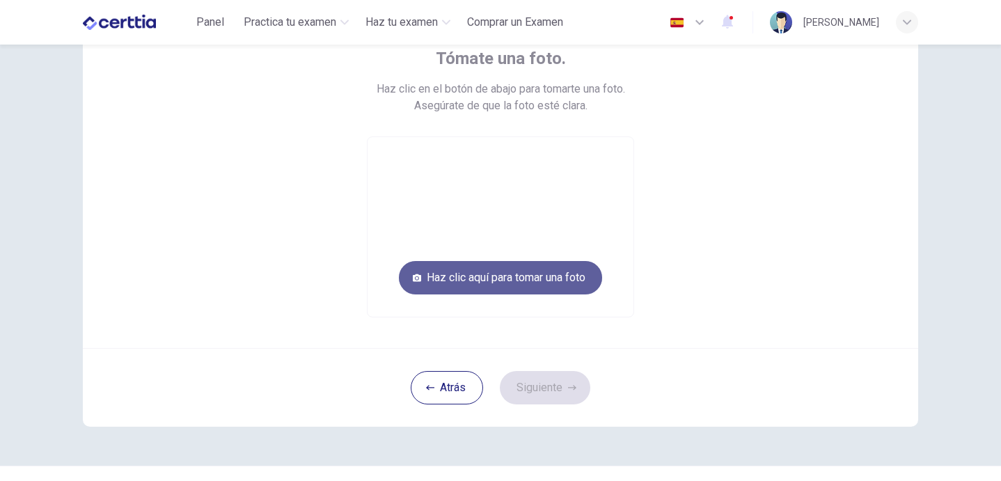
click at [536, 271] on button "Haz clic aquí para tomar una foto" at bounding box center [500, 277] width 203 height 33
click at [536, 272] on button "Haz clic aquí para tomar una foto" at bounding box center [500, 277] width 203 height 33
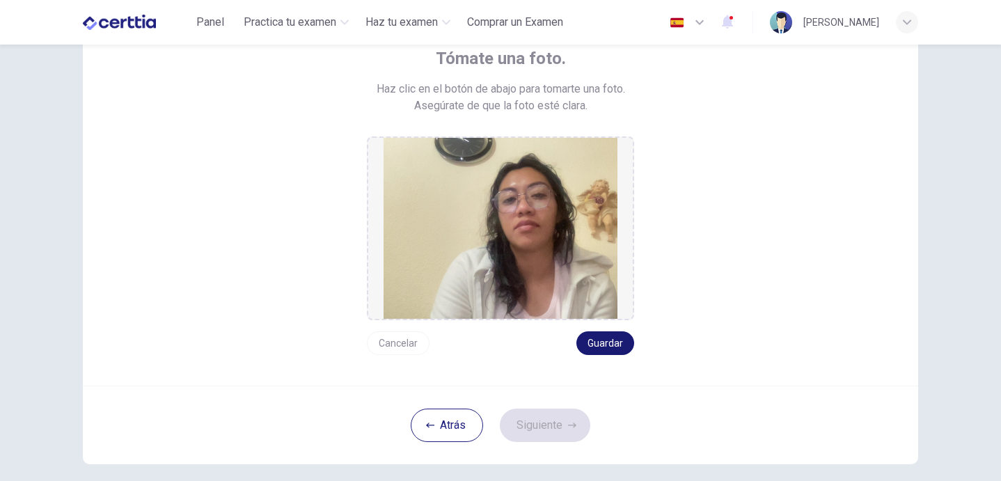
click at [610, 343] on button "Guardar" at bounding box center [605, 343] width 58 height 24
click at [566, 431] on button "Siguiente" at bounding box center [545, 424] width 90 height 33
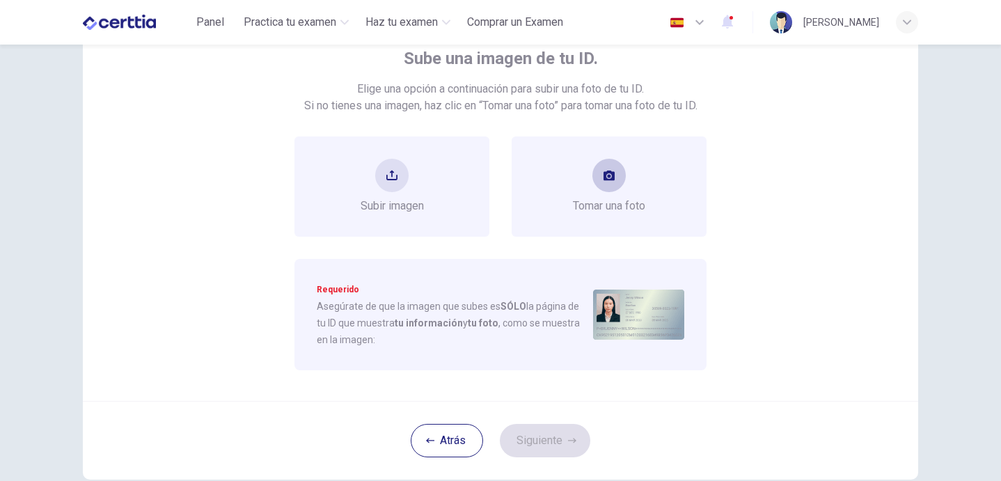
click at [604, 184] on button "take photo" at bounding box center [608, 175] width 33 height 33
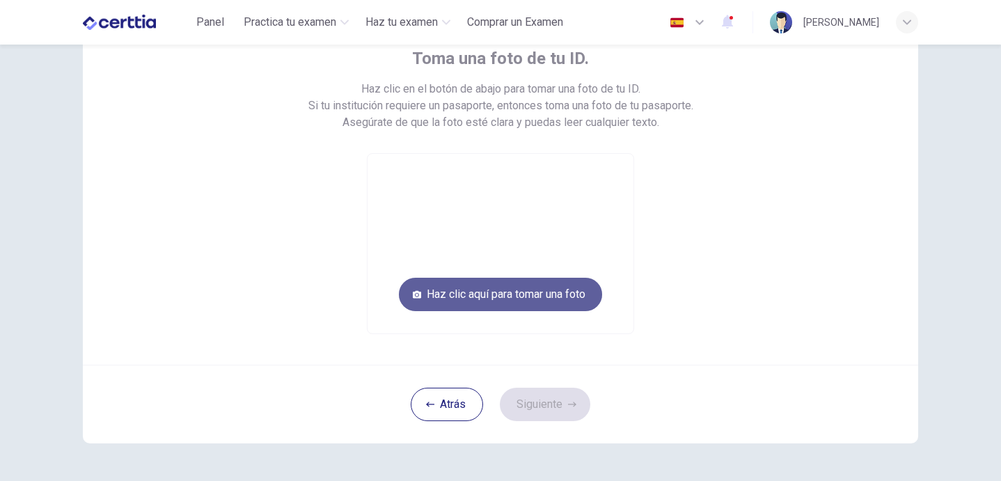
click at [572, 292] on button "Haz clic aquí para tomar una foto" at bounding box center [500, 294] width 203 height 33
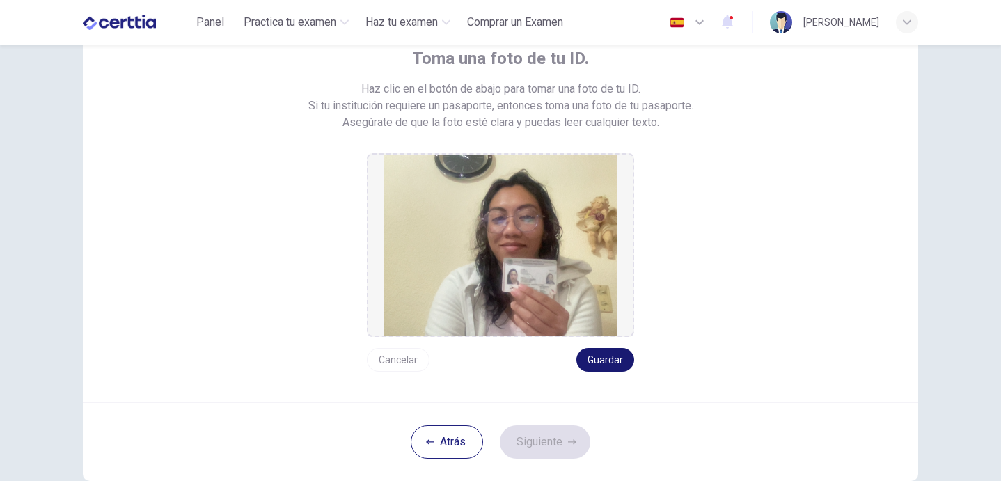
click at [608, 363] on button "Guardar" at bounding box center [605, 360] width 58 height 24
click at [578, 443] on button "Siguiente" at bounding box center [545, 441] width 90 height 33
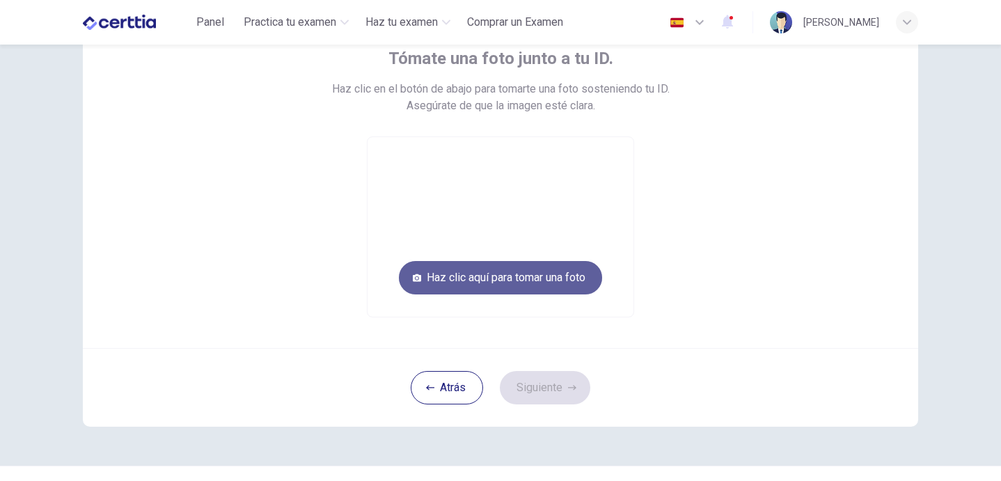
click at [551, 283] on button "Haz clic aquí para tomar una foto" at bounding box center [500, 277] width 203 height 33
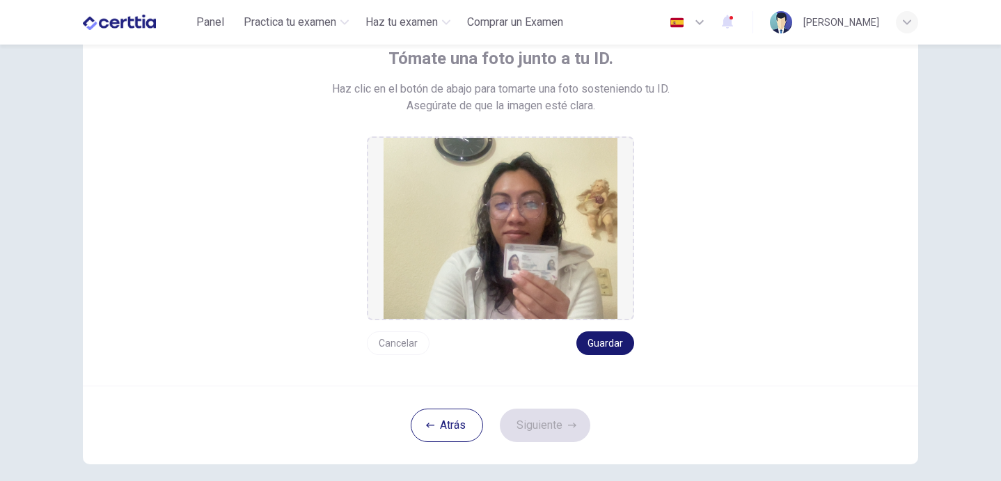
click at [598, 335] on button "Guardar" at bounding box center [605, 343] width 58 height 24
click at [568, 443] on div "Atrás Siguiente" at bounding box center [500, 424] width 835 height 79
click at [563, 424] on button "Siguiente" at bounding box center [545, 424] width 90 height 33
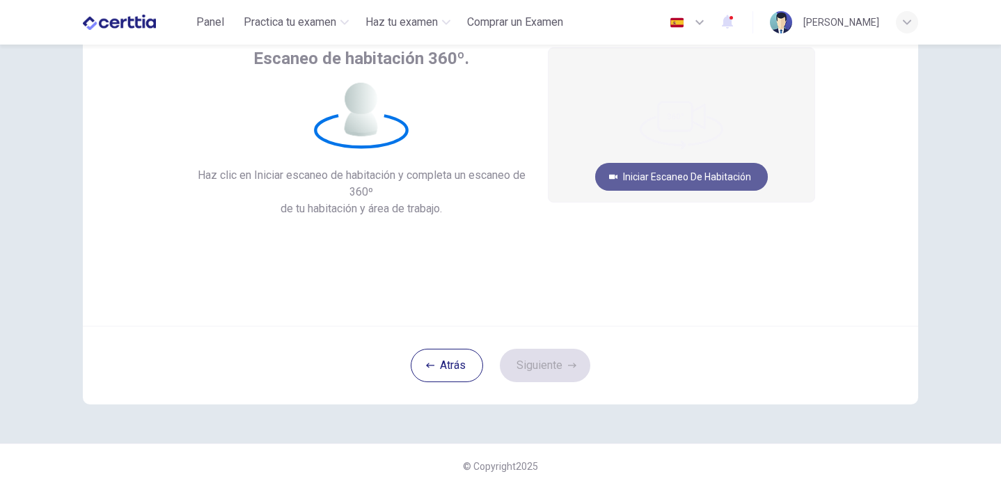
click at [659, 175] on button "Iniciar escaneo de habitación" at bounding box center [681, 177] width 173 height 28
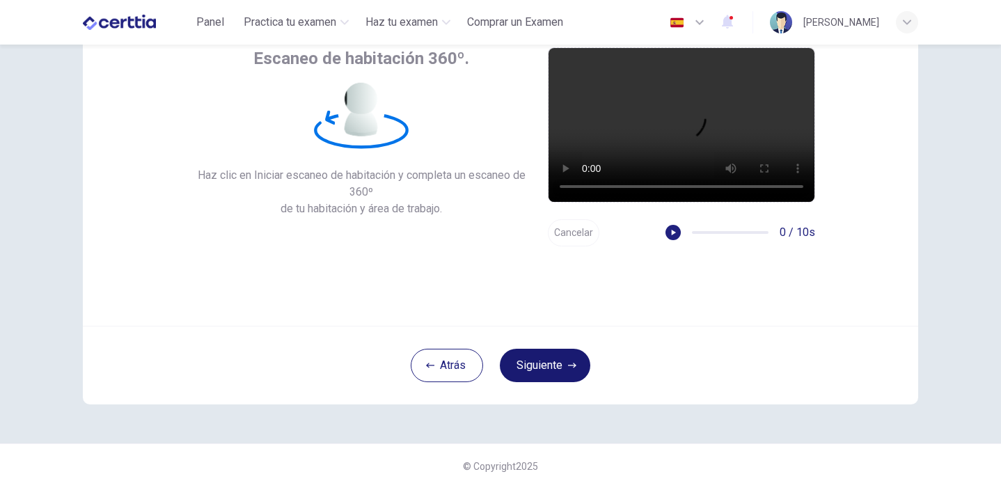
click at [571, 361] on icon "button" at bounding box center [572, 365] width 8 height 8
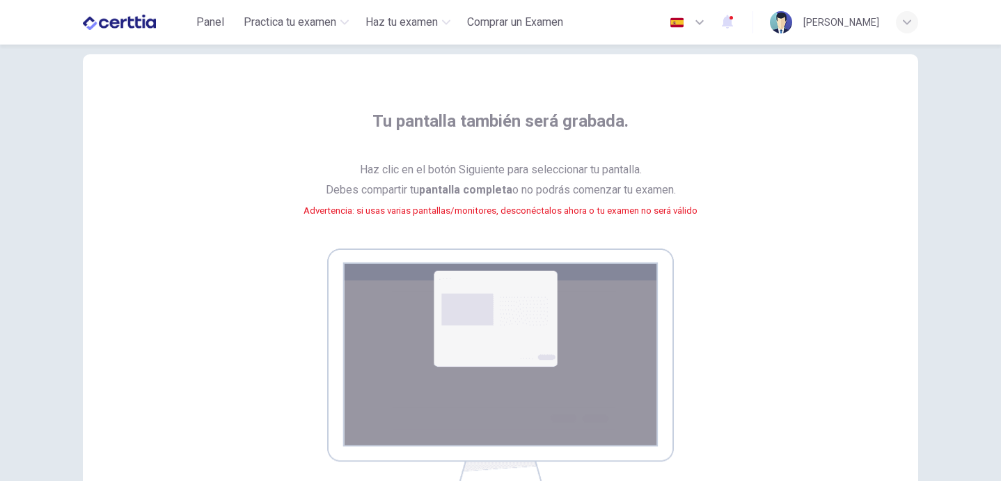
scroll to position [24, 0]
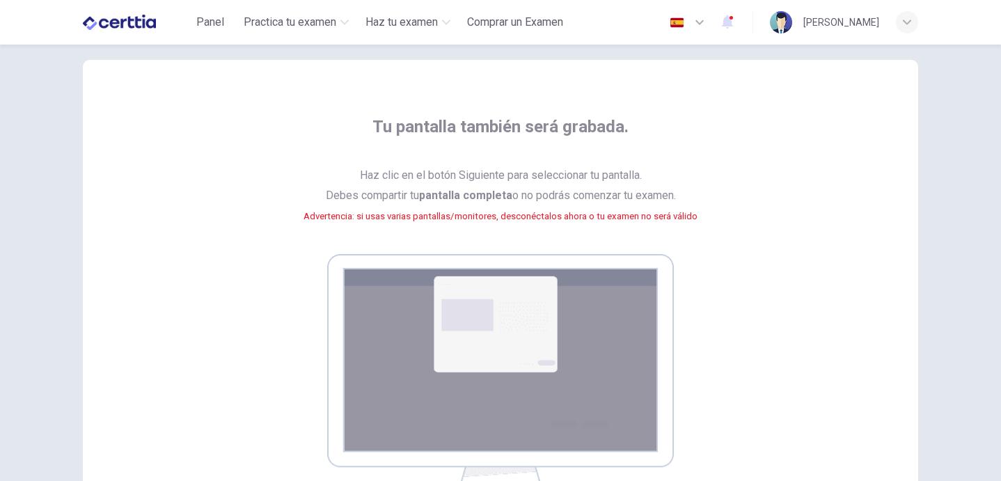
click at [509, 292] on img at bounding box center [500, 380] width 347 height 252
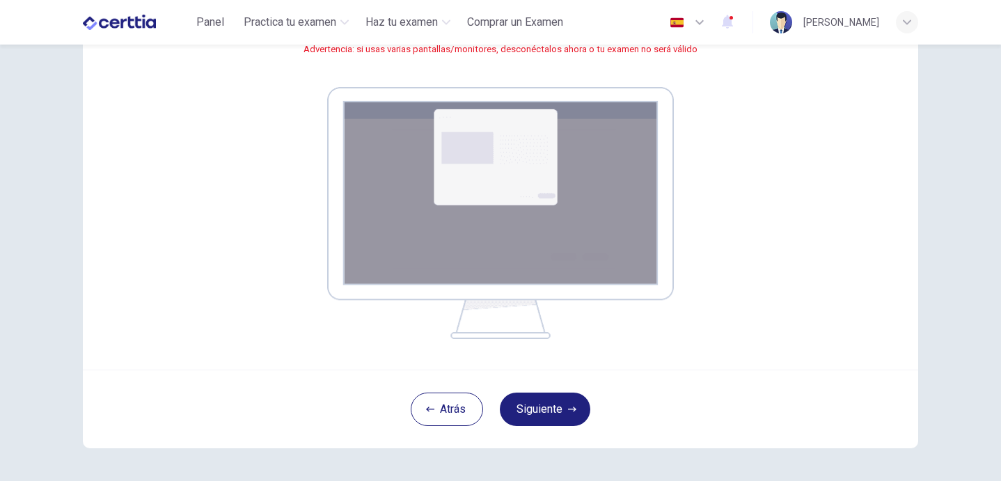
scroll to position [210, 0]
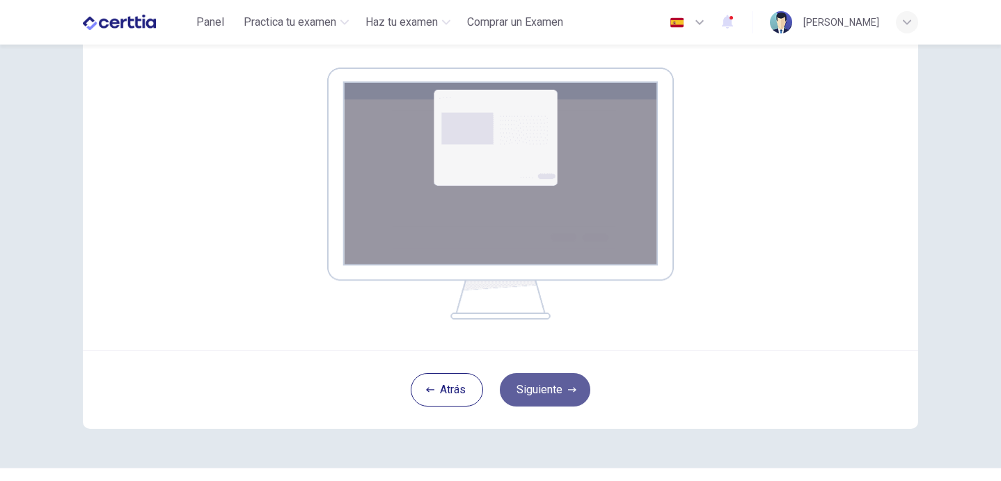
click at [534, 383] on button "Siguiente" at bounding box center [545, 389] width 90 height 33
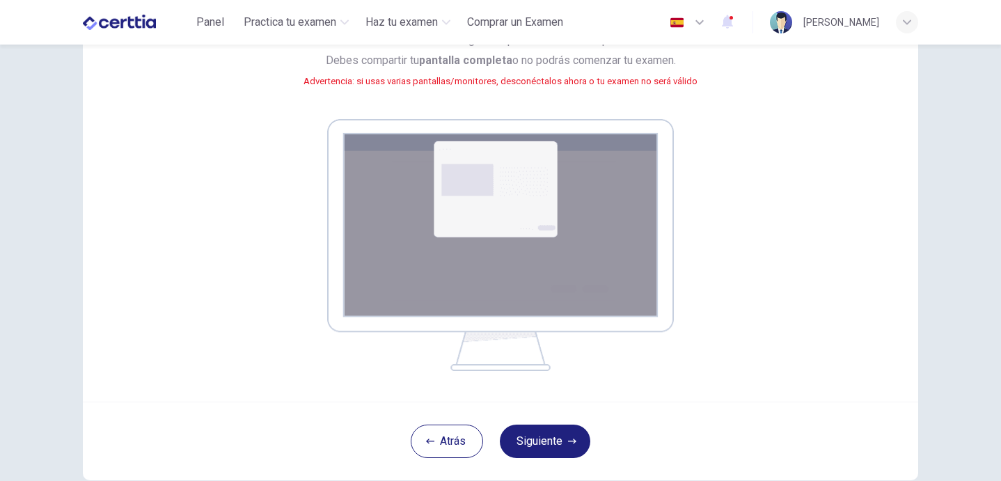
scroll to position [241, 0]
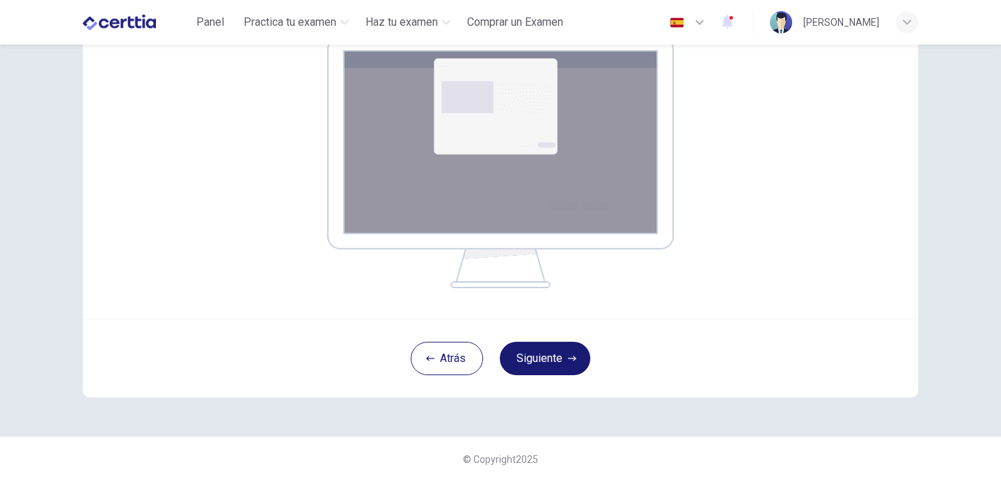
click at [520, 359] on button "Siguiente" at bounding box center [545, 358] width 90 height 33
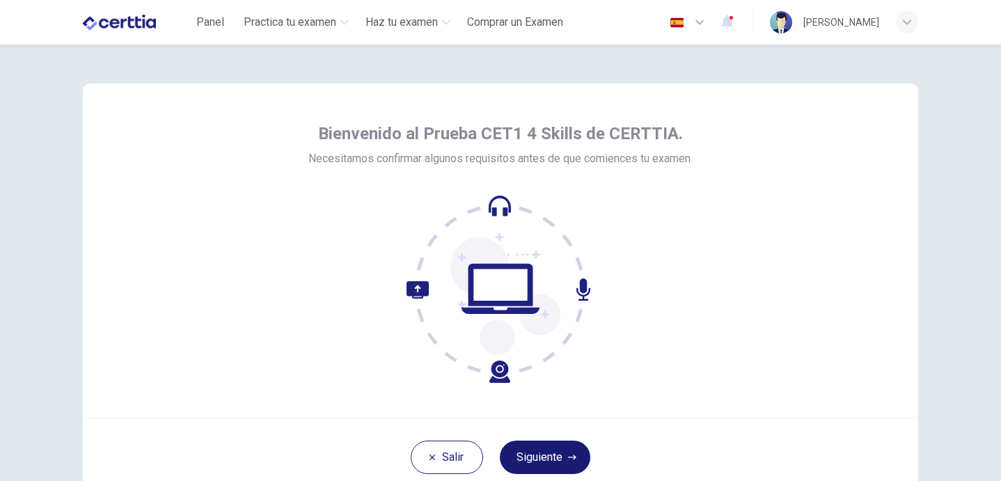
click at [558, 461] on button "Siguiente" at bounding box center [545, 456] width 90 height 33
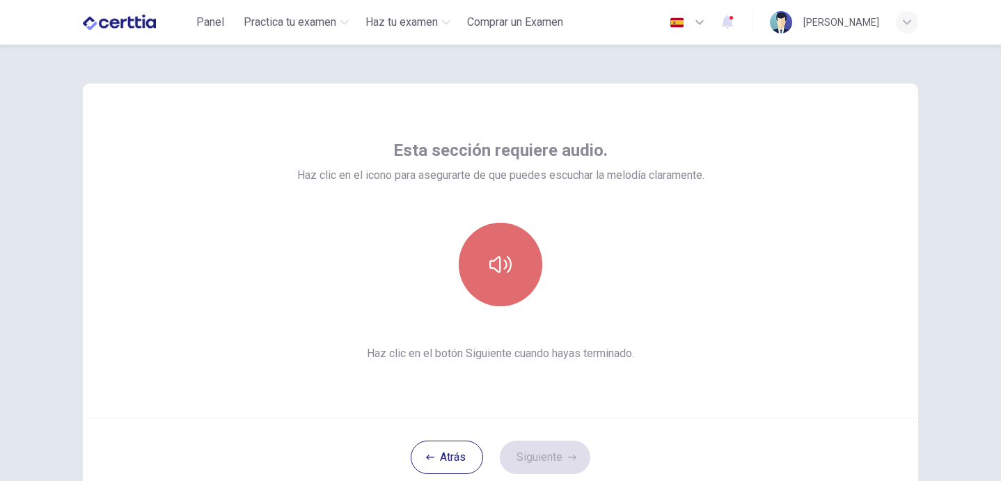
click at [508, 289] on button "button" at bounding box center [500, 264] width 83 height 83
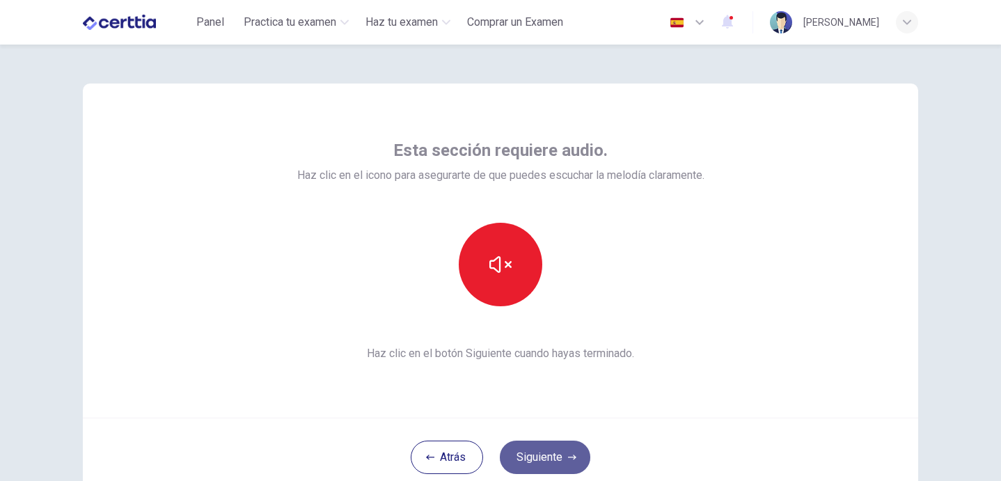
click at [568, 461] on button "Siguiente" at bounding box center [545, 456] width 90 height 33
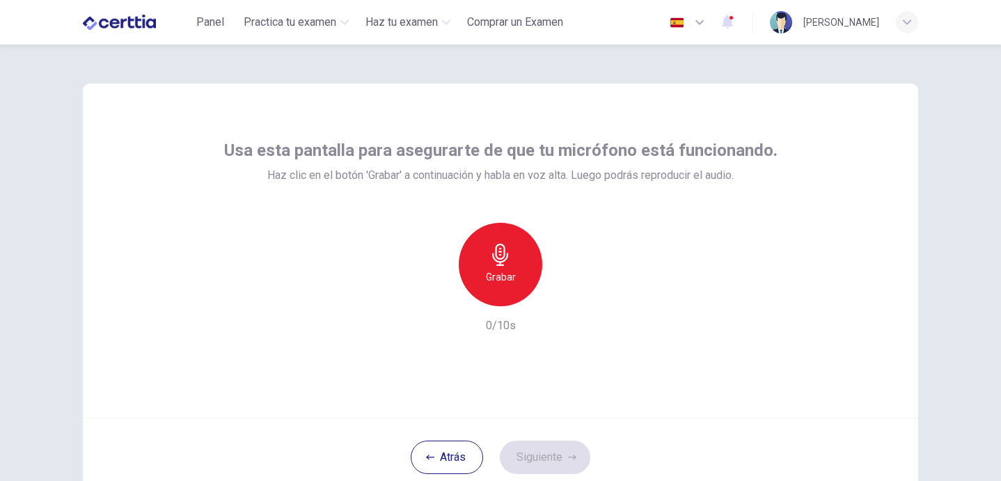
click at [509, 290] on div "Grabar" at bounding box center [500, 264] width 83 height 83
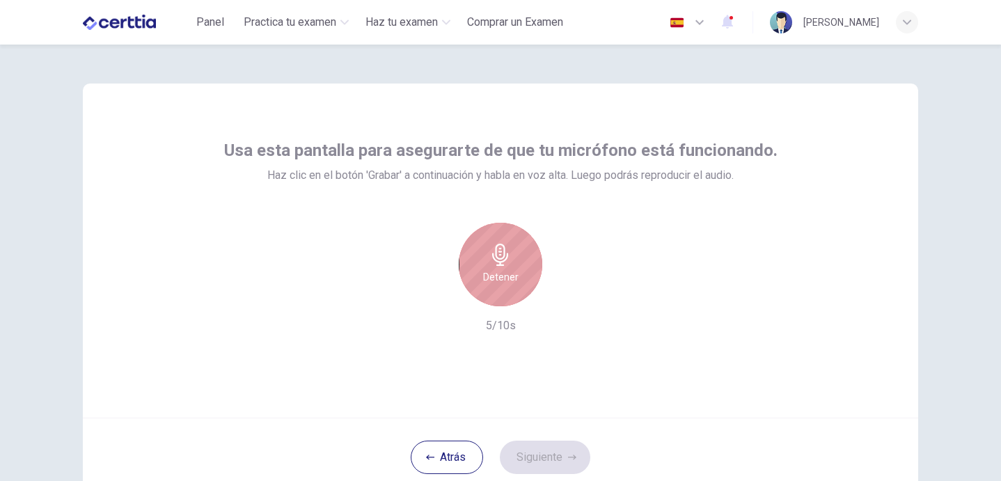
click at [499, 264] on icon "button" at bounding box center [500, 255] width 22 height 22
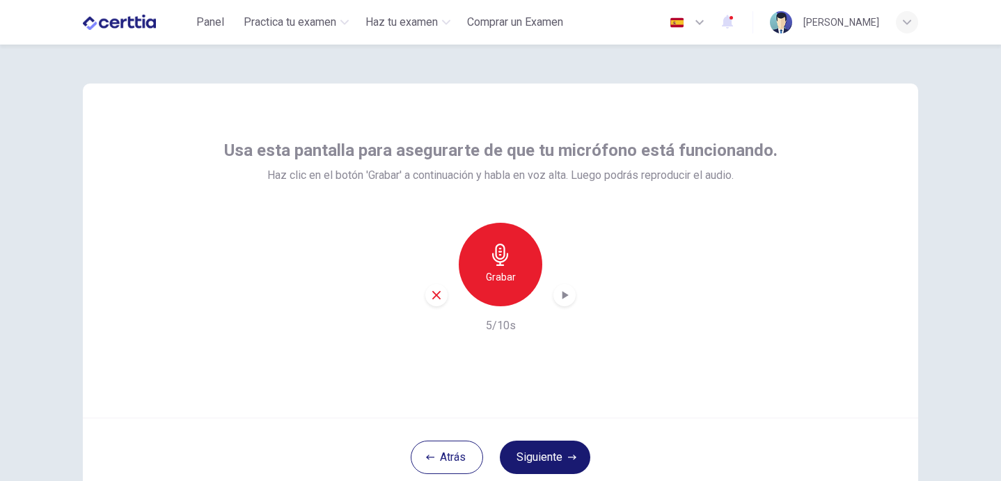
click at [539, 457] on button "Siguiente" at bounding box center [545, 456] width 90 height 33
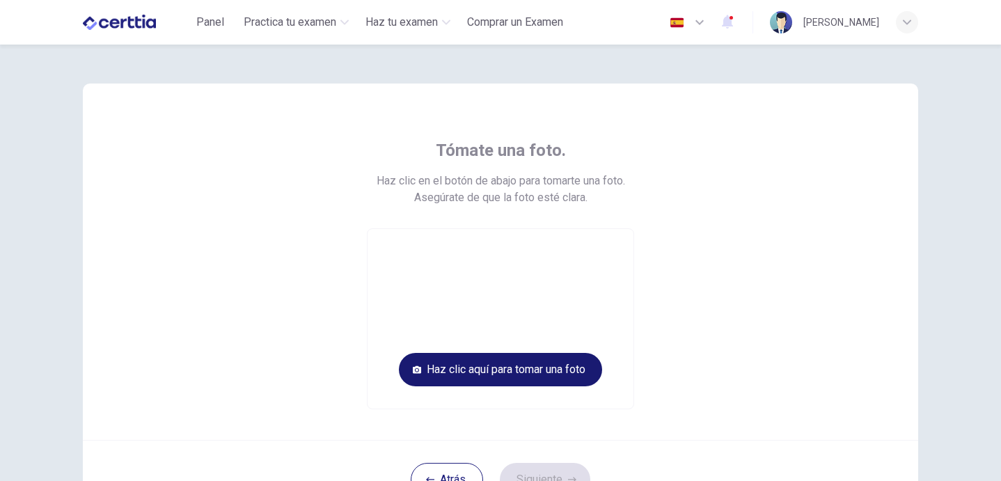
click at [536, 372] on button "Haz clic aquí para tomar una foto" at bounding box center [500, 369] width 203 height 33
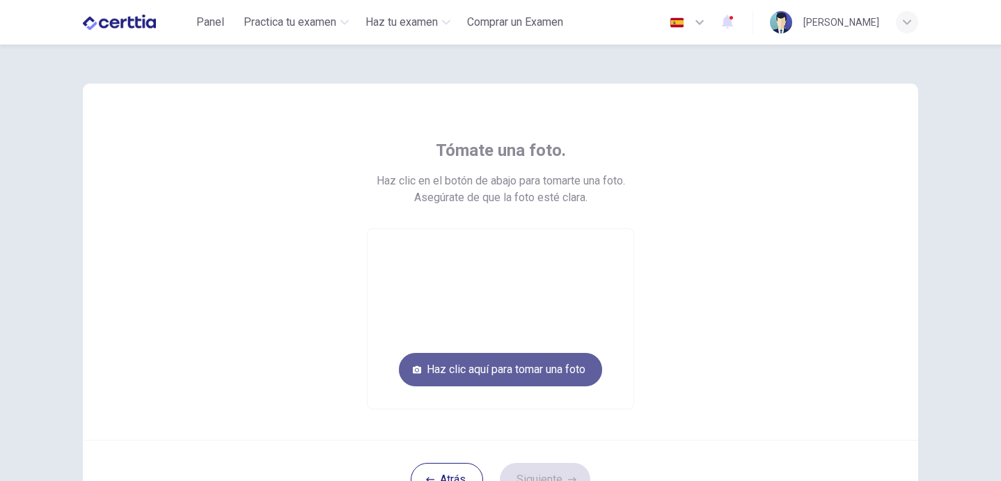
click at [536, 372] on button "Haz clic aquí para tomar una foto" at bounding box center [500, 369] width 203 height 33
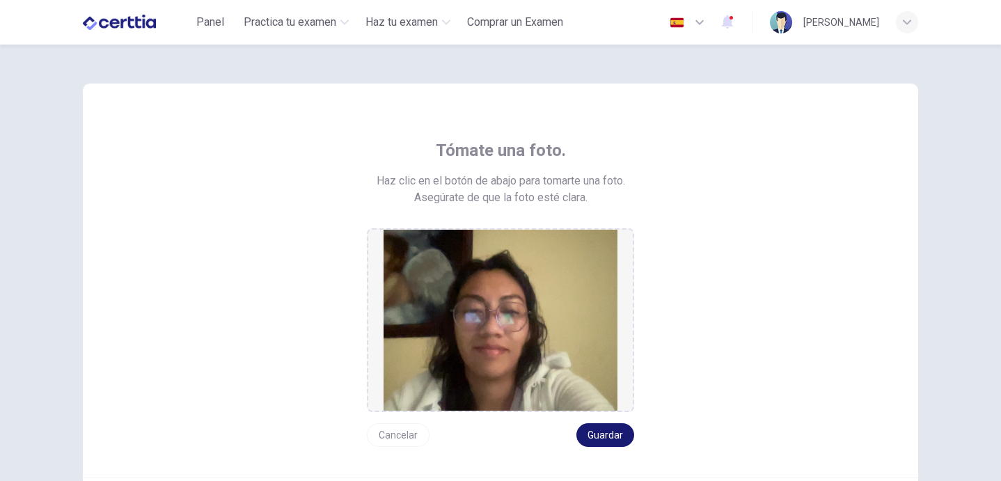
click at [592, 424] on button "Guardar" at bounding box center [605, 435] width 58 height 24
click at [599, 433] on button "Guardar" at bounding box center [605, 435] width 58 height 24
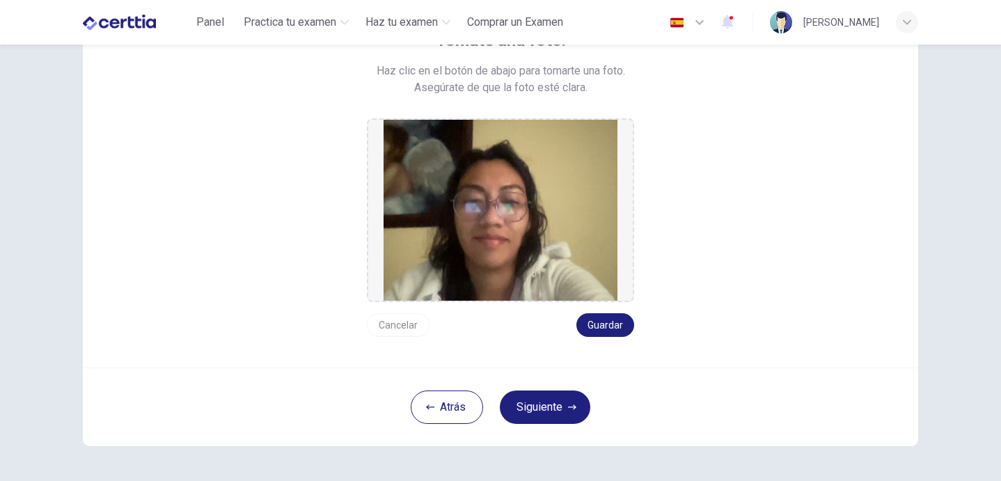
scroll to position [138, 0]
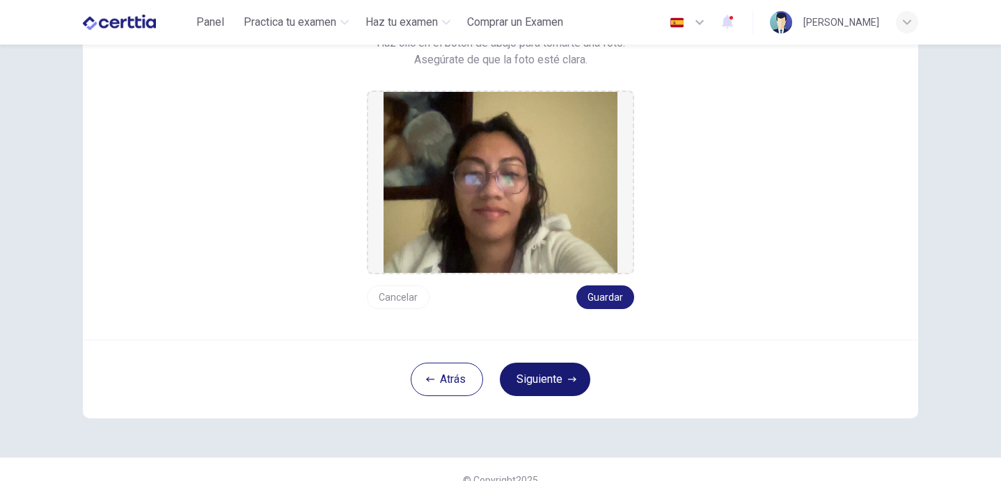
click at [580, 374] on button "Siguiente" at bounding box center [545, 379] width 90 height 33
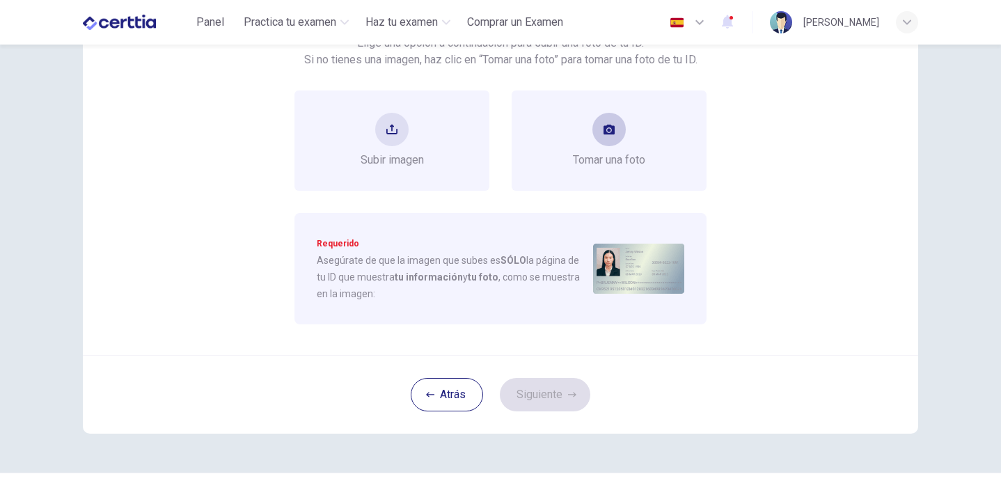
click at [618, 134] on button "take photo" at bounding box center [608, 129] width 33 height 33
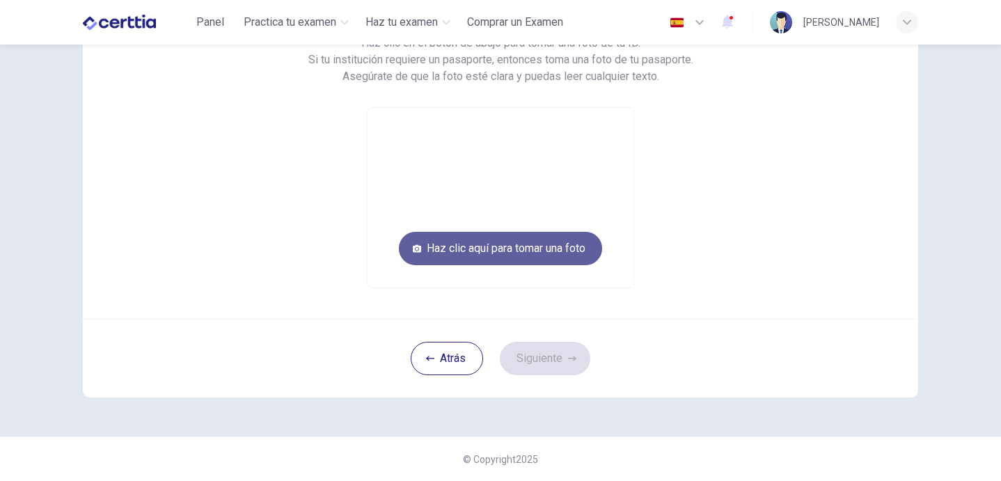
click at [573, 246] on button "Haz clic aquí para tomar una foto" at bounding box center [500, 248] width 203 height 33
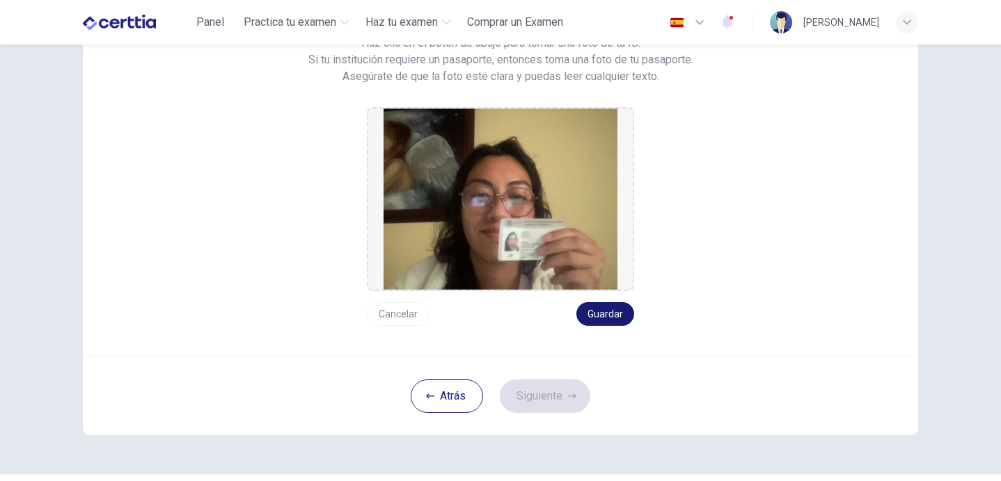
click at [608, 312] on button "Guardar" at bounding box center [605, 314] width 58 height 24
click at [609, 312] on button "Guardar" at bounding box center [605, 314] width 58 height 24
click at [551, 400] on button "Siguiente" at bounding box center [545, 395] width 90 height 33
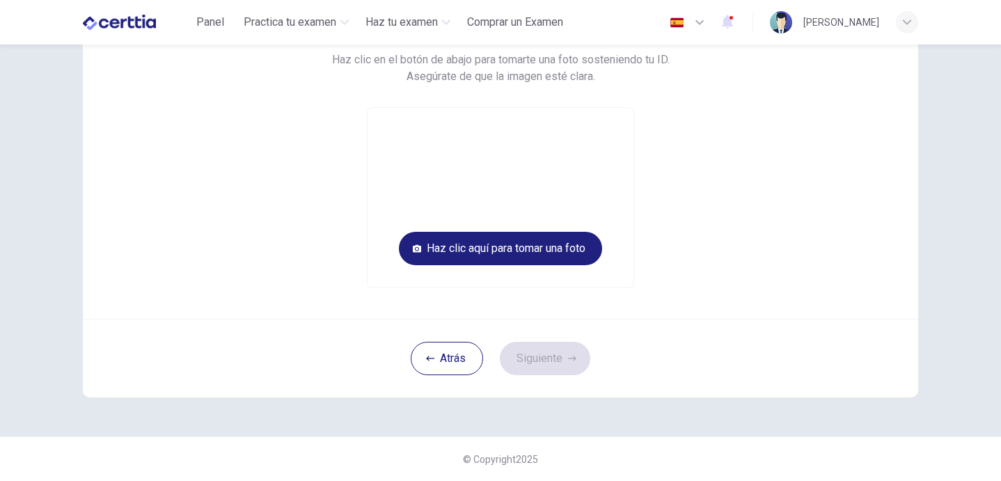
scroll to position [121, 0]
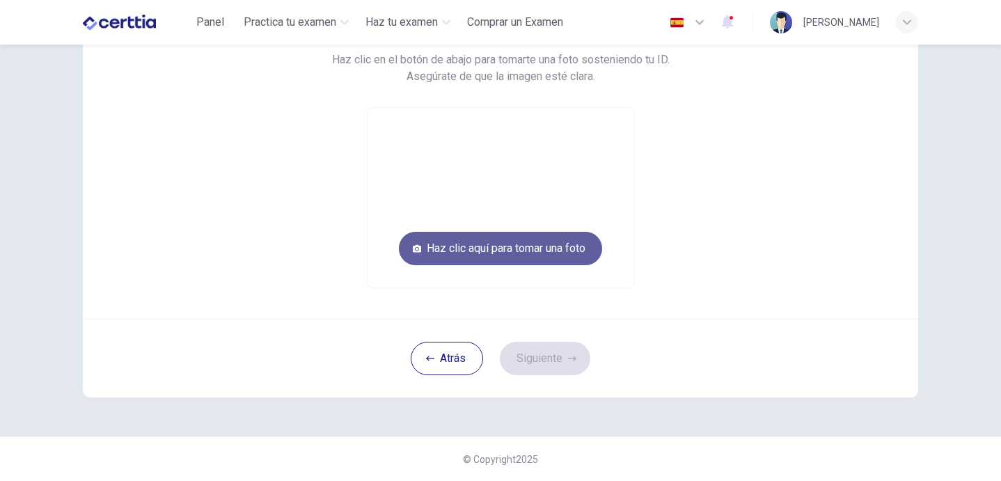
click at [558, 257] on button "Haz clic aquí para tomar una foto" at bounding box center [500, 248] width 203 height 33
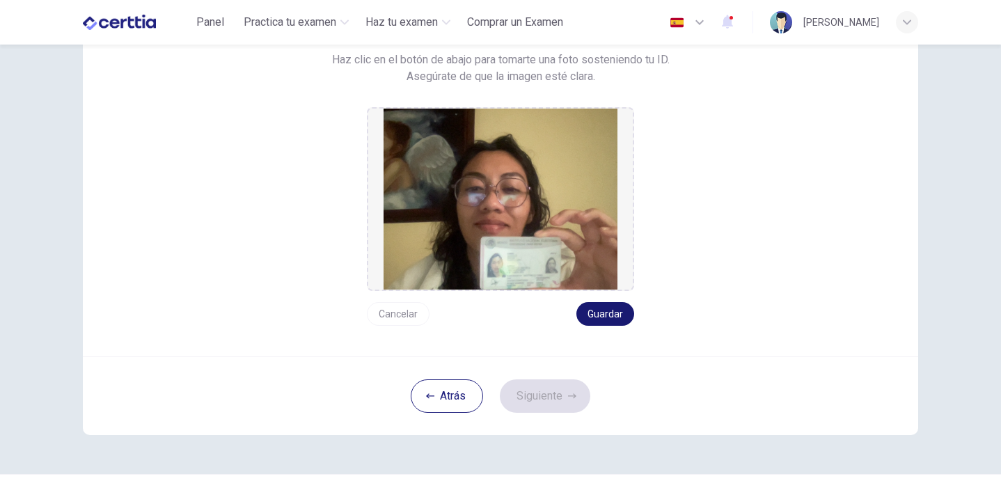
click at [587, 308] on button "Guardar" at bounding box center [605, 314] width 58 height 24
click at [568, 393] on icon "button" at bounding box center [572, 396] width 8 height 8
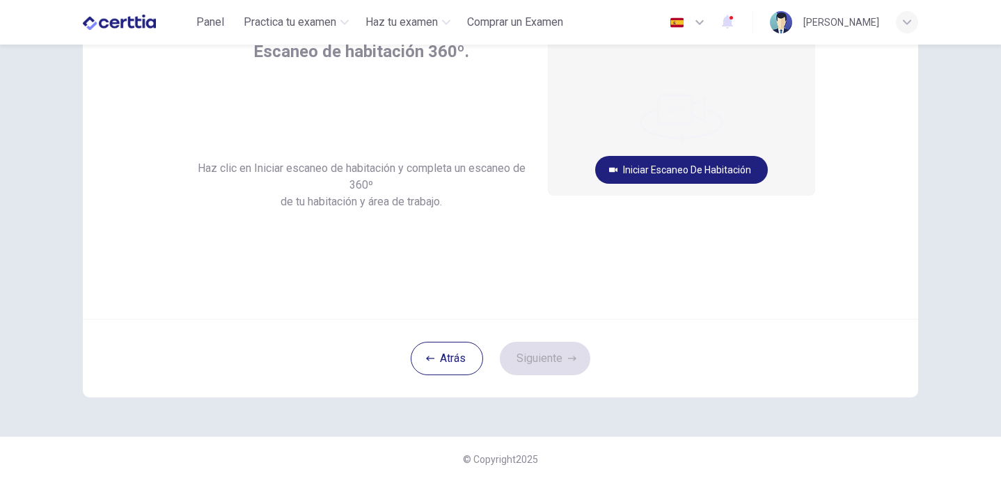
scroll to position [99, 0]
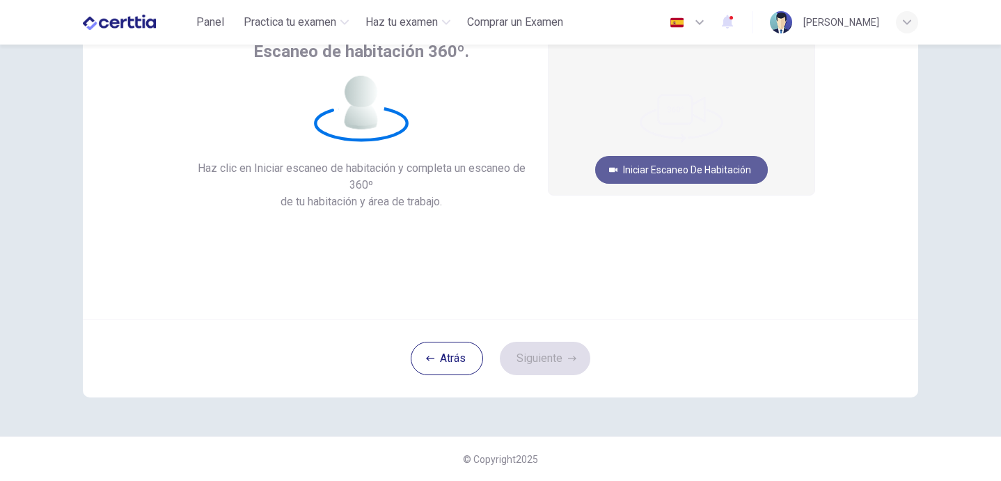
click at [634, 163] on button "Iniciar escaneo de habitación" at bounding box center [681, 170] width 173 height 28
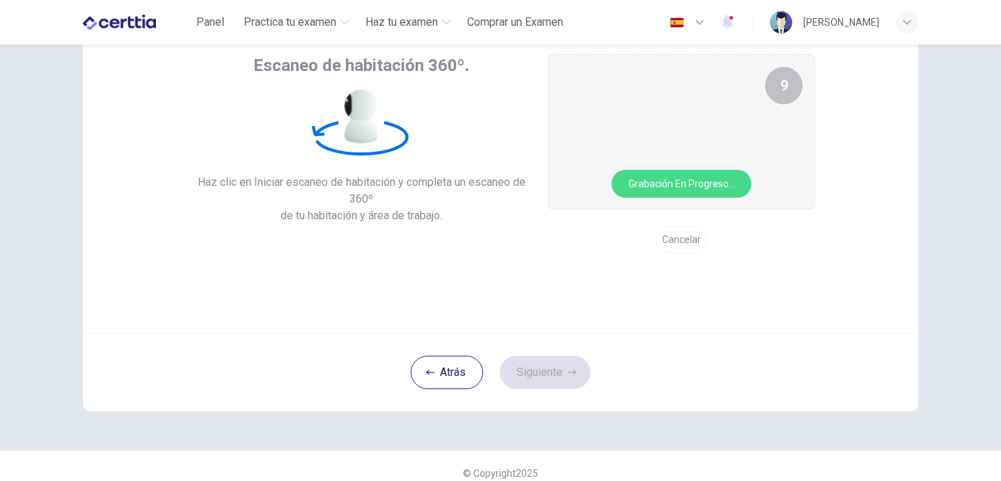
scroll to position [84, 0]
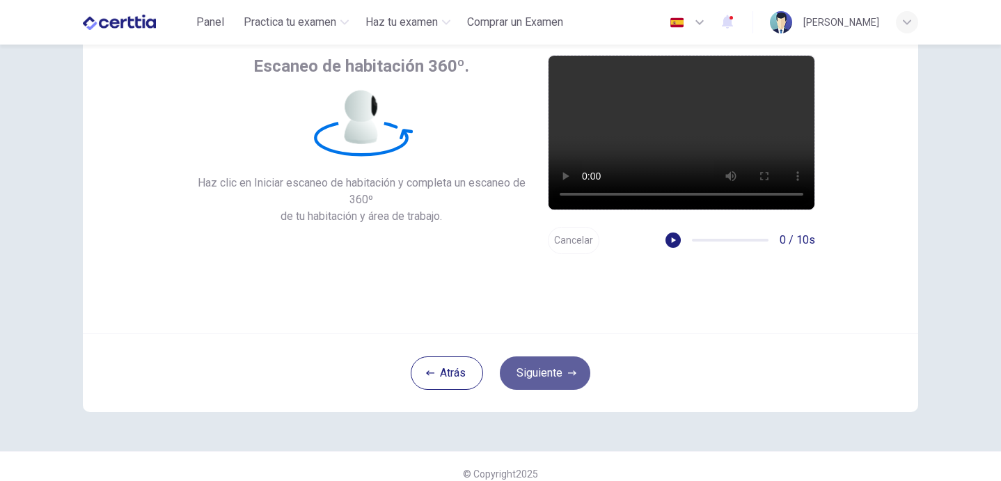
click at [573, 373] on icon "button" at bounding box center [572, 373] width 8 height 8
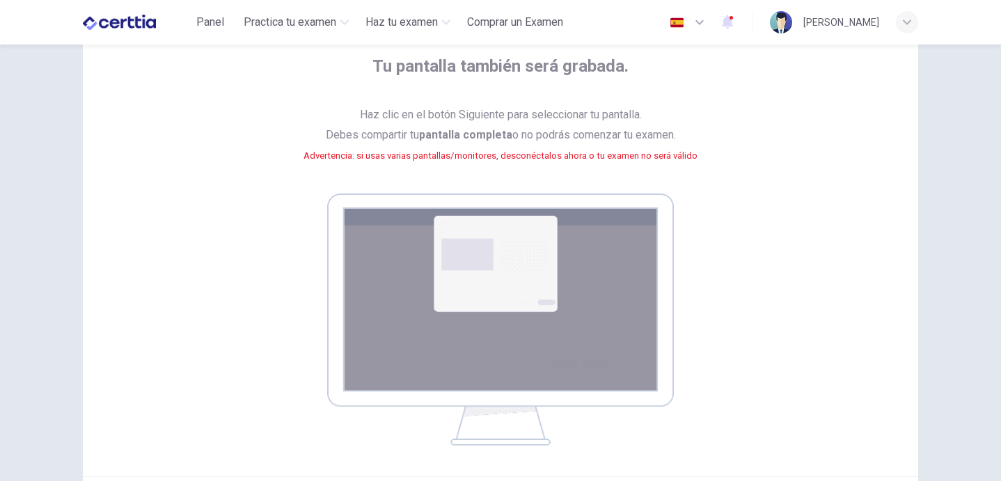
click at [537, 217] on img at bounding box center [500, 319] width 347 height 252
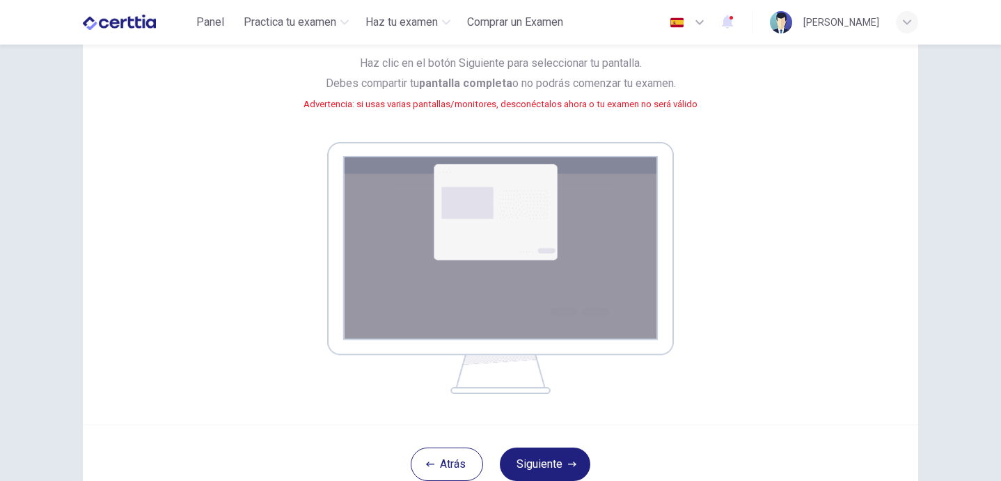
scroll to position [241, 0]
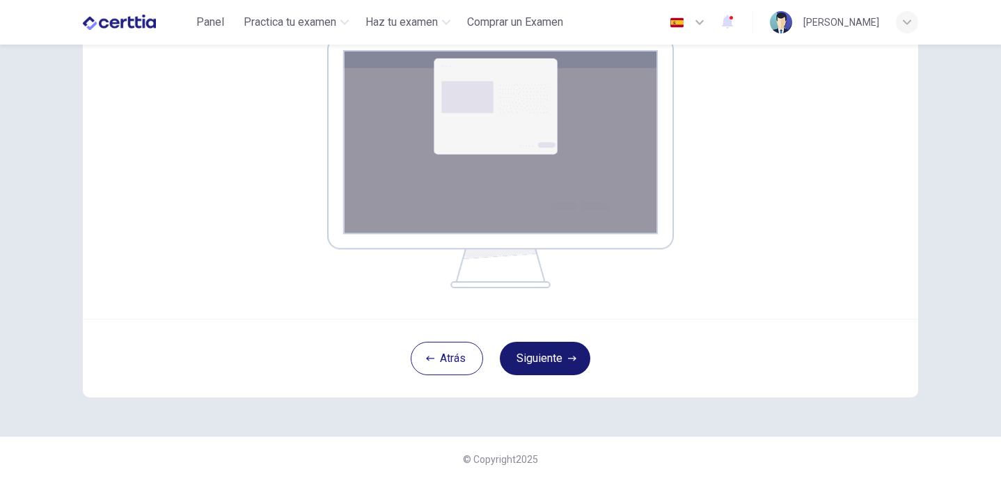
click at [542, 363] on button "Siguiente" at bounding box center [545, 358] width 90 height 33
click at [555, 358] on button "Siguiente" at bounding box center [545, 358] width 90 height 33
click at [553, 369] on button "Siguiente" at bounding box center [545, 358] width 90 height 33
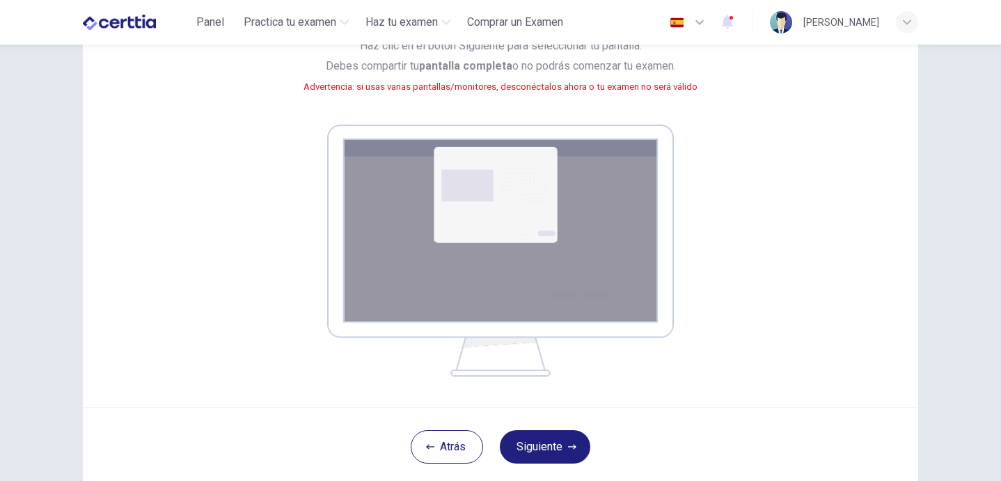
scroll to position [118, 0]
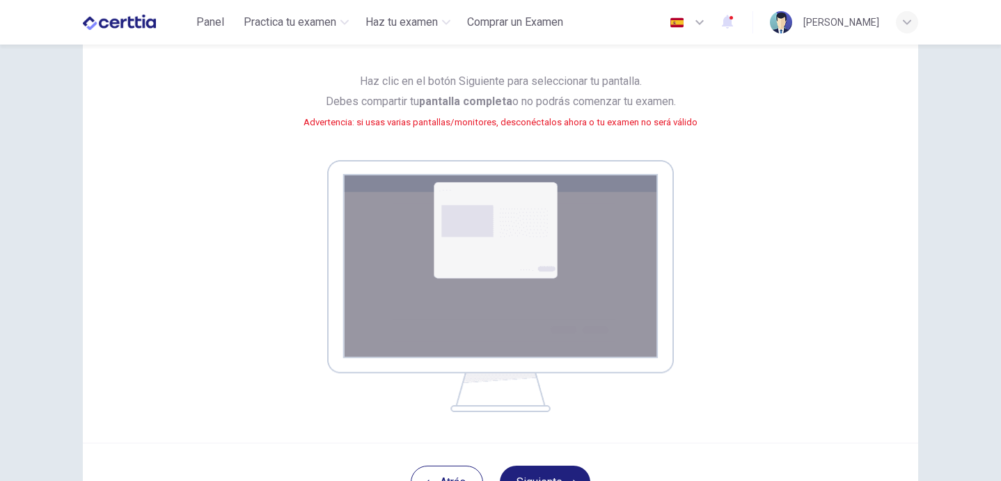
click at [600, 338] on img at bounding box center [500, 286] width 347 height 252
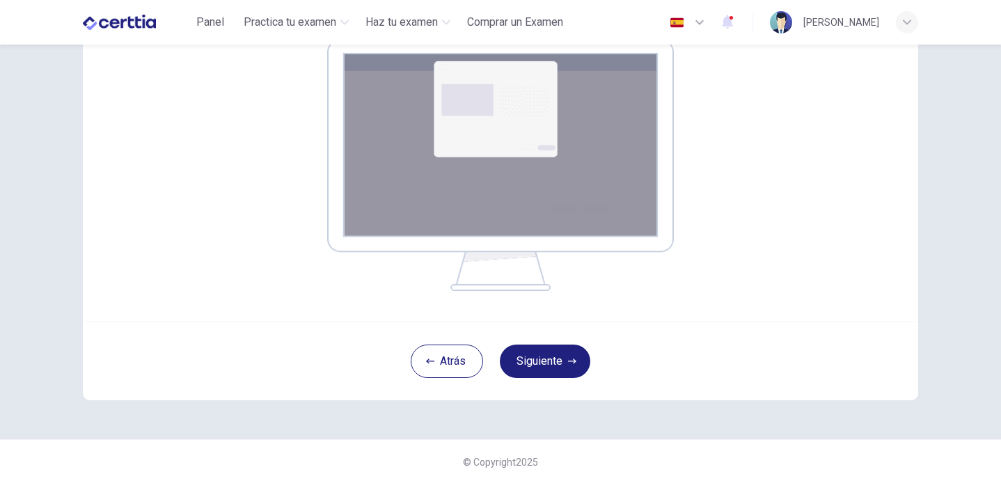
scroll to position [241, 0]
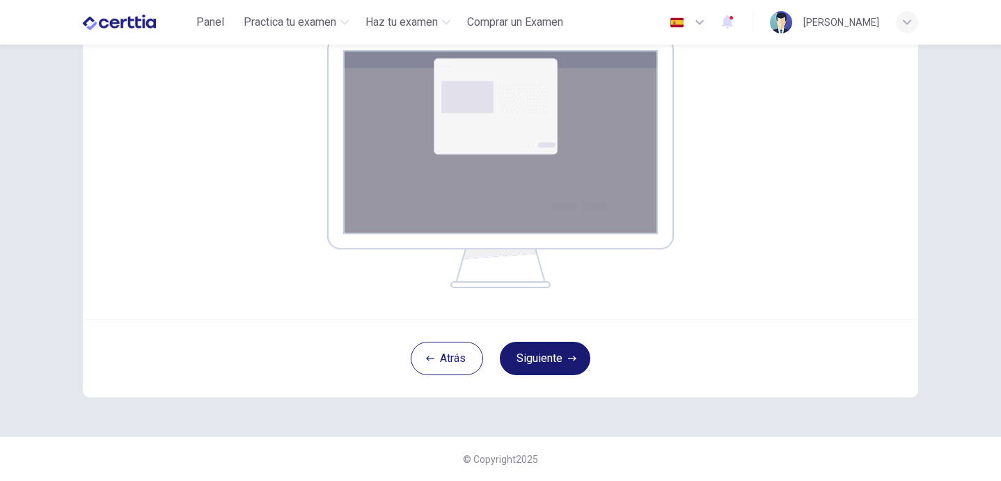
click at [573, 350] on button "Siguiente" at bounding box center [545, 358] width 90 height 33
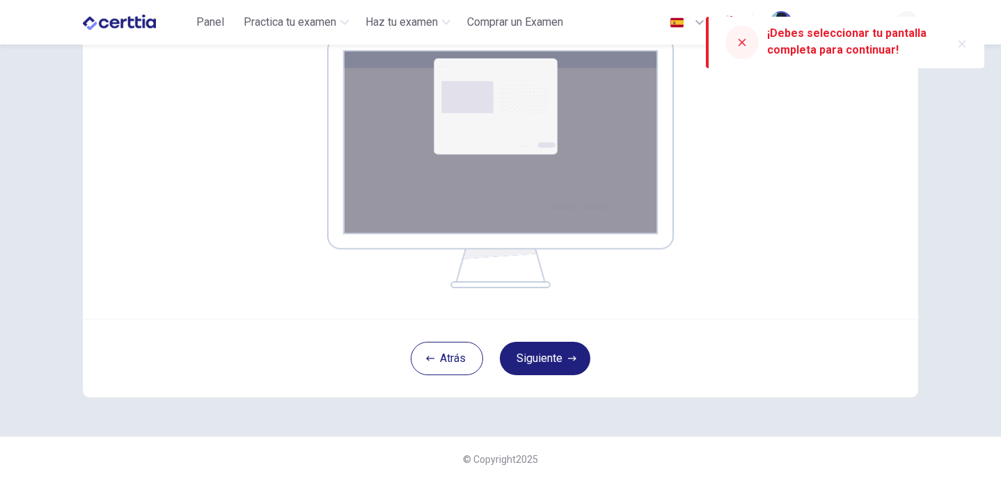
click at [628, 298] on div "Tu pantalla también será grabada. Haz clic en el botón Siguiente para seleccion…" at bounding box center [500, 80] width 835 height 477
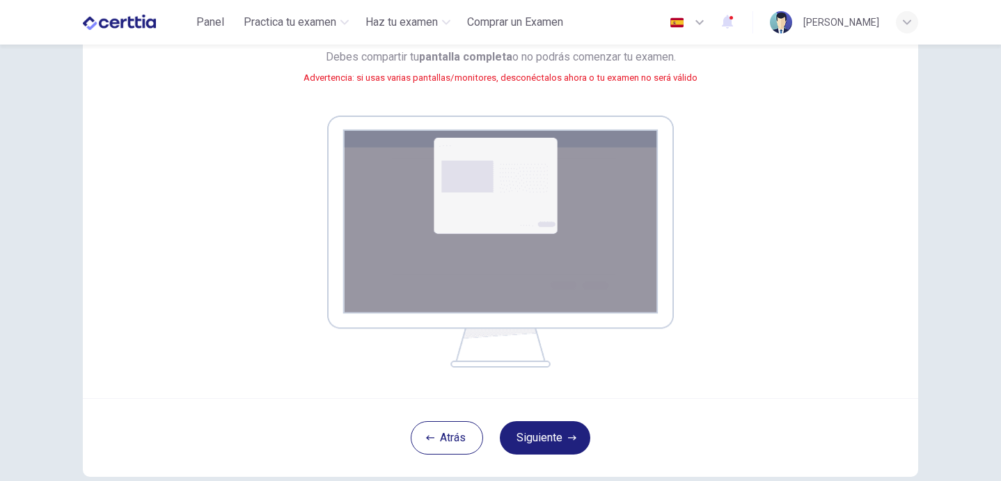
scroll to position [71, 0]
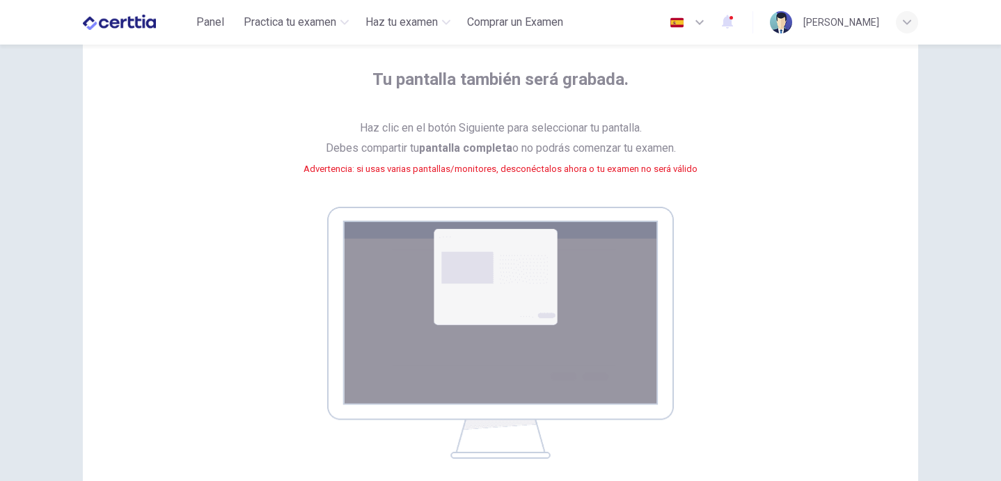
click at [564, 310] on img at bounding box center [500, 333] width 347 height 252
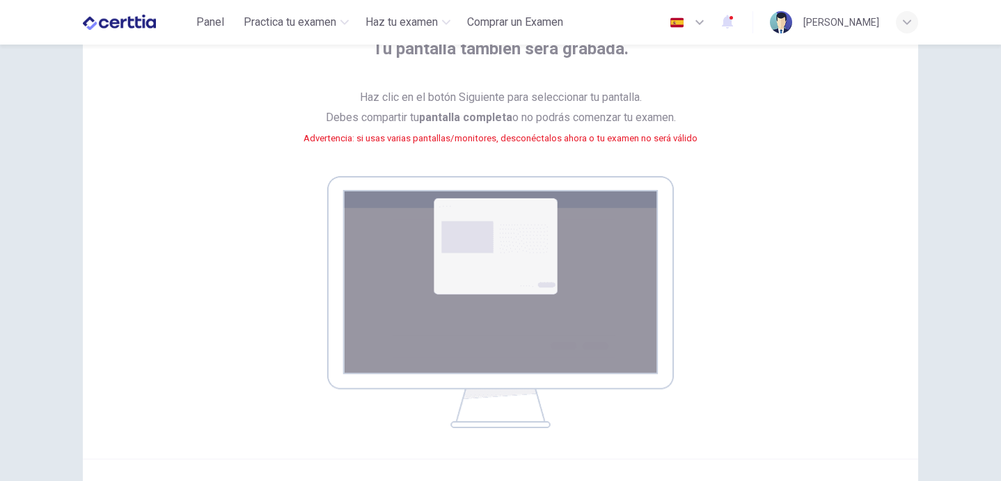
scroll to position [241, 0]
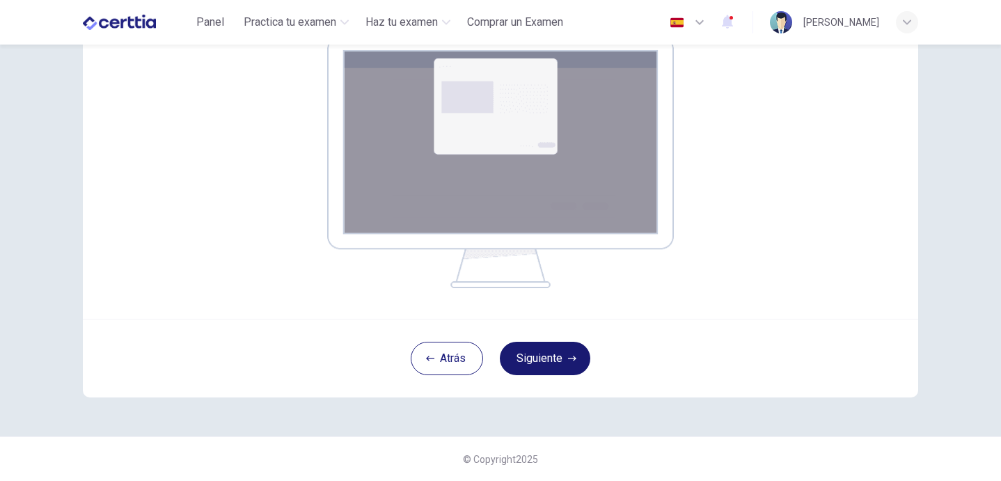
click at [543, 355] on button "Siguiente" at bounding box center [545, 358] width 90 height 33
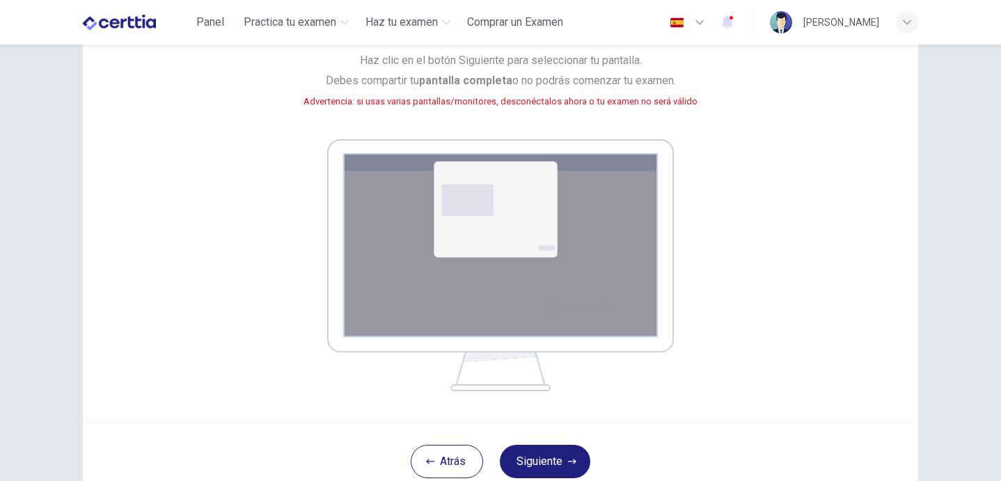
scroll to position [214, 0]
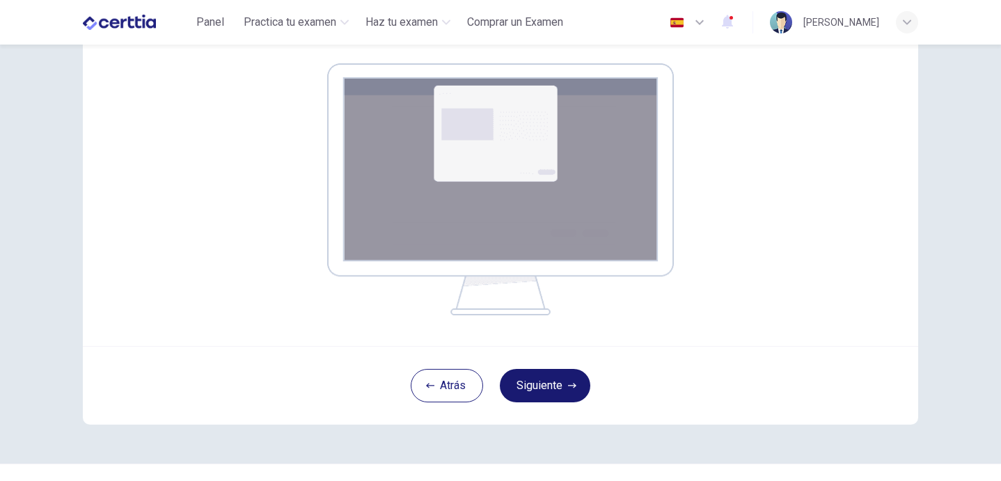
click at [551, 381] on button "Siguiente" at bounding box center [545, 385] width 90 height 33
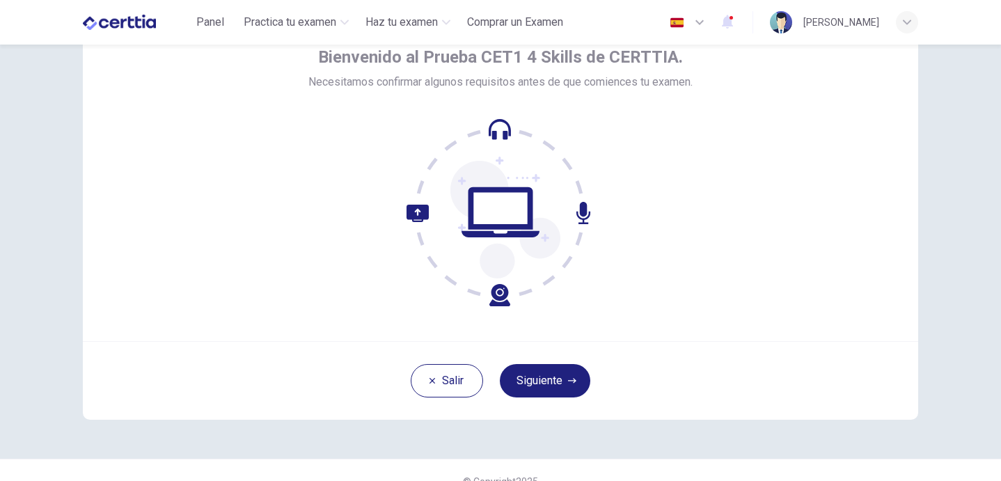
scroll to position [99, 0]
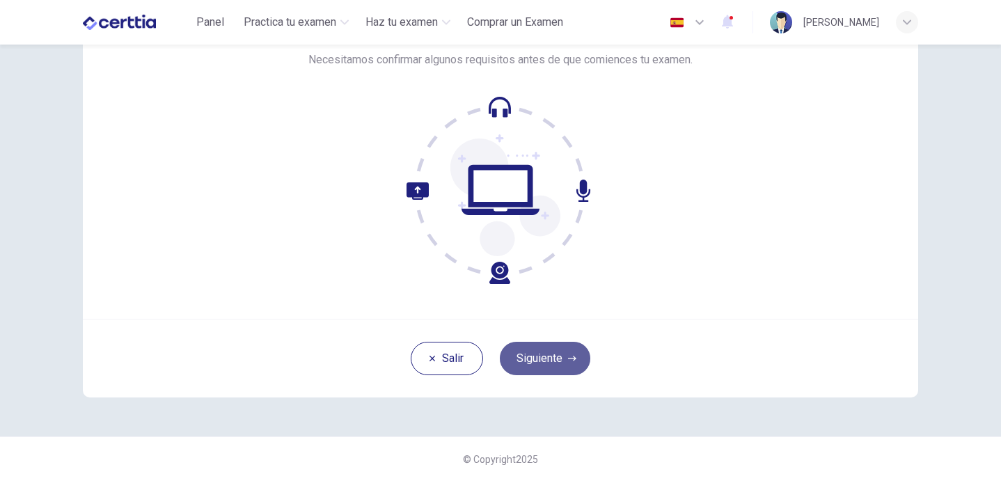
click at [555, 357] on button "Siguiente" at bounding box center [545, 358] width 90 height 33
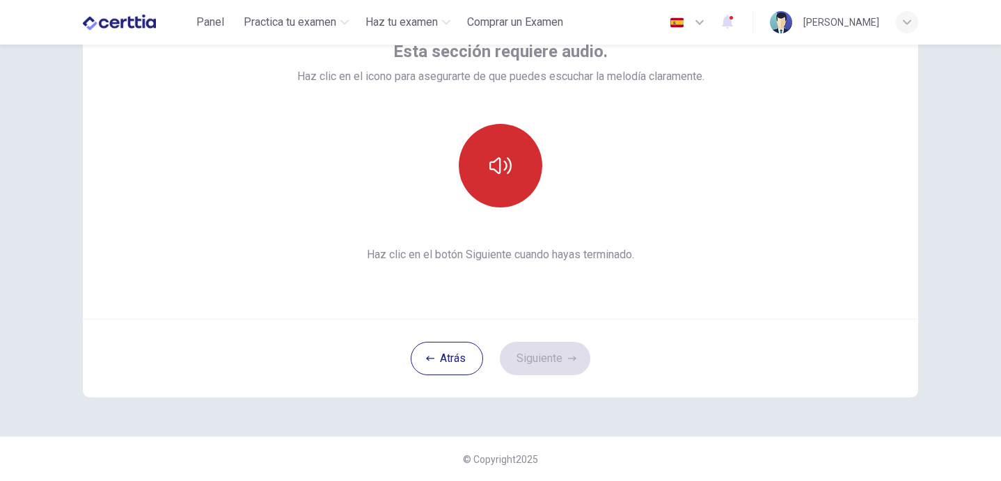
click at [493, 167] on icon "button" at bounding box center [500, 165] width 22 height 22
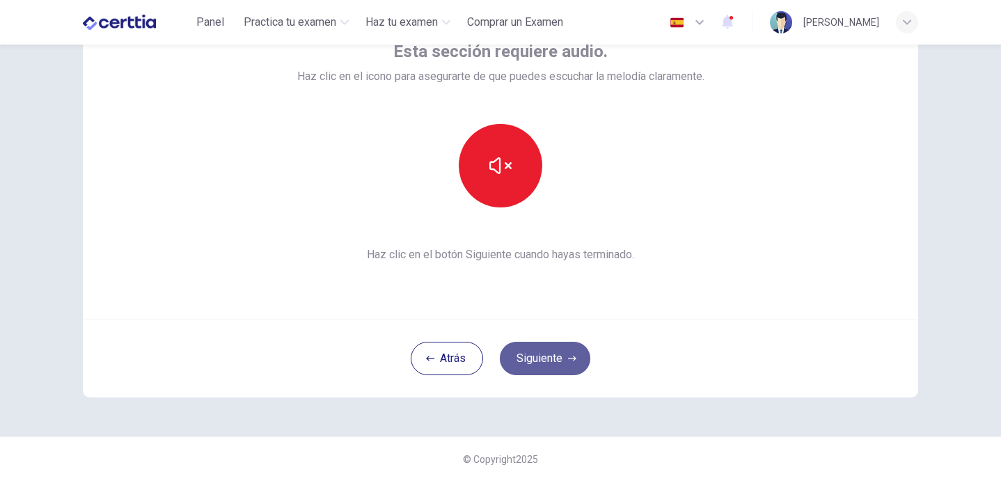
click at [552, 358] on button "Siguiente" at bounding box center [545, 358] width 90 height 33
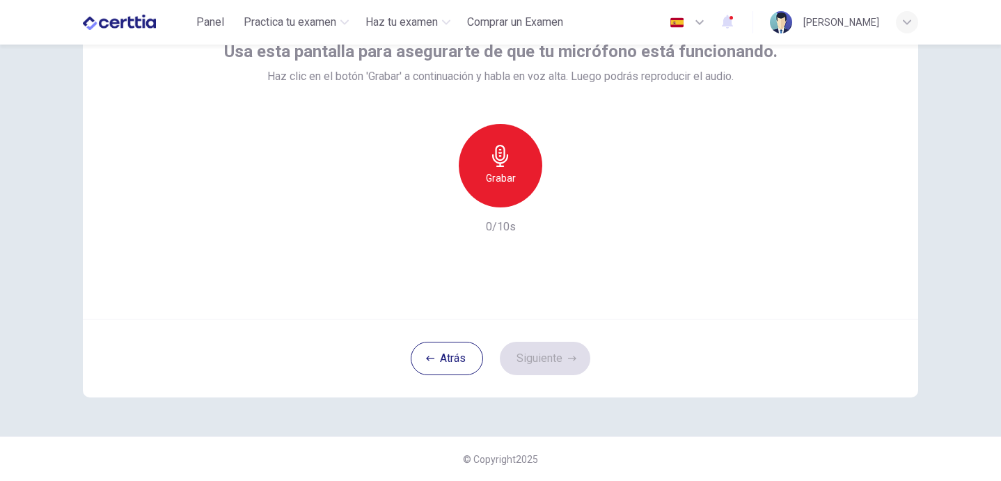
click at [508, 170] on h6 "Grabar" at bounding box center [501, 178] width 30 height 17
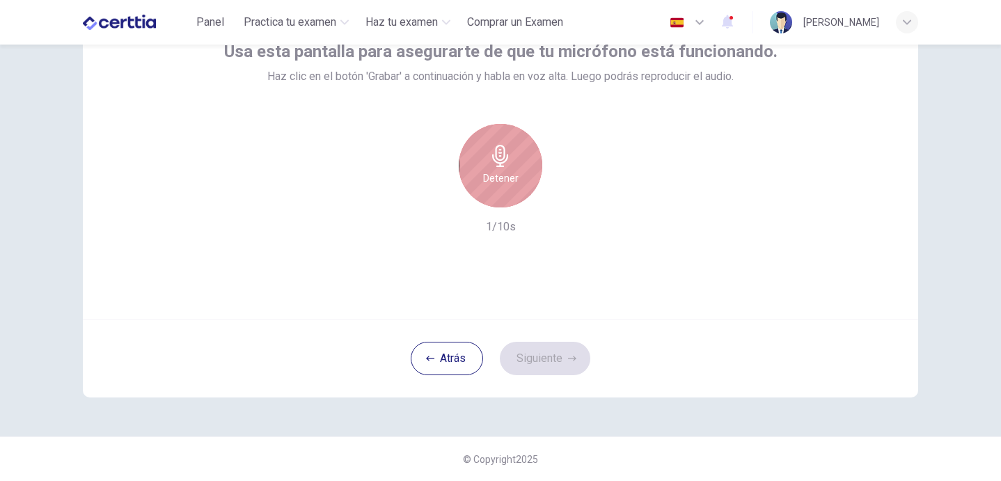
click at [508, 170] on h6 "Detener" at bounding box center [500, 178] width 35 height 17
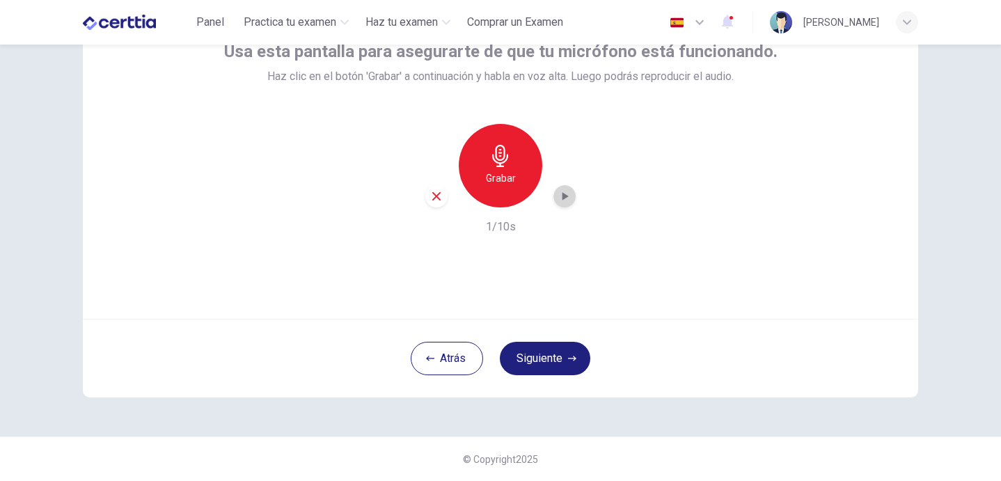
click at [561, 202] on icon "button" at bounding box center [564, 196] width 14 height 14
click at [555, 358] on button "Siguiente" at bounding box center [545, 358] width 90 height 33
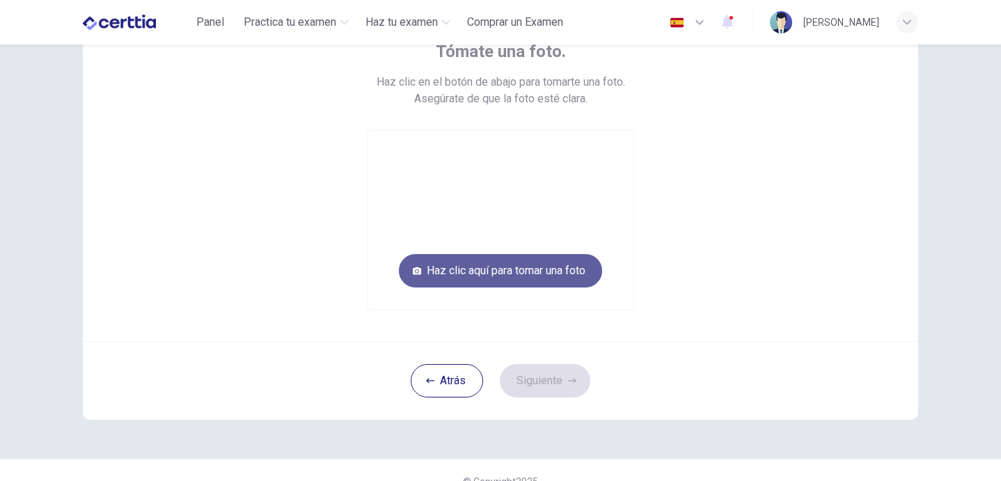
click at [546, 276] on button "Haz clic aquí para tomar una foto" at bounding box center [500, 270] width 203 height 33
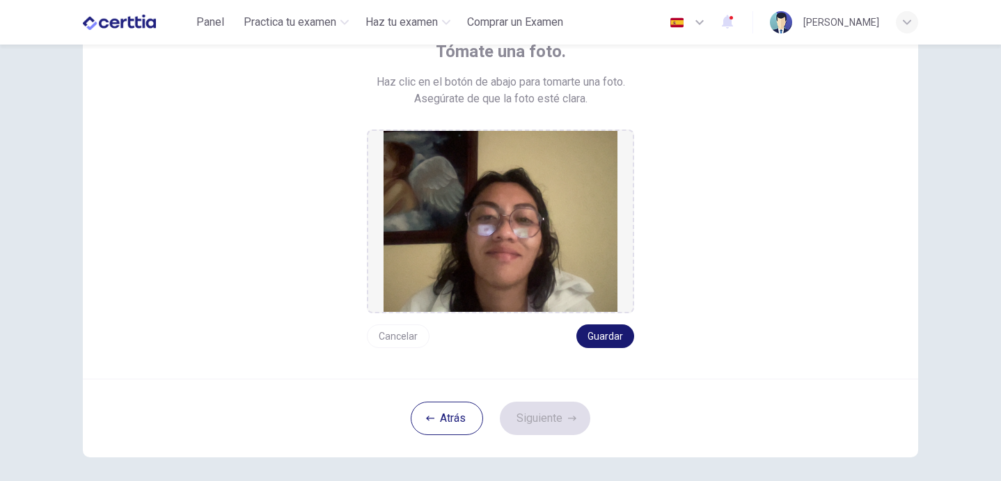
click at [597, 340] on button "Guardar" at bounding box center [605, 336] width 58 height 24
click at [595, 341] on button "Guardar" at bounding box center [605, 336] width 58 height 24
click at [566, 415] on button "Siguiente" at bounding box center [545, 417] width 90 height 33
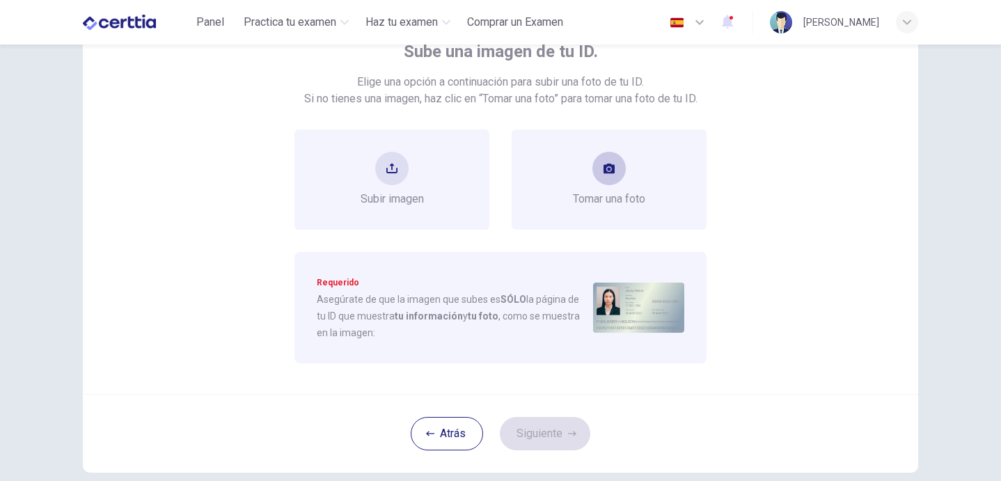
click at [611, 196] on span "Tomar una foto" at bounding box center [609, 199] width 72 height 17
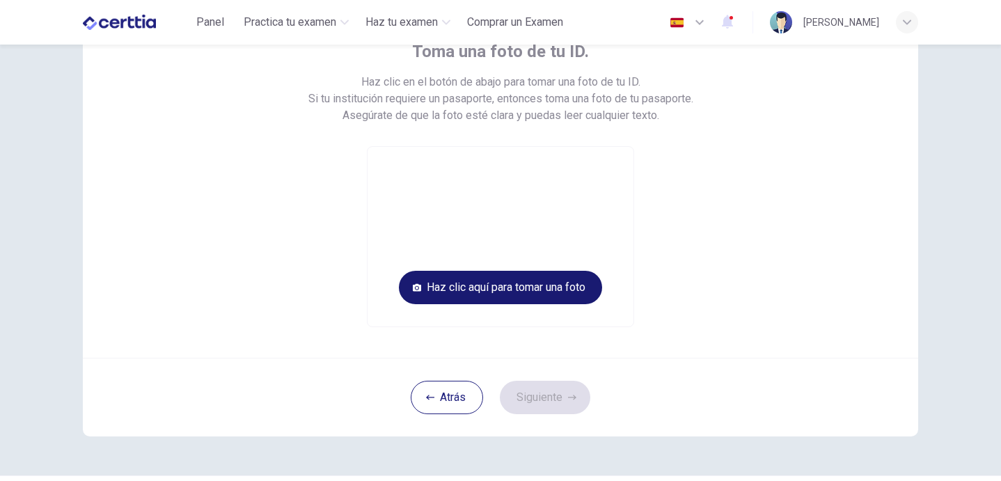
click at [568, 284] on button "Haz clic aquí para tomar una foto" at bounding box center [500, 287] width 203 height 33
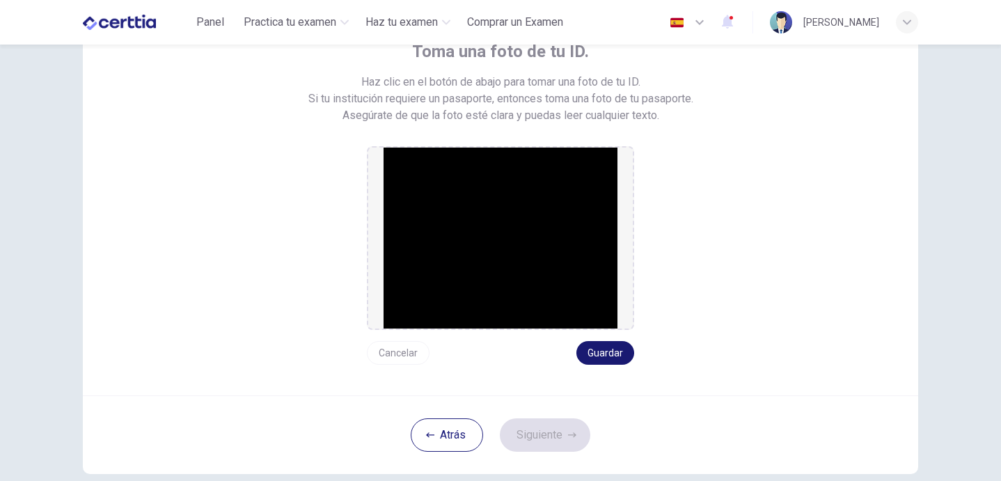
click at [610, 350] on button "Guardar" at bounding box center [605, 353] width 58 height 24
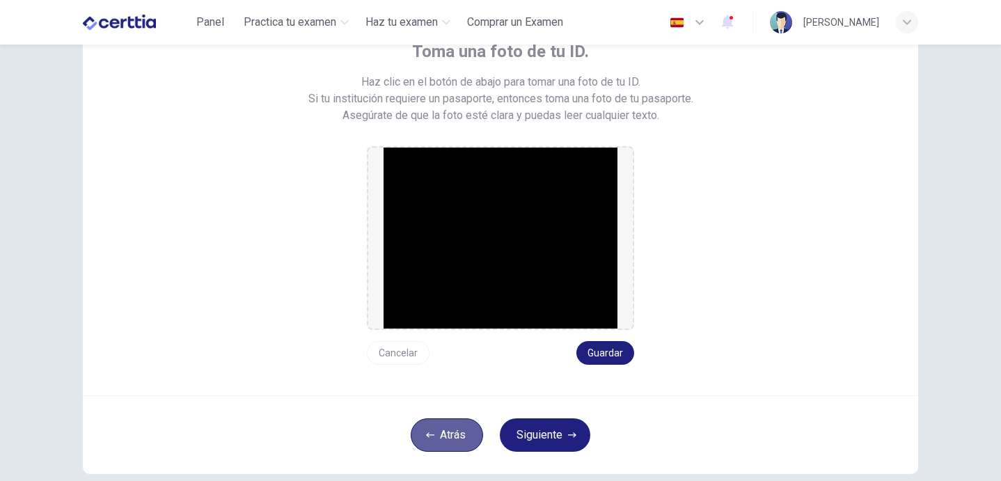
click at [459, 429] on button "Atrás" at bounding box center [447, 434] width 72 height 33
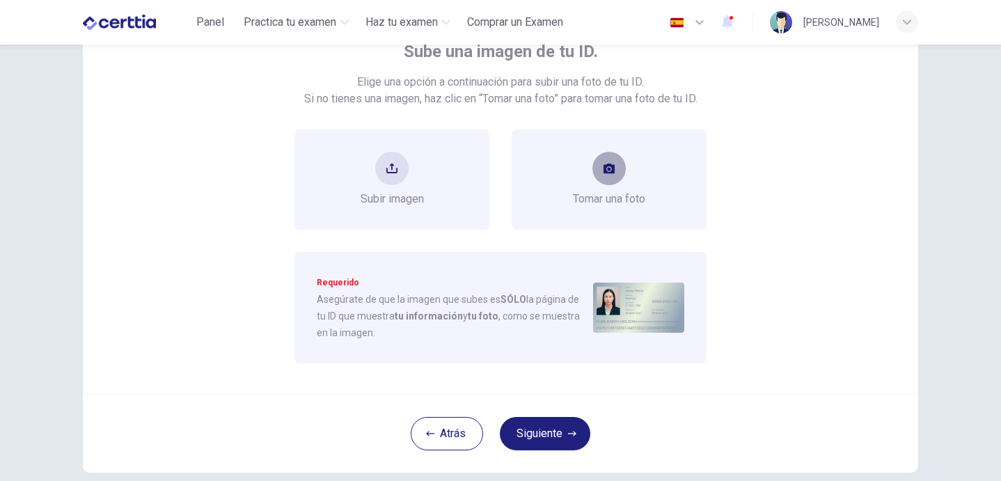
click at [599, 177] on button "take photo" at bounding box center [608, 168] width 33 height 33
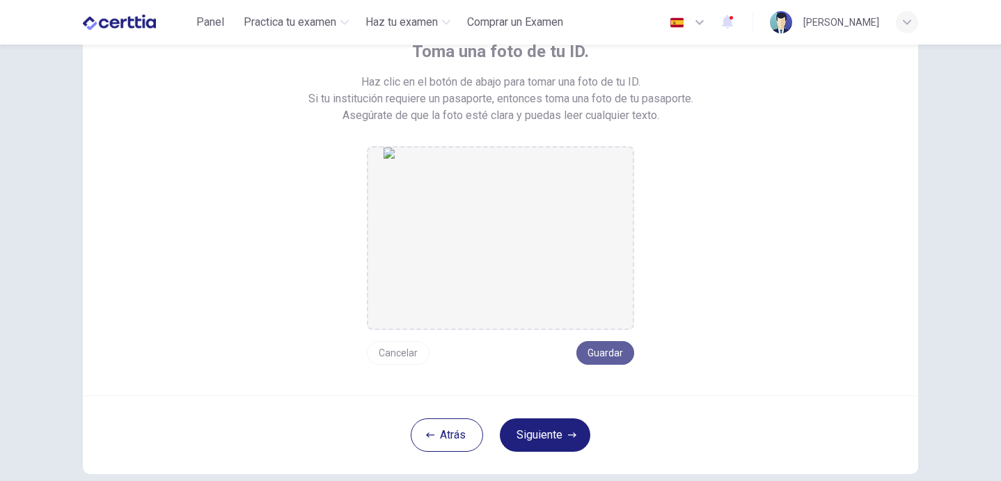
click at [607, 353] on button "Guardar" at bounding box center [605, 353] width 58 height 24
click at [560, 445] on button "Siguiente" at bounding box center [545, 434] width 90 height 33
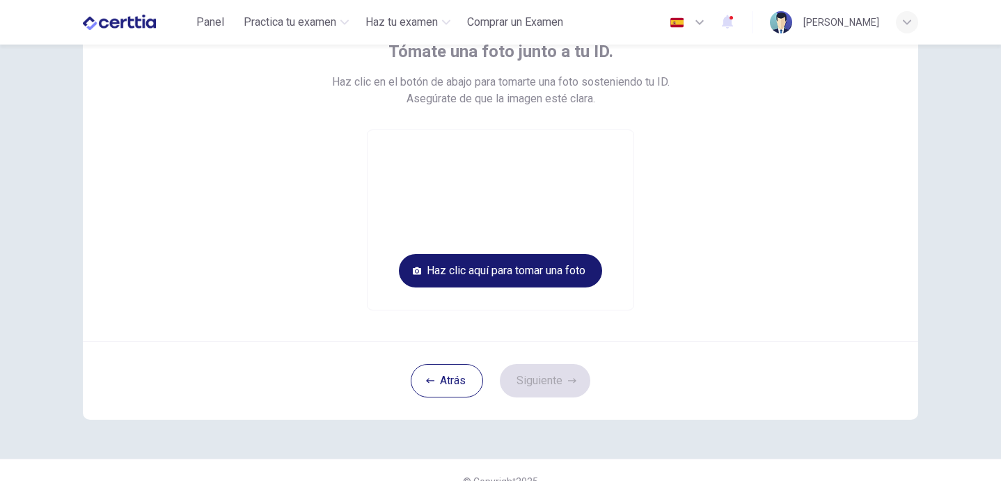
click at [556, 277] on button "Haz clic aquí para tomar una foto" at bounding box center [500, 270] width 203 height 33
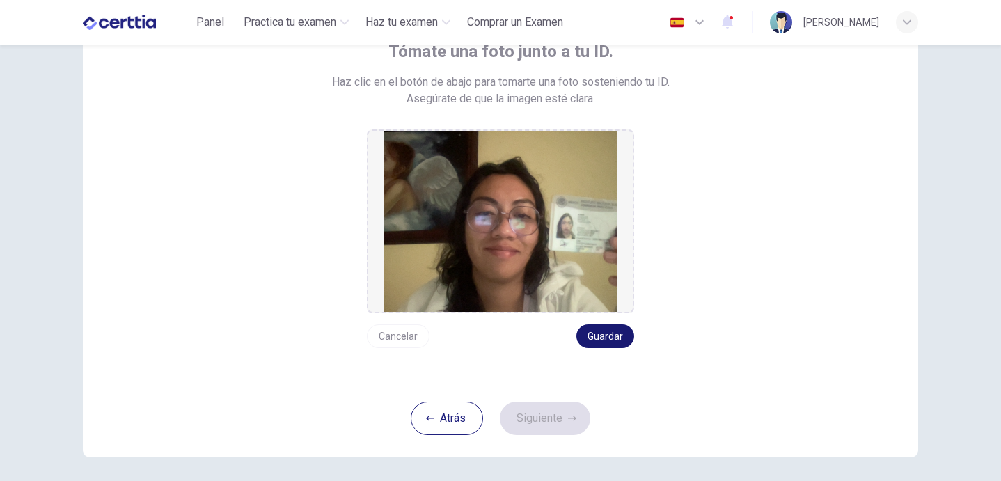
click at [610, 333] on button "Guardar" at bounding box center [605, 336] width 58 height 24
click at [564, 419] on button "Siguiente" at bounding box center [545, 417] width 90 height 33
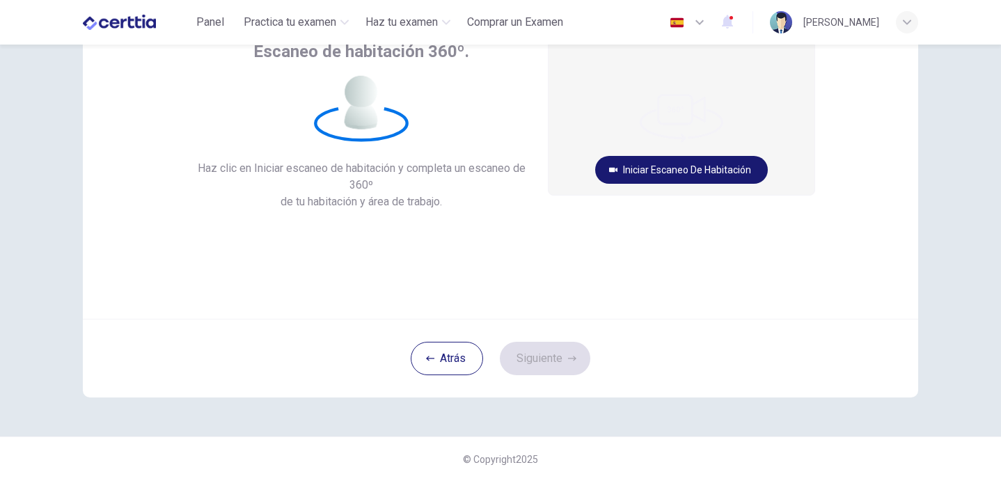
click at [664, 174] on button "Iniciar escaneo de habitación" at bounding box center [681, 170] width 173 height 28
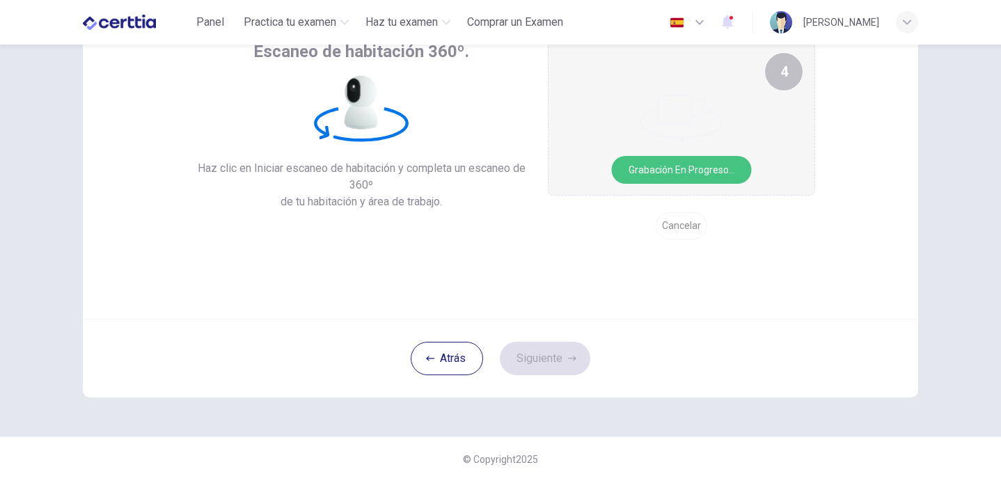
click at [675, 172] on button "Grabación en progreso..." at bounding box center [682, 170] width 140 height 28
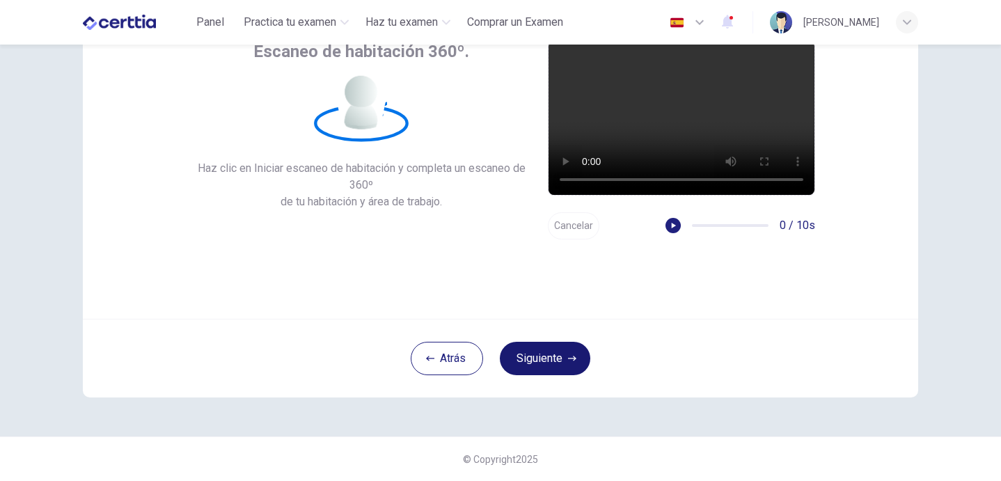
click at [536, 367] on button "Siguiente" at bounding box center [545, 358] width 90 height 33
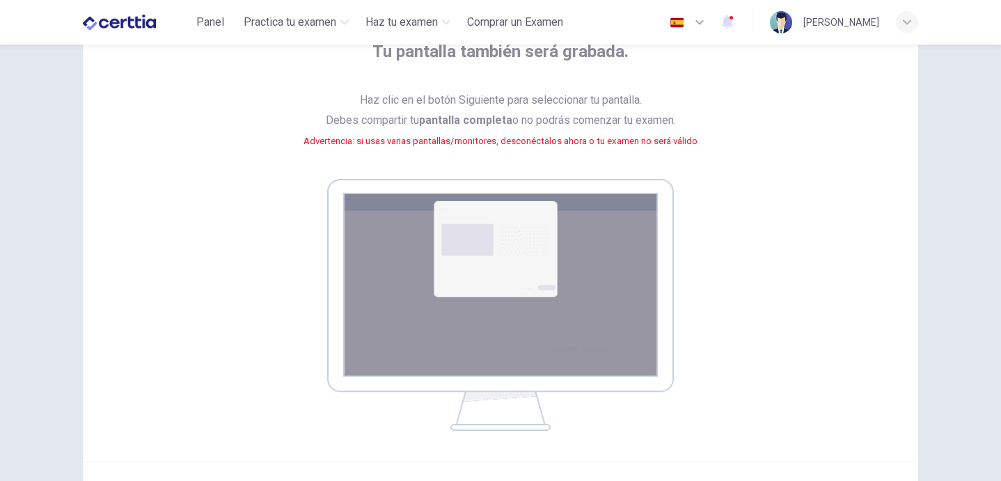
click at [514, 226] on img at bounding box center [500, 305] width 347 height 252
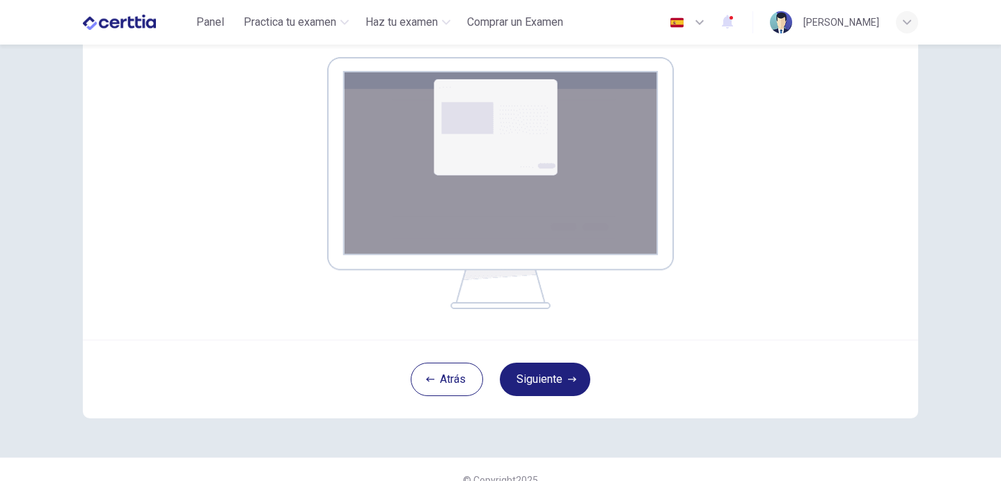
scroll to position [241, 0]
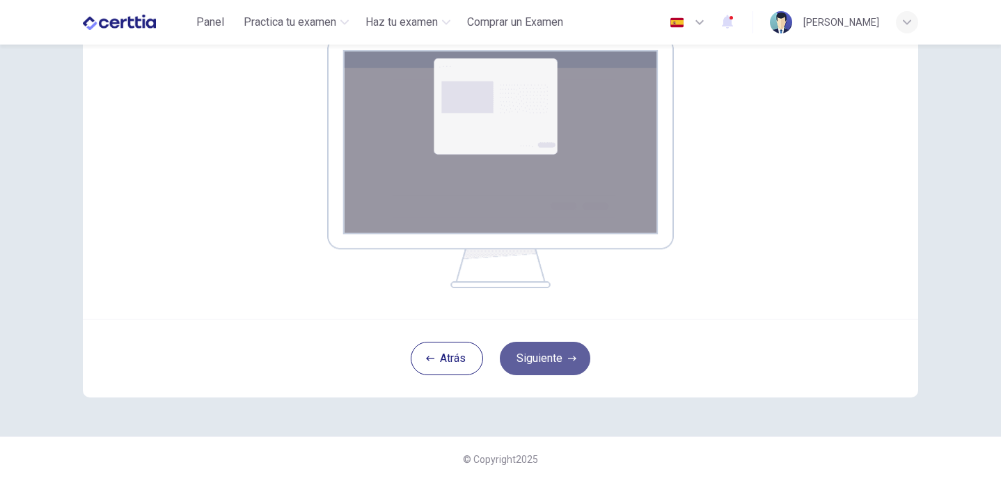
click at [527, 349] on button "Siguiente" at bounding box center [545, 358] width 90 height 33
click at [571, 358] on icon "button" at bounding box center [572, 358] width 8 height 8
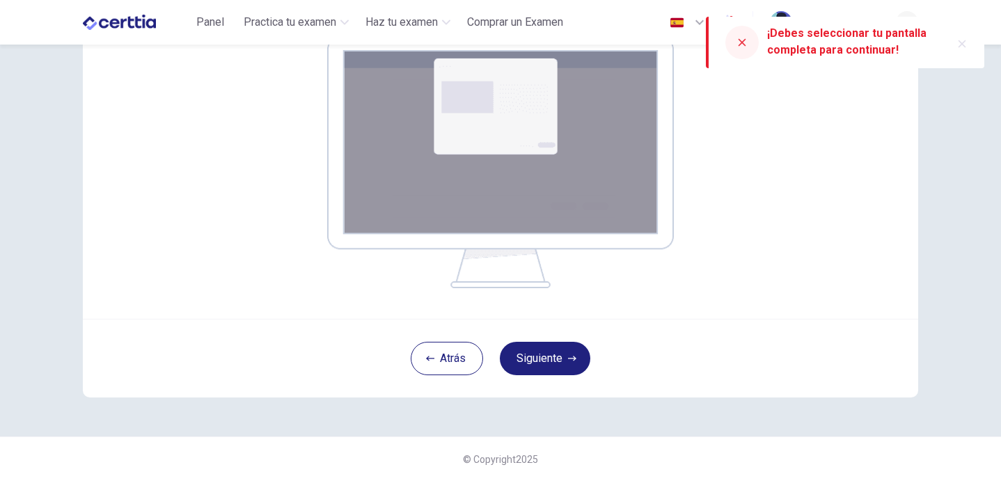
click at [578, 112] on img at bounding box center [500, 162] width 347 height 252
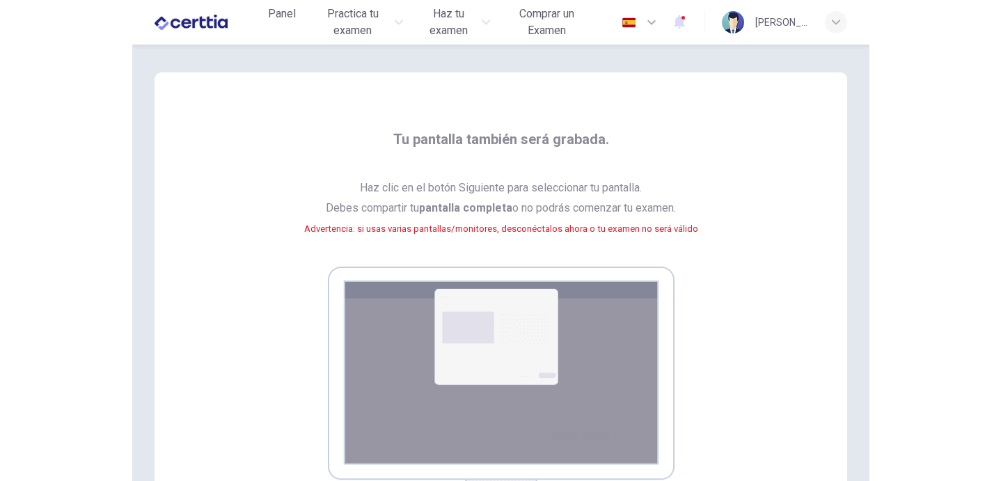
scroll to position [214, 0]
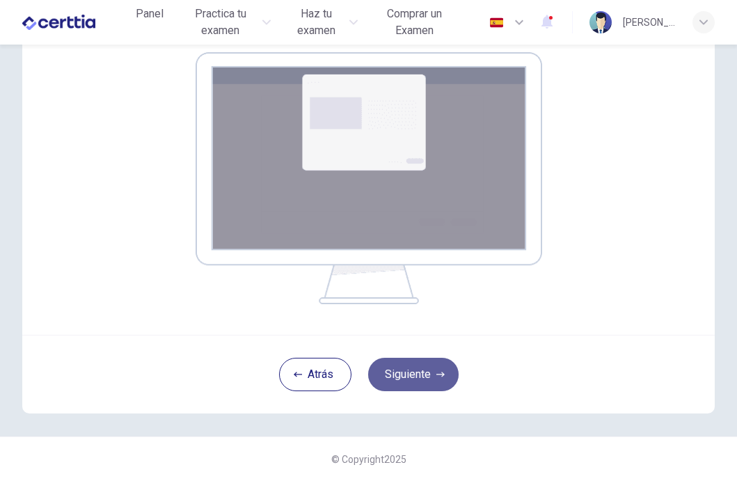
click at [427, 378] on button "Siguiente" at bounding box center [413, 374] width 90 height 33
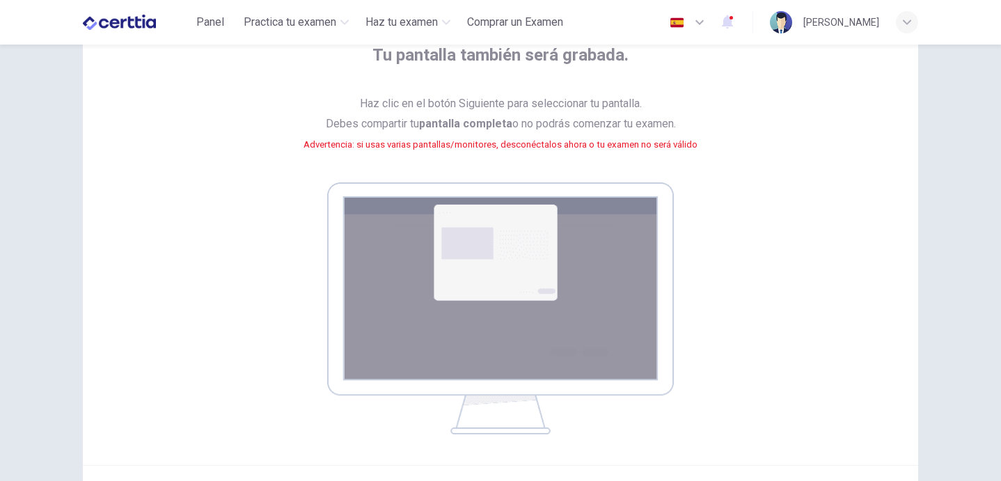
scroll to position [241, 0]
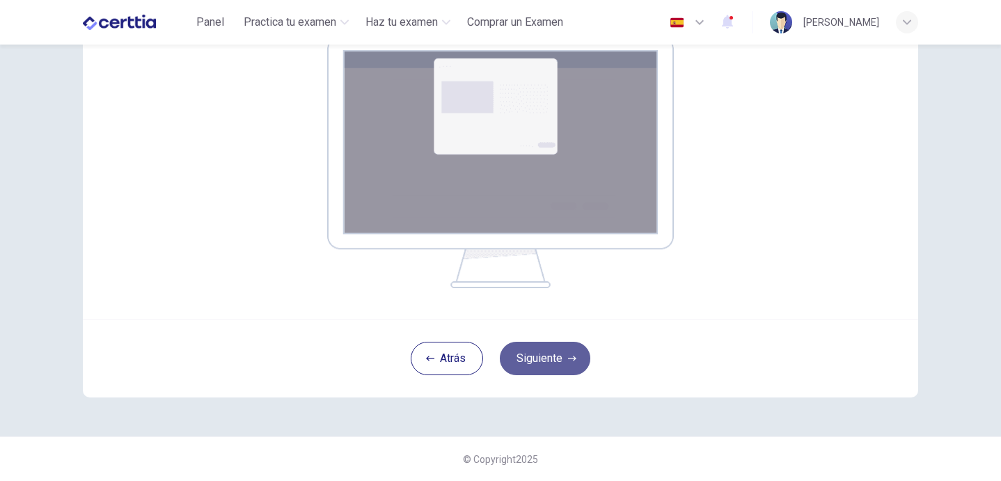
click at [558, 353] on button "Siguiente" at bounding box center [545, 358] width 90 height 33
click at [539, 356] on button "Siguiente" at bounding box center [545, 358] width 90 height 33
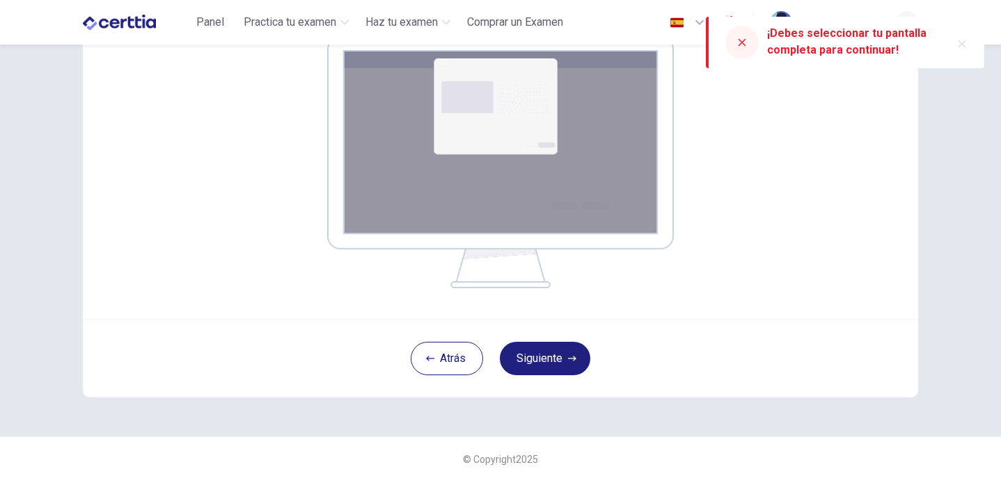
click at [774, 42] on div "¡Debes seleccionar tu pantalla completa para continuar!" at bounding box center [853, 41] width 173 height 33
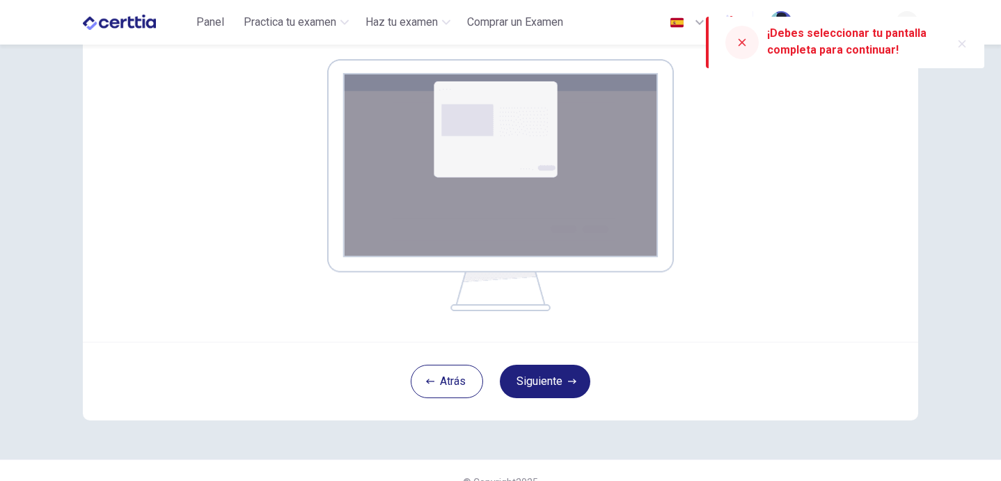
click at [662, 182] on img at bounding box center [500, 185] width 347 height 252
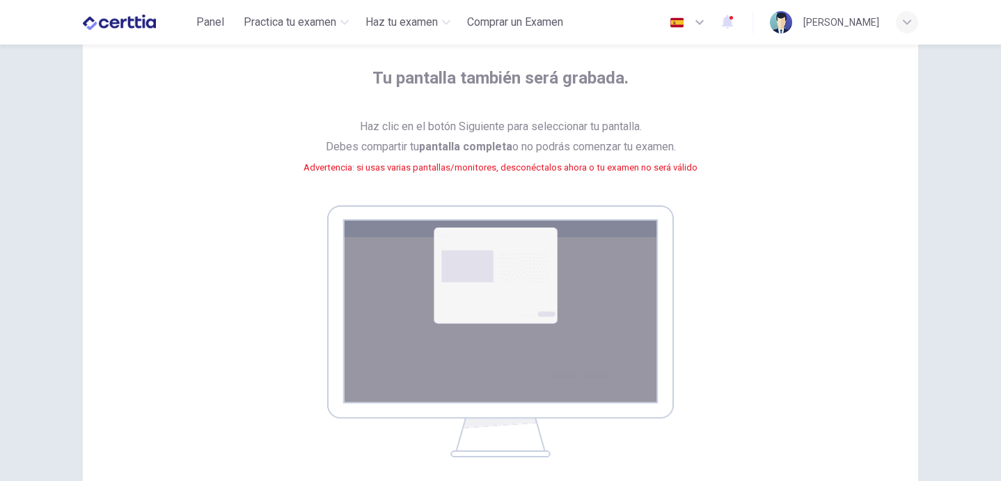
scroll to position [58, 0]
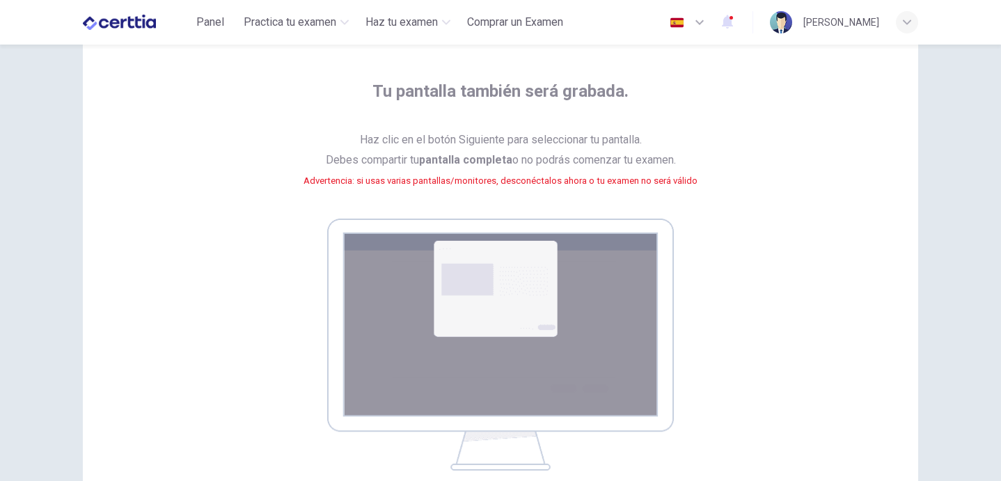
click at [564, 253] on img at bounding box center [500, 344] width 347 height 252
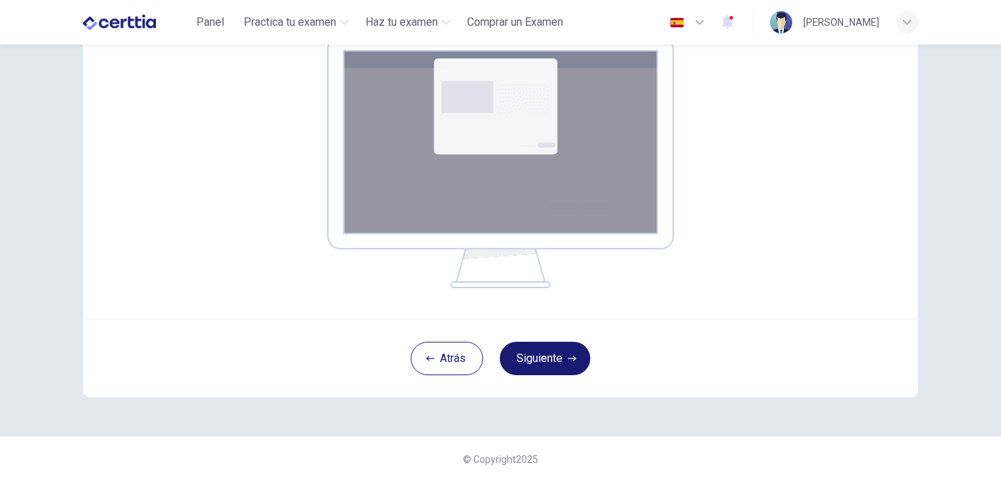
click at [554, 368] on button "Siguiente" at bounding box center [545, 358] width 90 height 33
click at [554, 358] on button "Siguiente" at bounding box center [545, 358] width 90 height 33
